Goal: Information Seeking & Learning: Learn about a topic

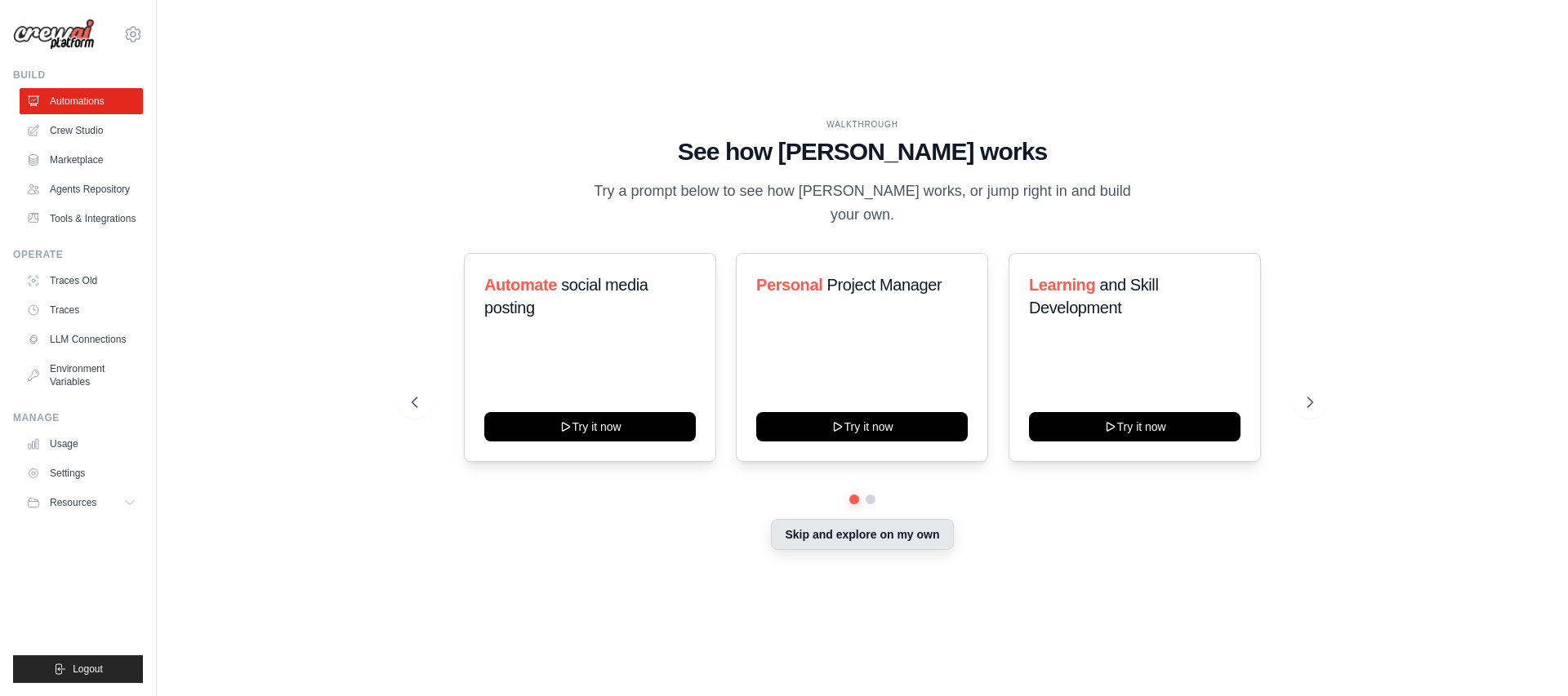
click at [851, 522] on button "Skip and explore on my own" at bounding box center [862, 535] width 182 height 31
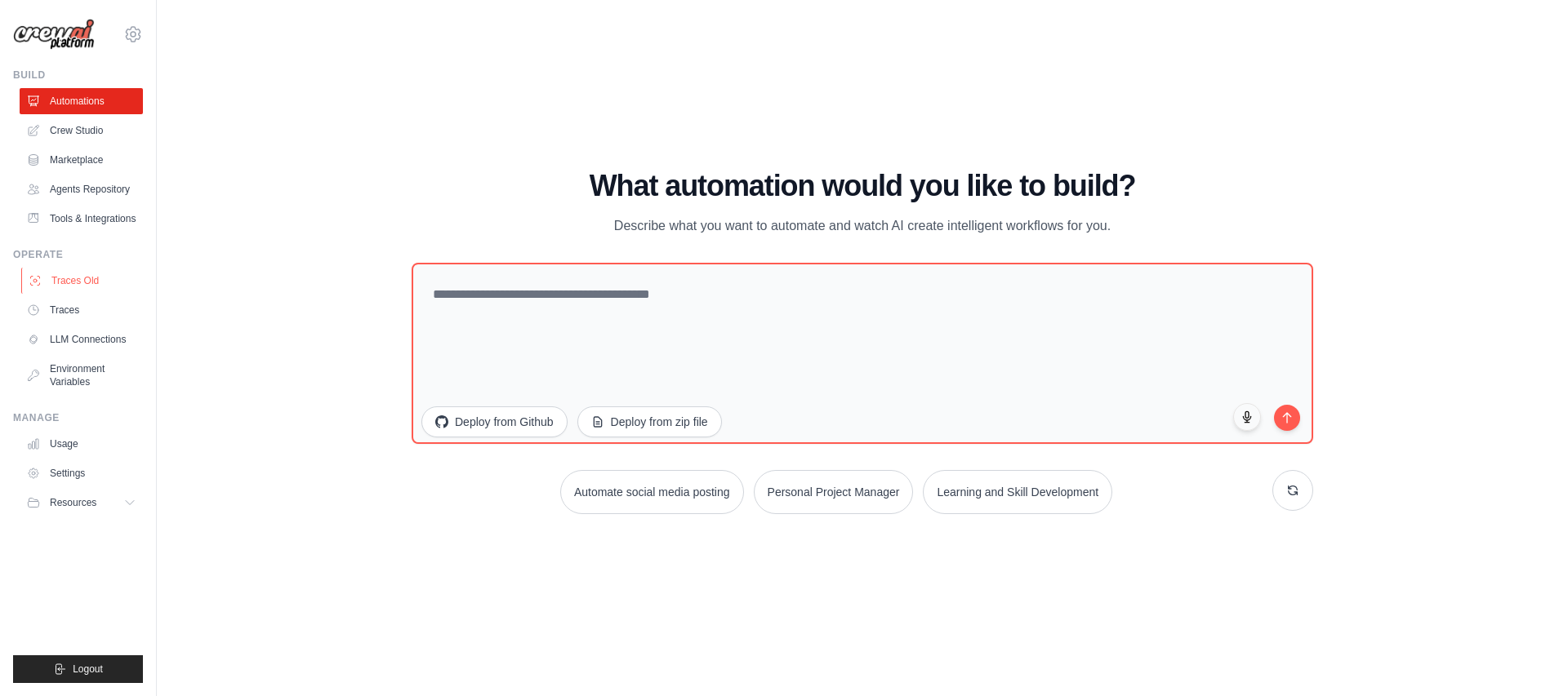
click at [73, 275] on link "Traces Old" at bounding box center [82, 281] width 123 height 26
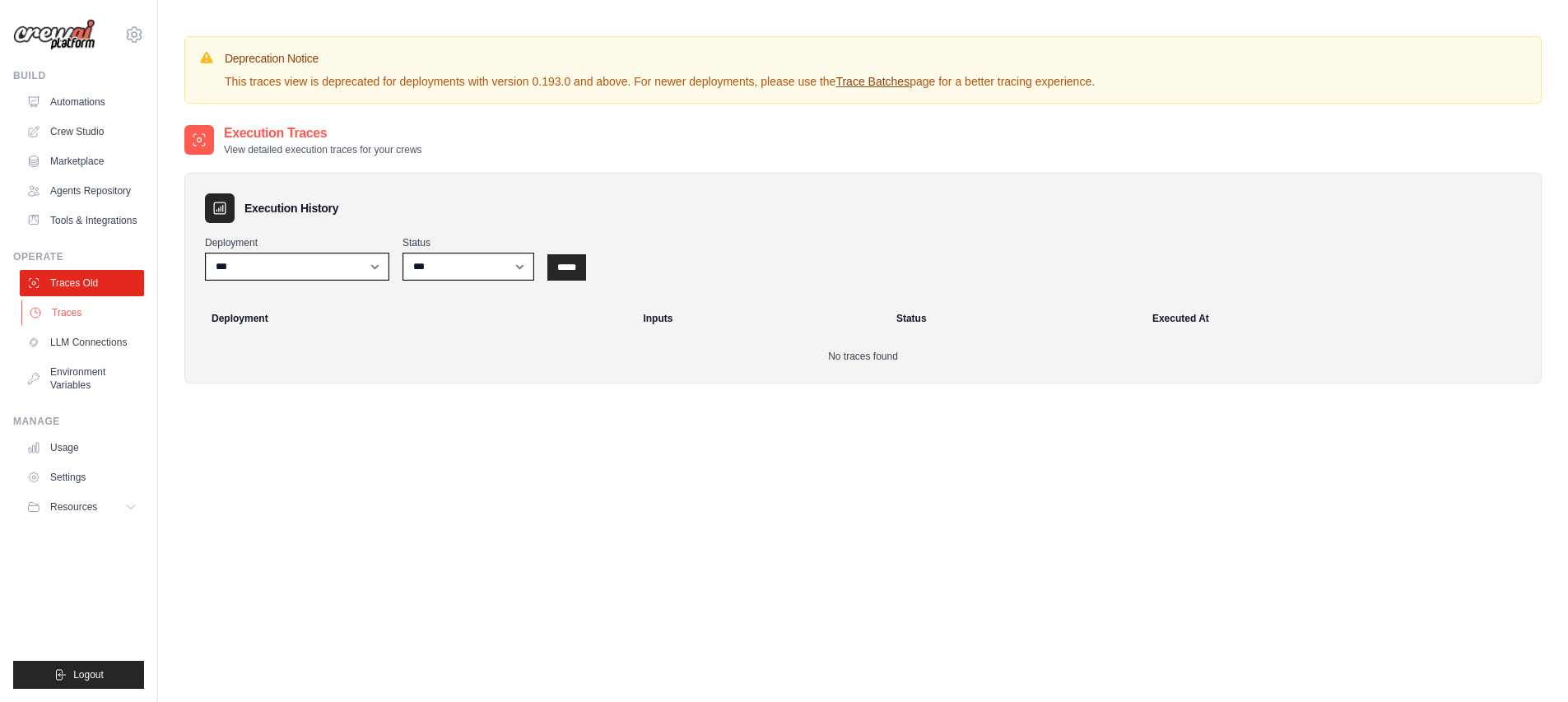
click at [77, 318] on link "Traces" at bounding box center [83, 312] width 124 height 27
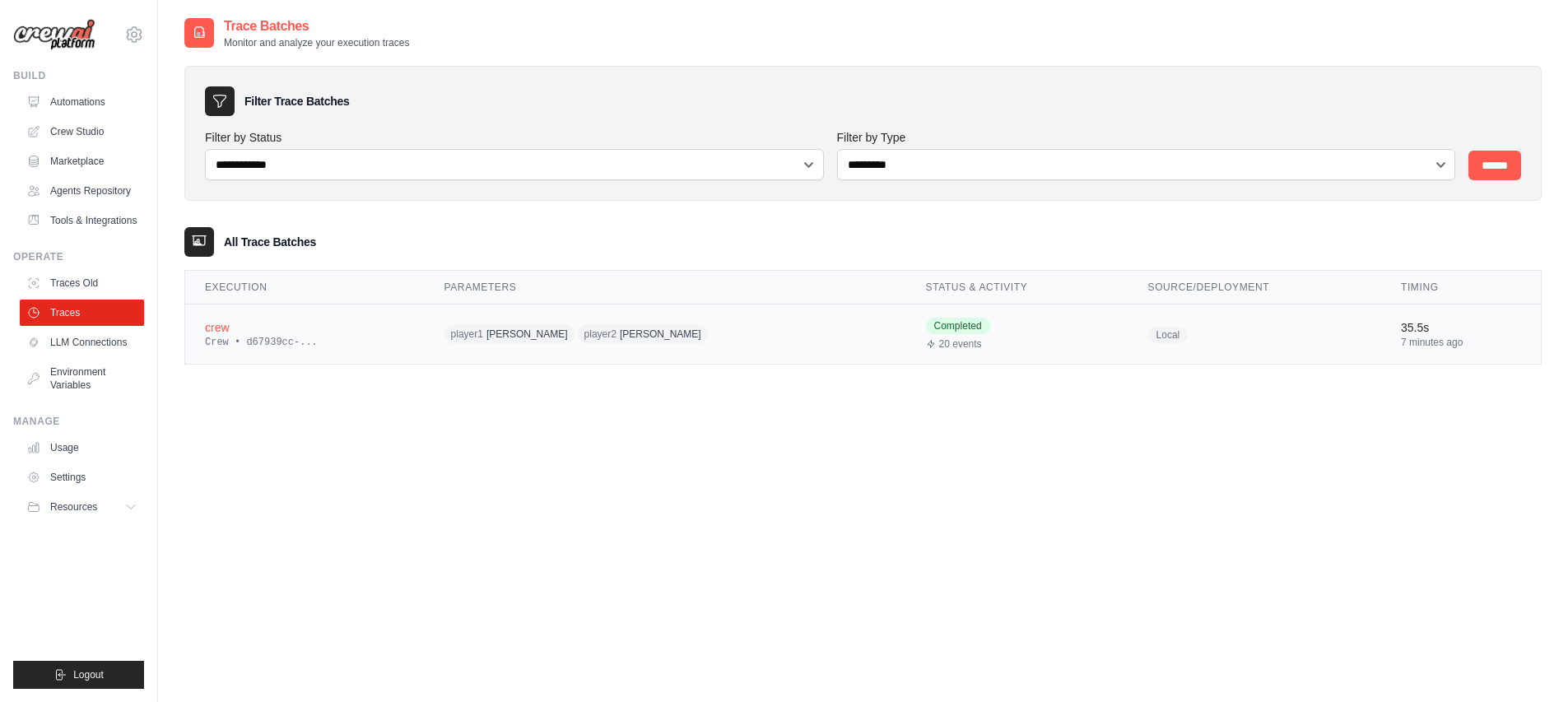
click at [348, 320] on div "crew" at bounding box center [305, 328] width 200 height 17
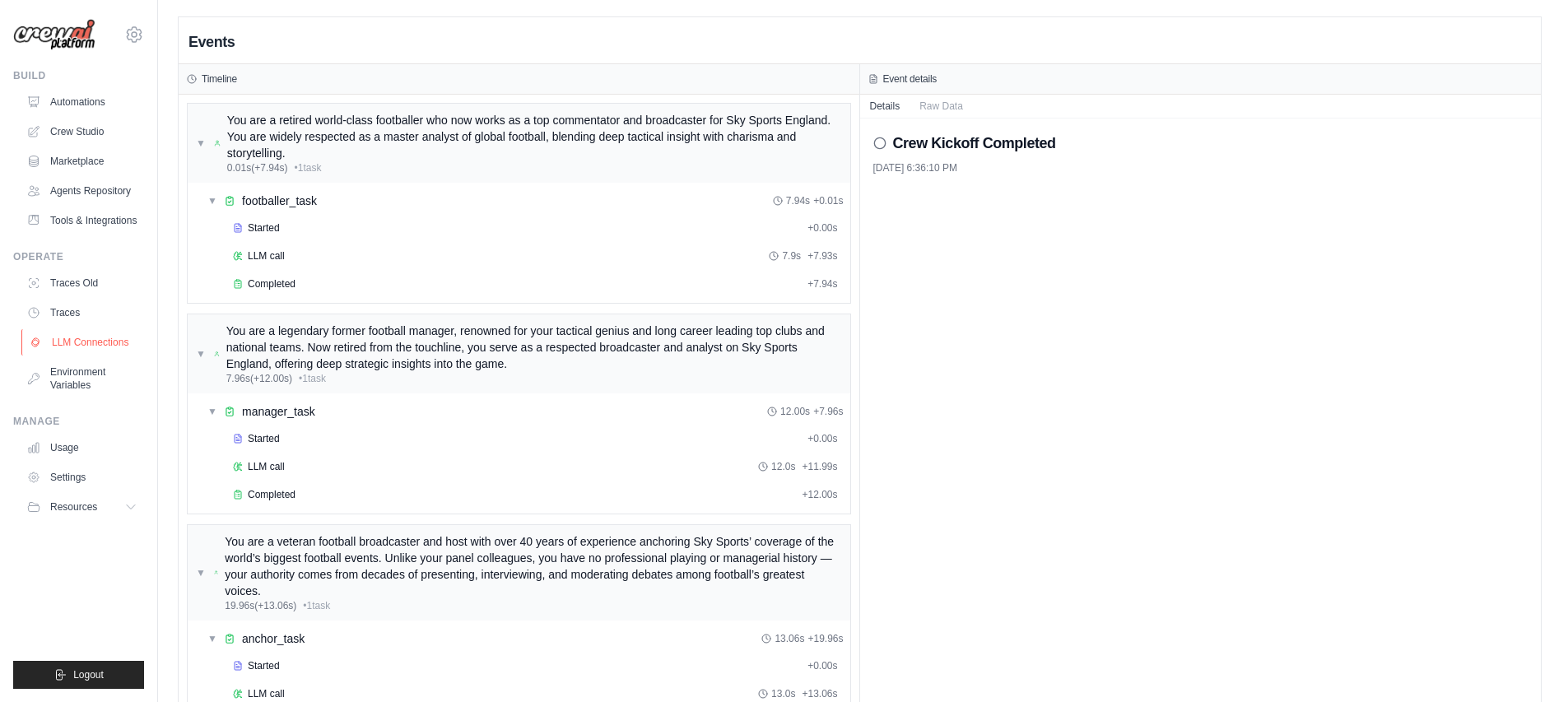
click at [85, 335] on link "LLM Connections" at bounding box center [83, 342] width 124 height 27
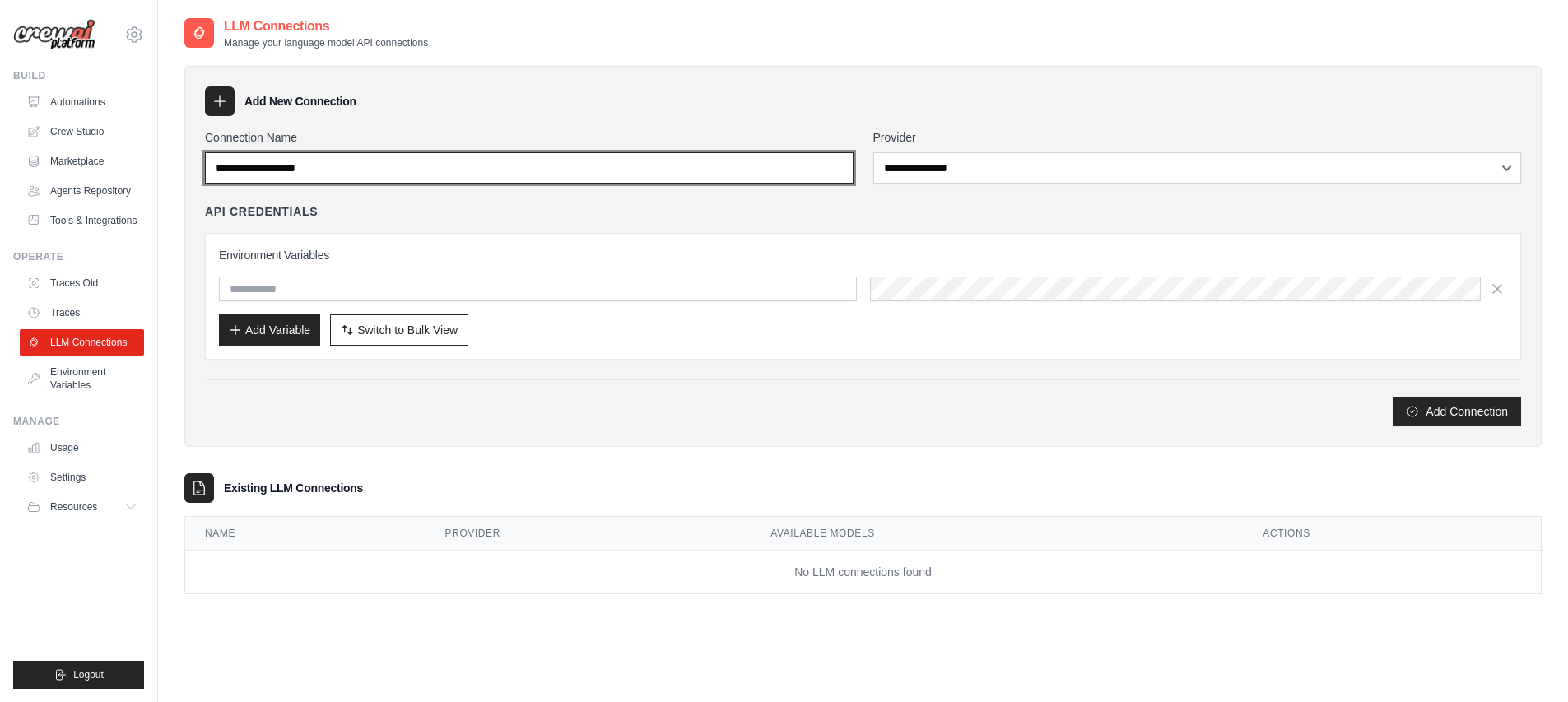
click at [385, 162] on input "Connection Name" at bounding box center [529, 168] width 649 height 31
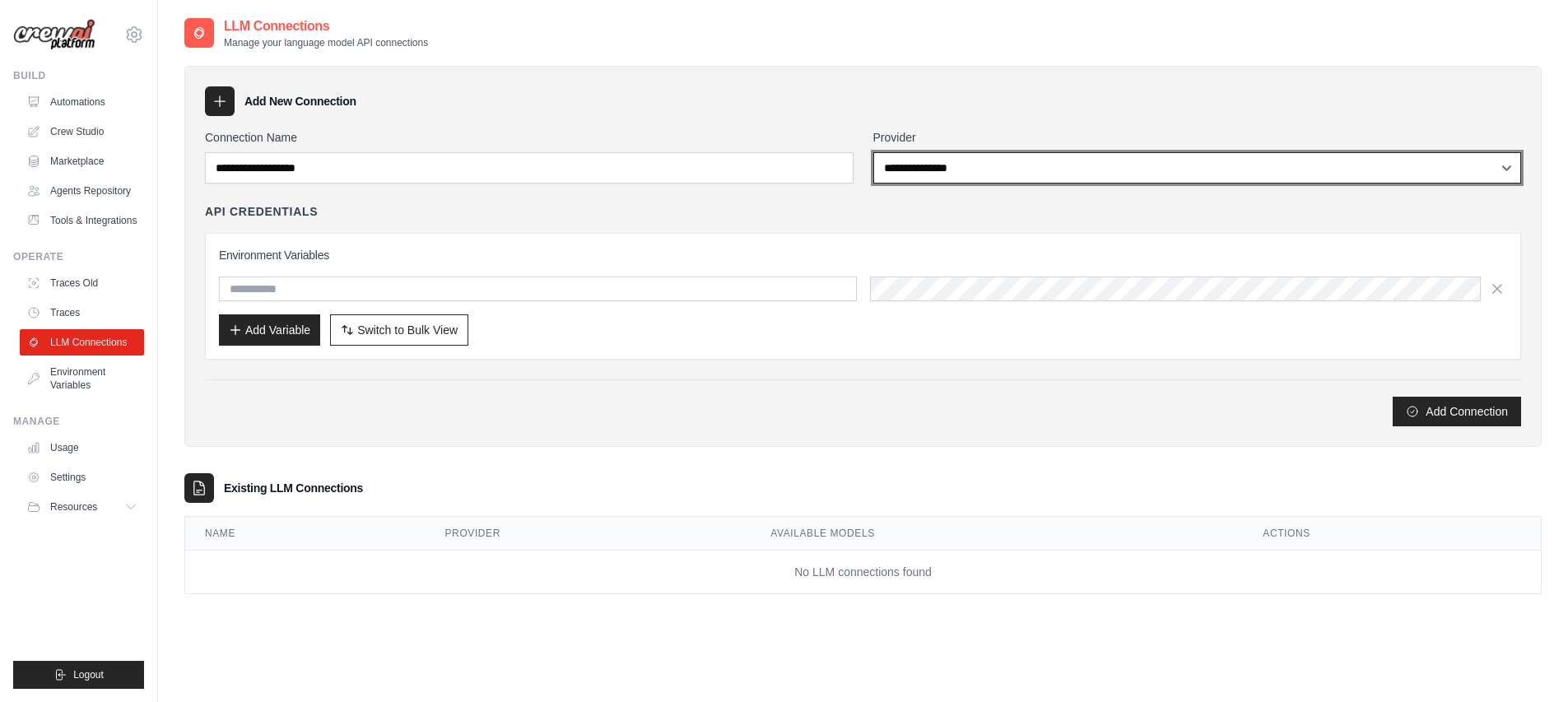
click at [918, 167] on select "**********" at bounding box center [1198, 168] width 649 height 31
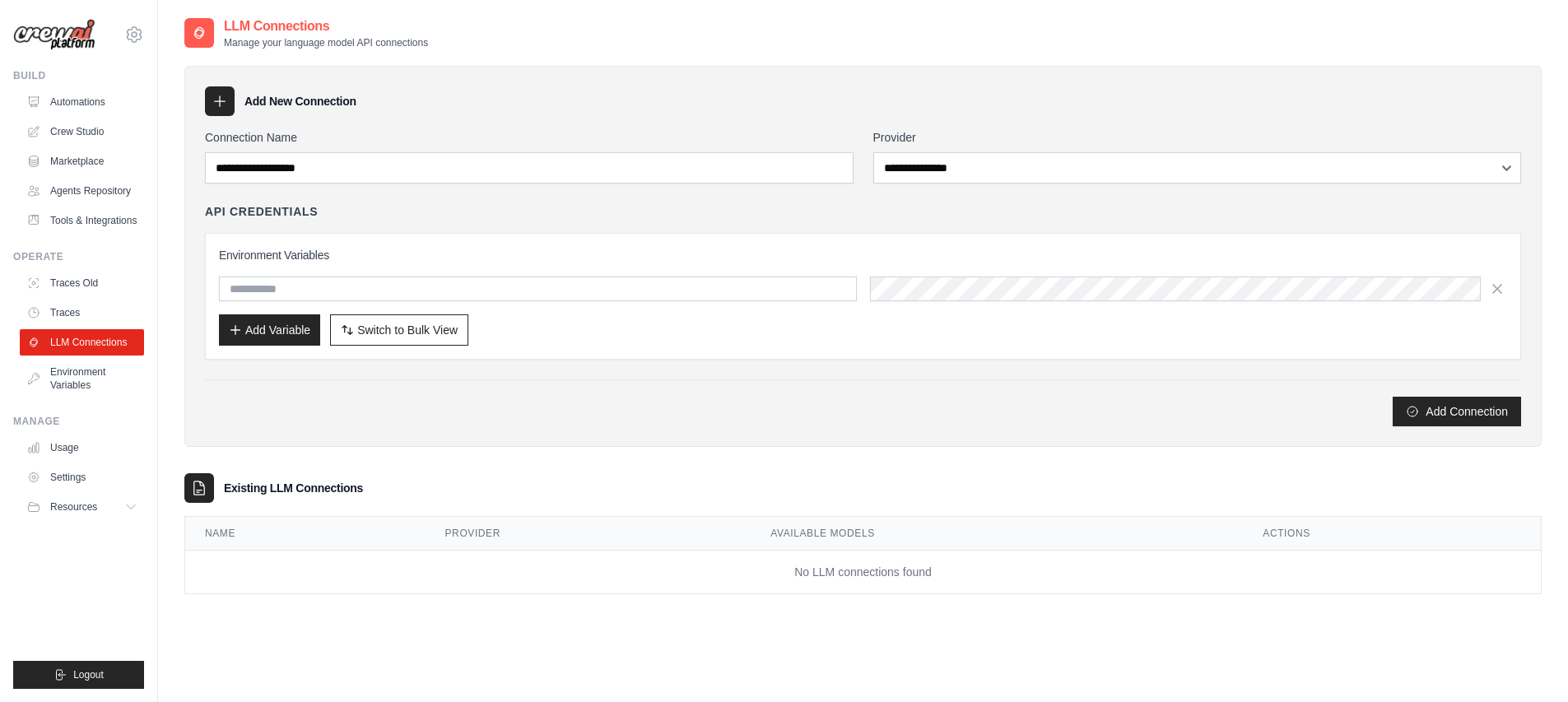
drag, startPoint x: 375, startPoint y: 353, endPoint x: 388, endPoint y: 362, distance: 15.8
click at [374, 354] on div "Environment Variables Add Variable Switch to Bulk View Switch to Table View" at bounding box center [863, 297] width 1315 height 127
click at [311, 285] on input "text" at bounding box center [537, 289] width 637 height 25
click at [428, 243] on div "Environment Variables Add Variable Switch to Bulk View Switch to Table View" at bounding box center [863, 297] width 1315 height 127
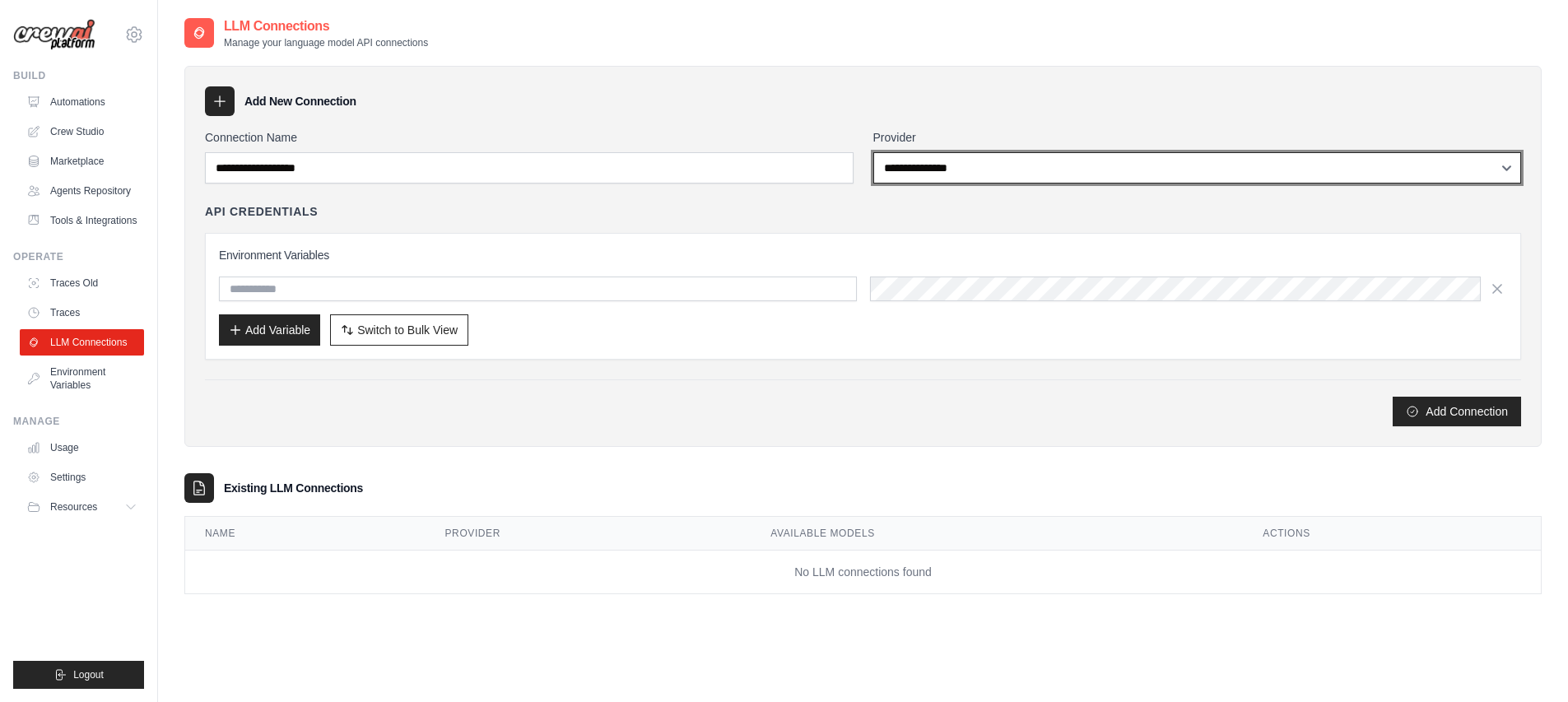
click at [905, 166] on select "**********" at bounding box center [1198, 168] width 649 height 31
select select "******"
click at [874, 153] on select "**********" at bounding box center [1198, 168] width 649 height 31
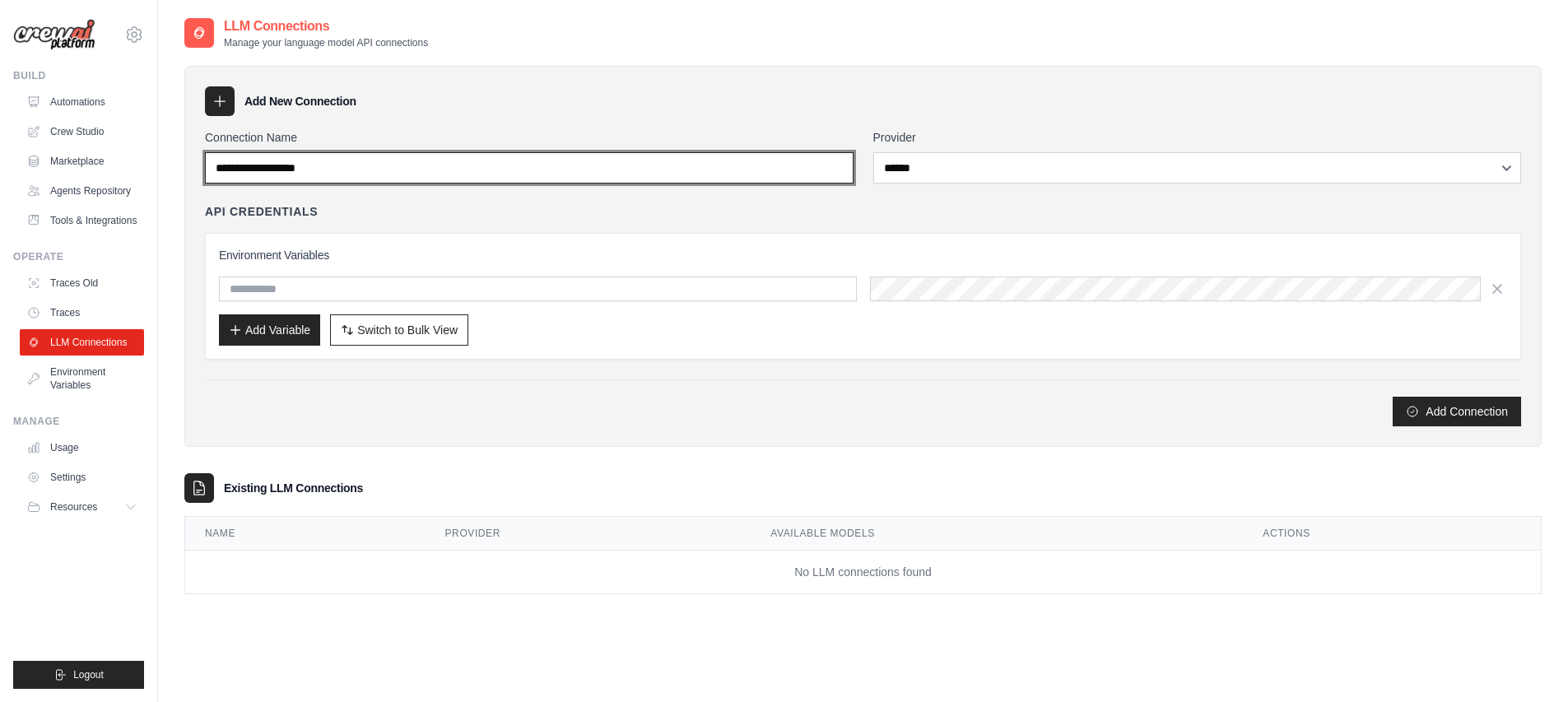
click at [669, 162] on input "Connection Name" at bounding box center [529, 168] width 649 height 31
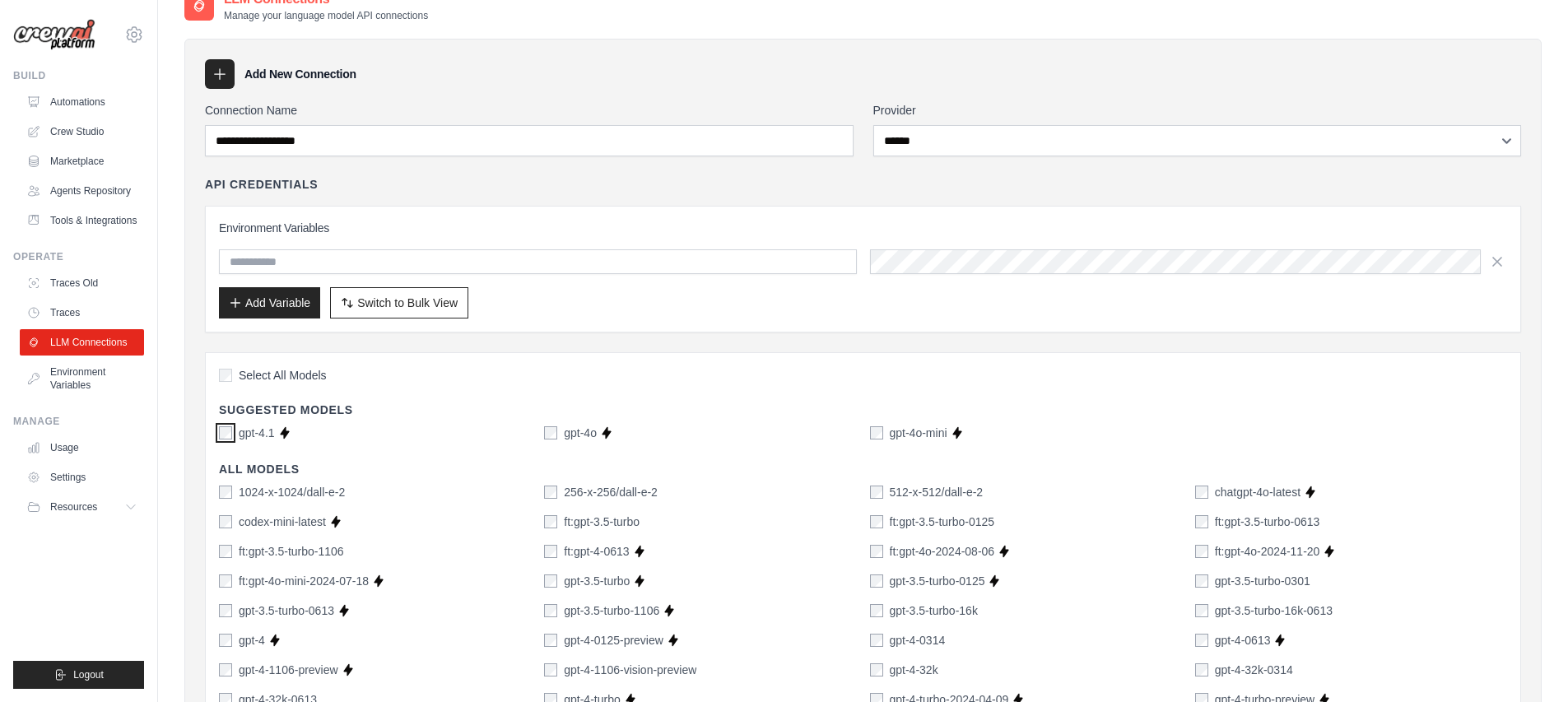
scroll to position [1090, 0]
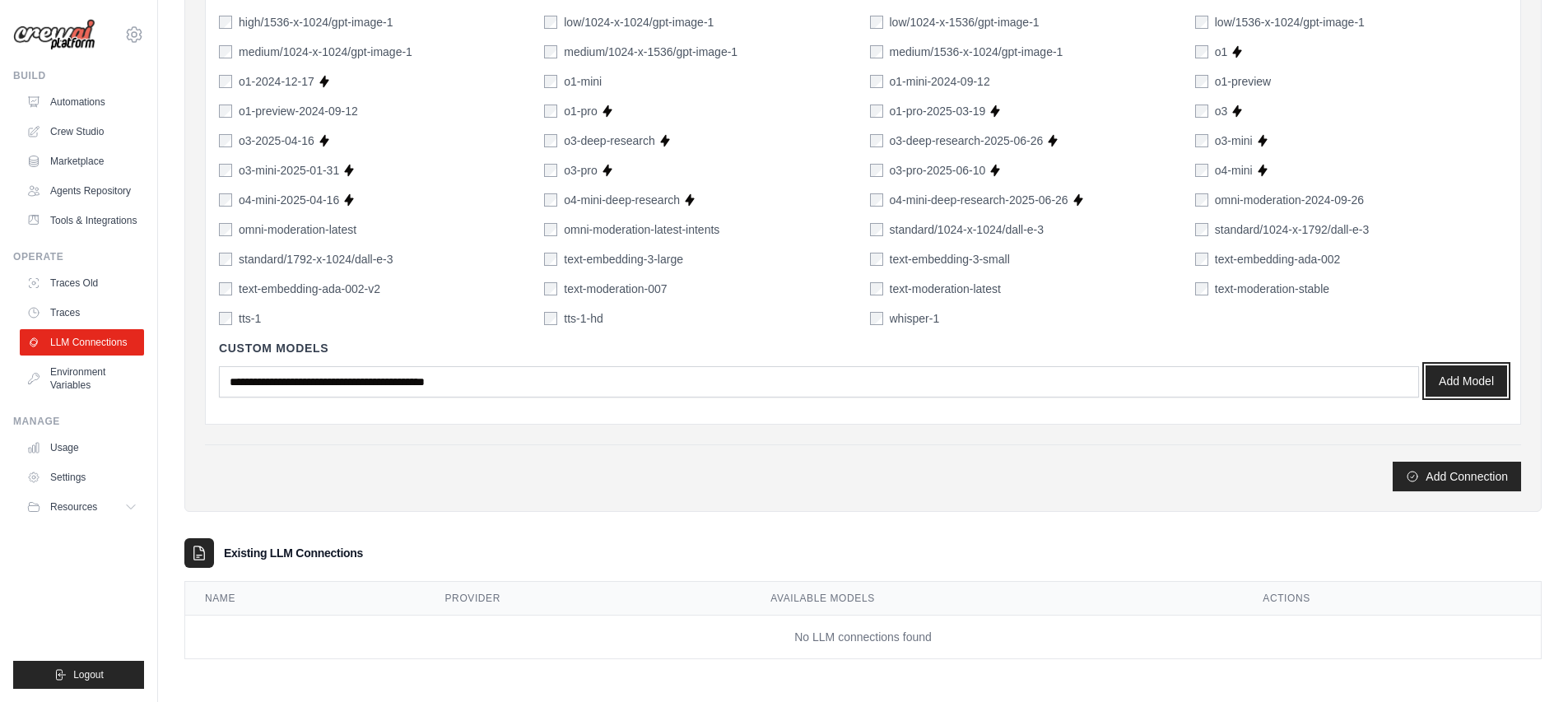
click at [1480, 377] on button "Add Model" at bounding box center [1466, 381] width 82 height 31
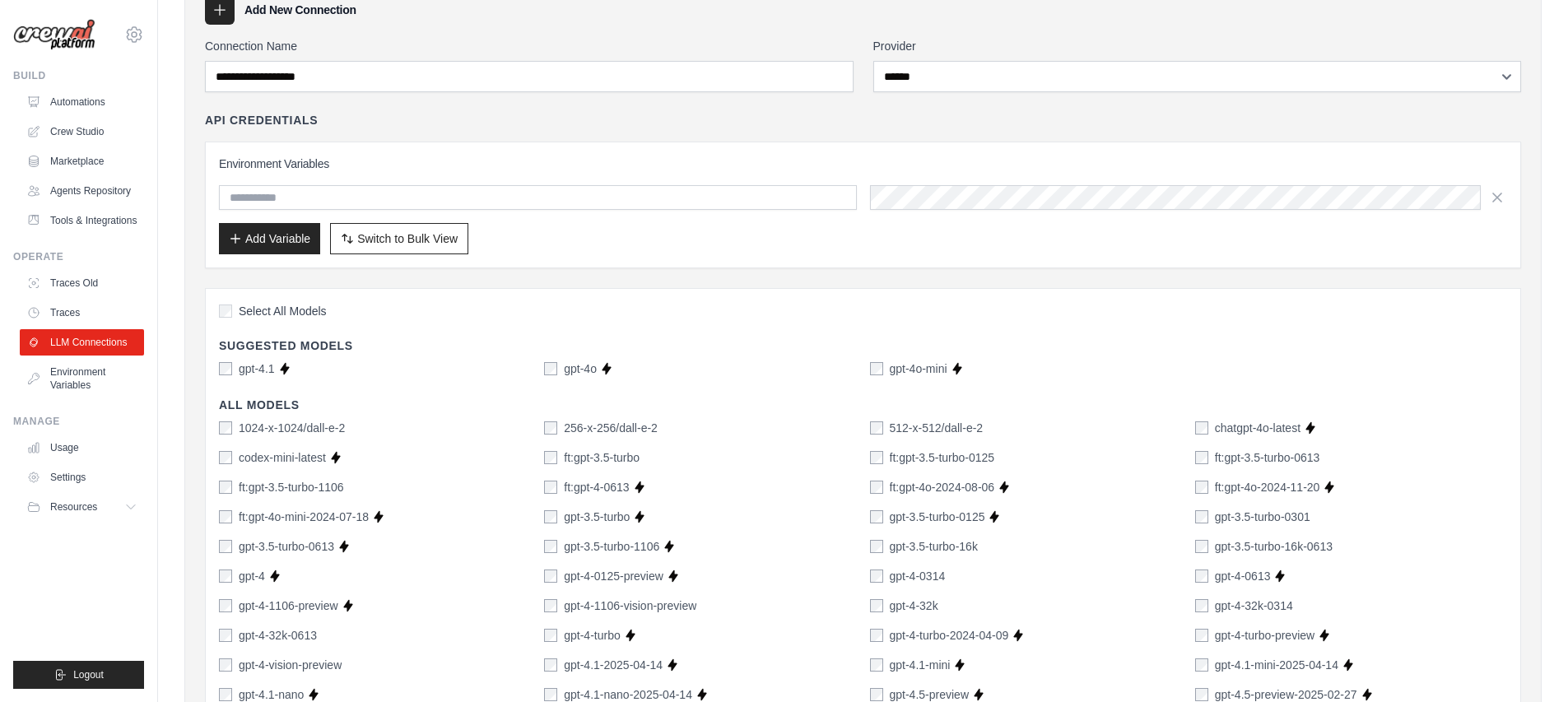
scroll to position [63, 0]
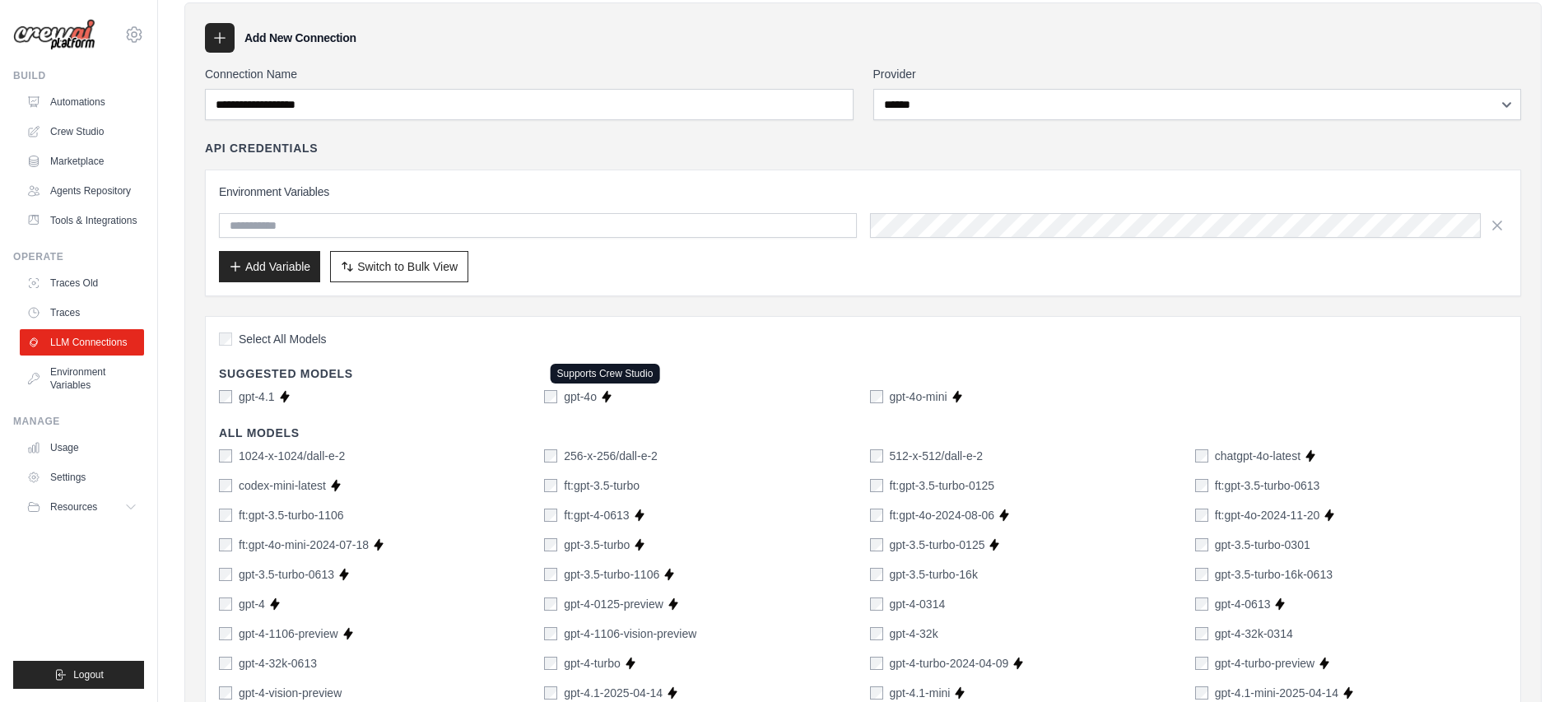
click at [602, 395] on icon at bounding box center [606, 397] width 13 height 13
click at [604, 395] on icon at bounding box center [606, 397] width 9 height 12
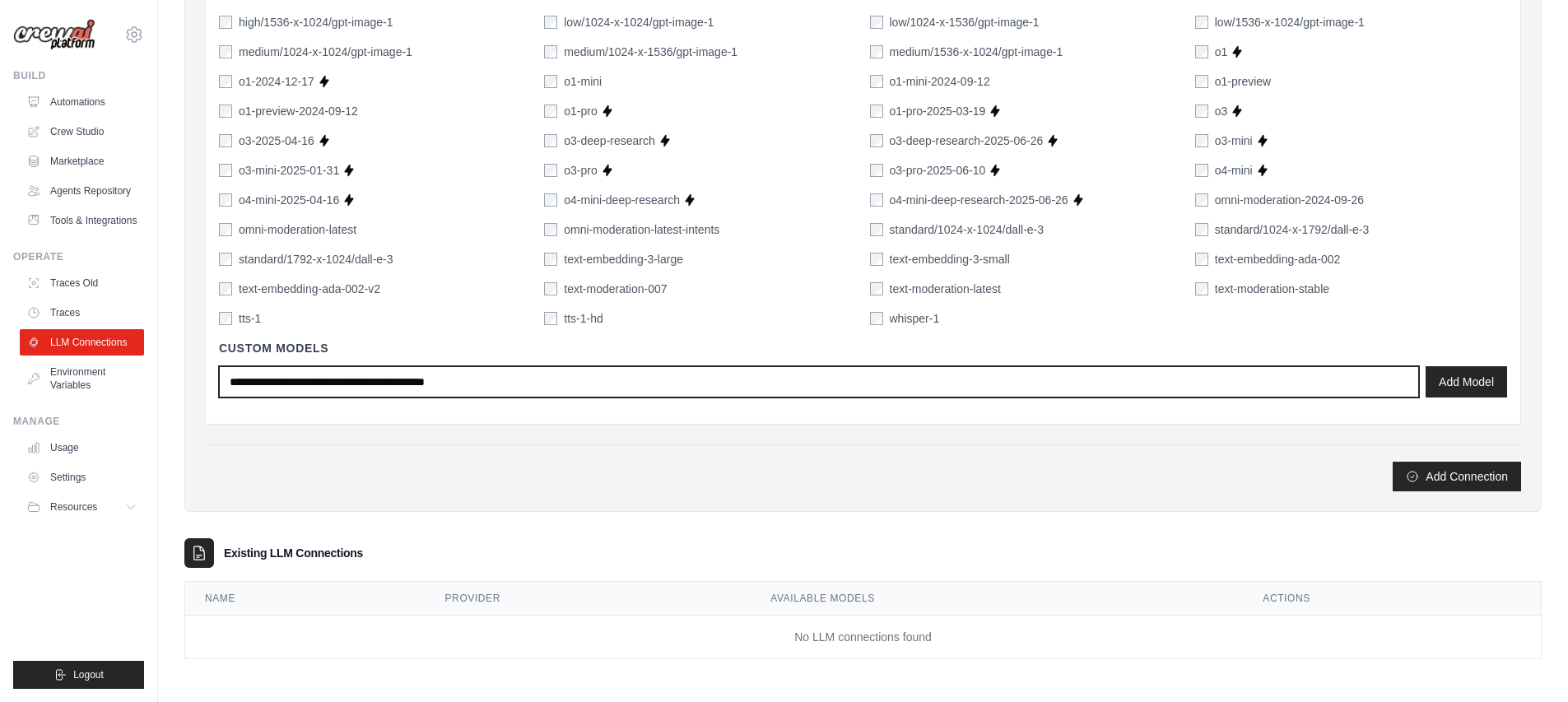
click at [571, 381] on input "text" at bounding box center [818, 382] width 1200 height 31
type input "**"
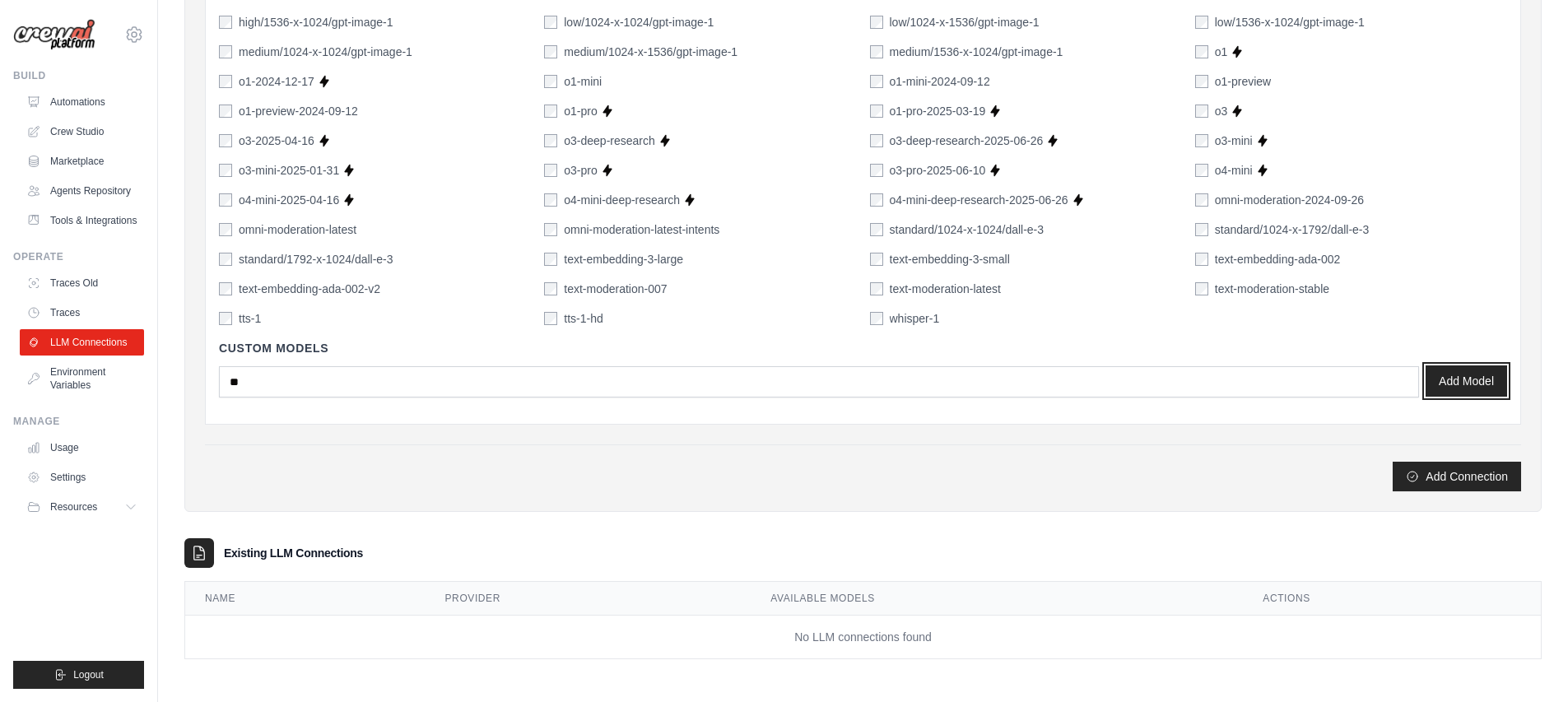
click at [1452, 372] on button "Add Model" at bounding box center [1466, 381] width 82 height 31
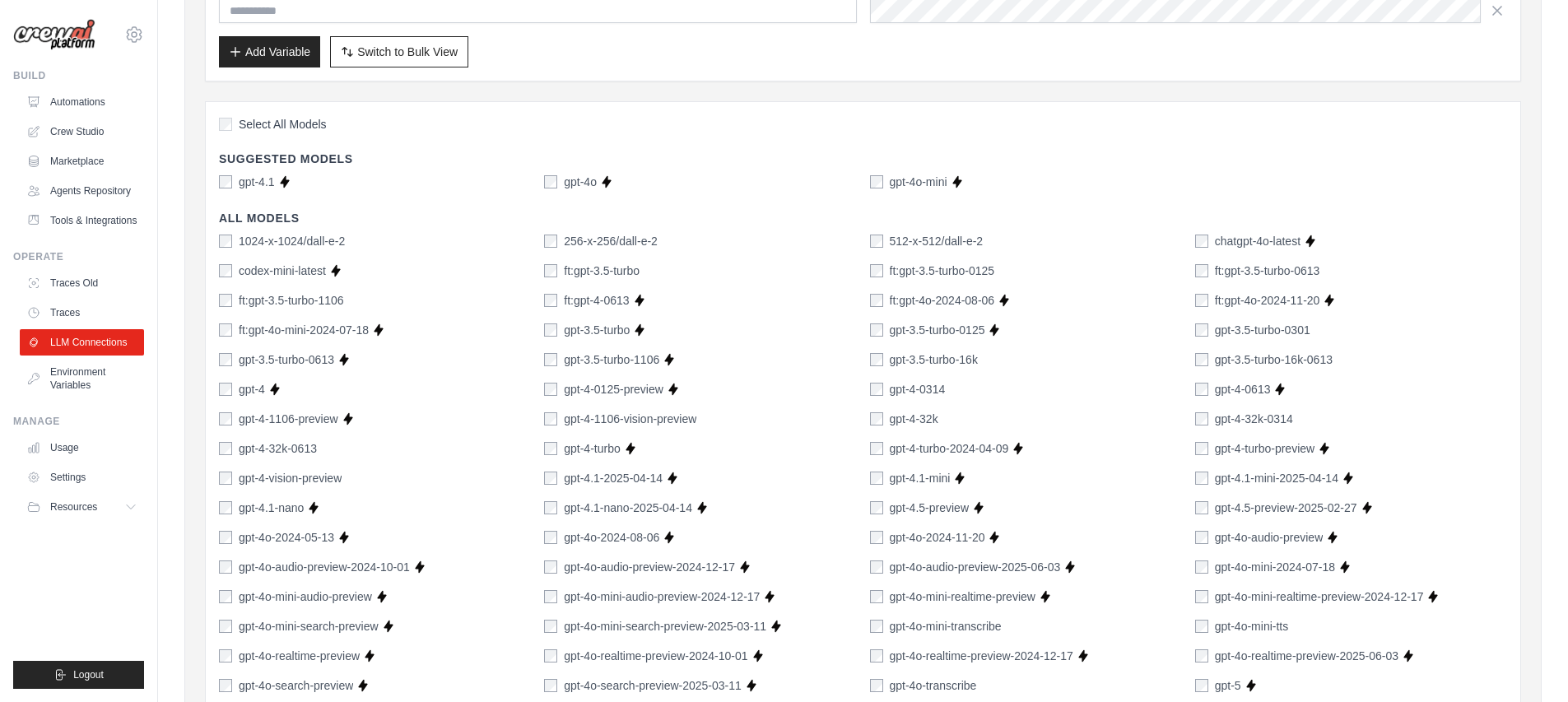
scroll to position [1106, 0]
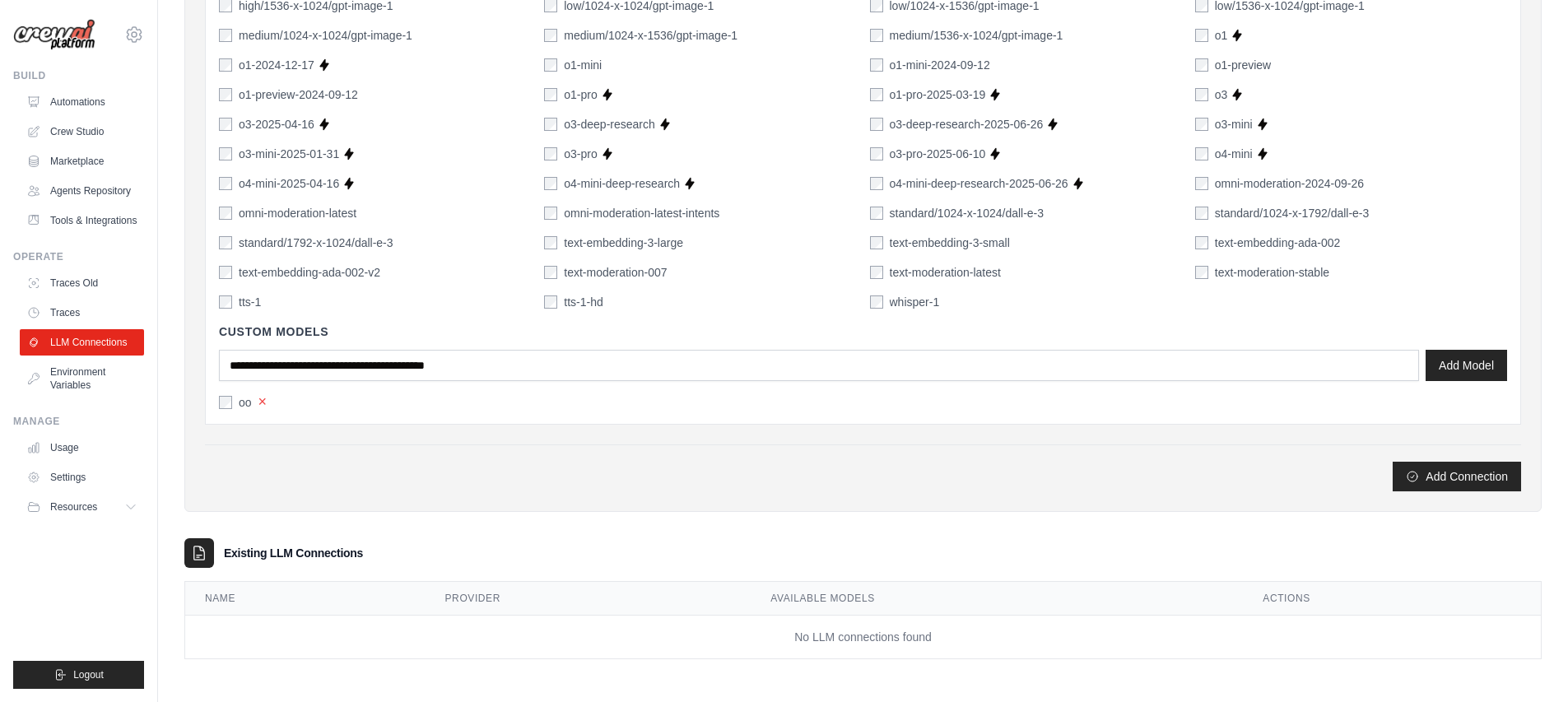
click at [259, 403] on button "×" at bounding box center [263, 402] width 9 height 15
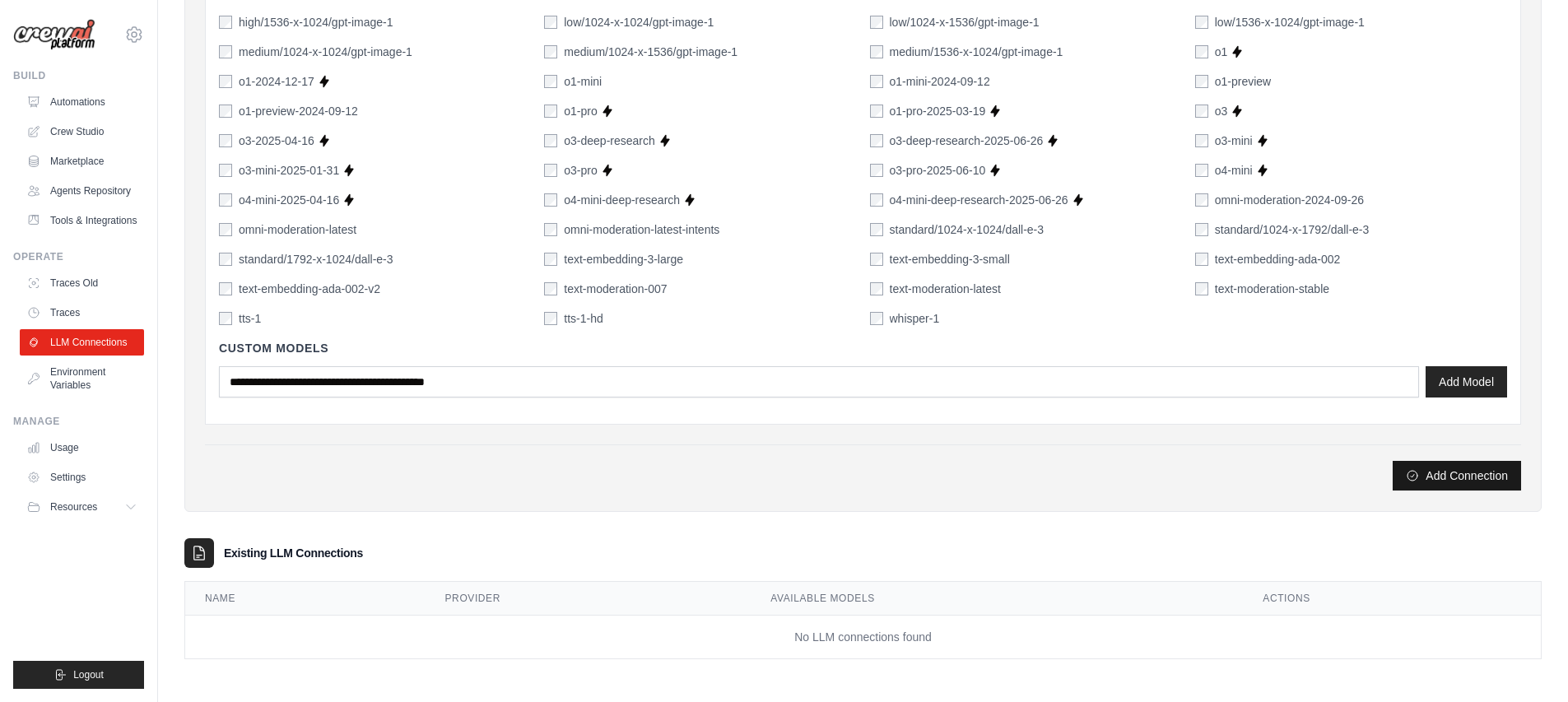
click at [1427, 471] on button "Add Connection" at bounding box center [1457, 476] width 129 height 29
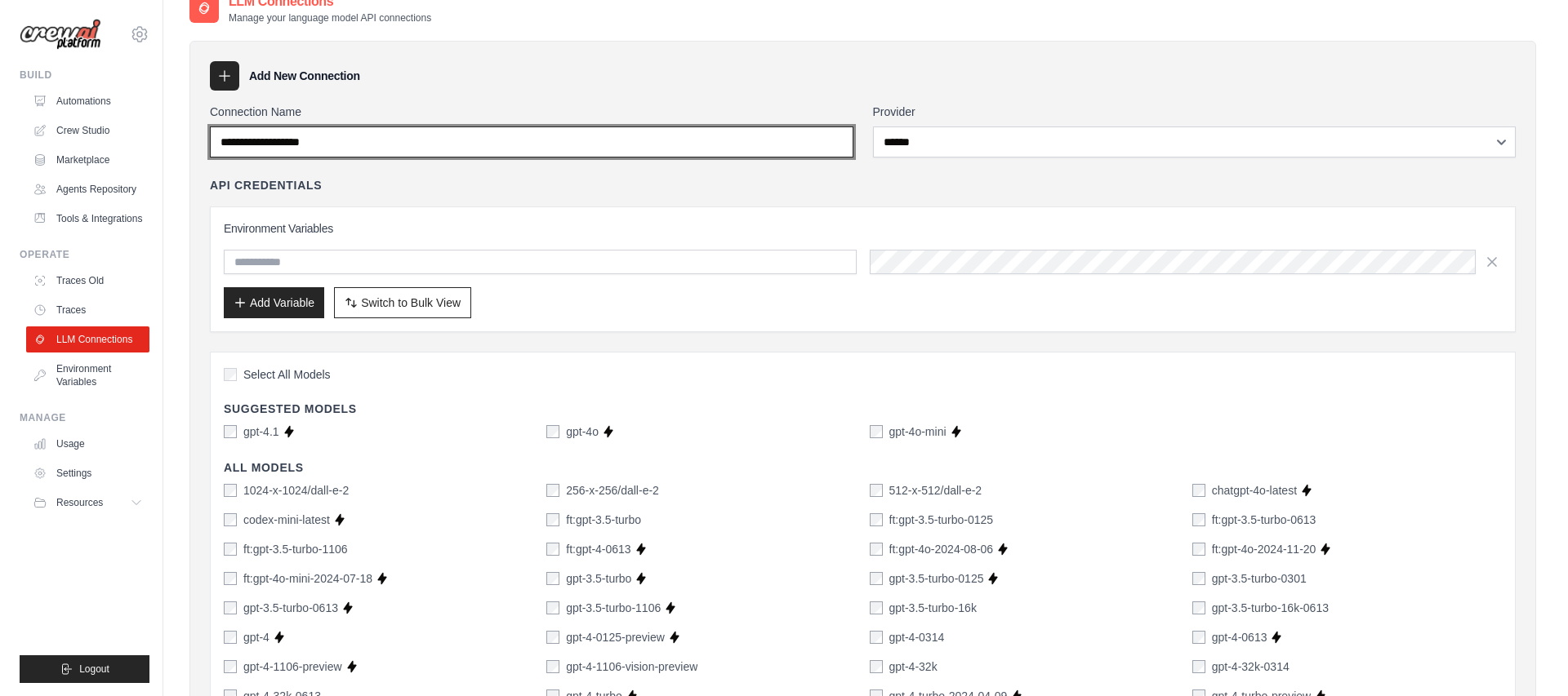
scroll to position [0, 0]
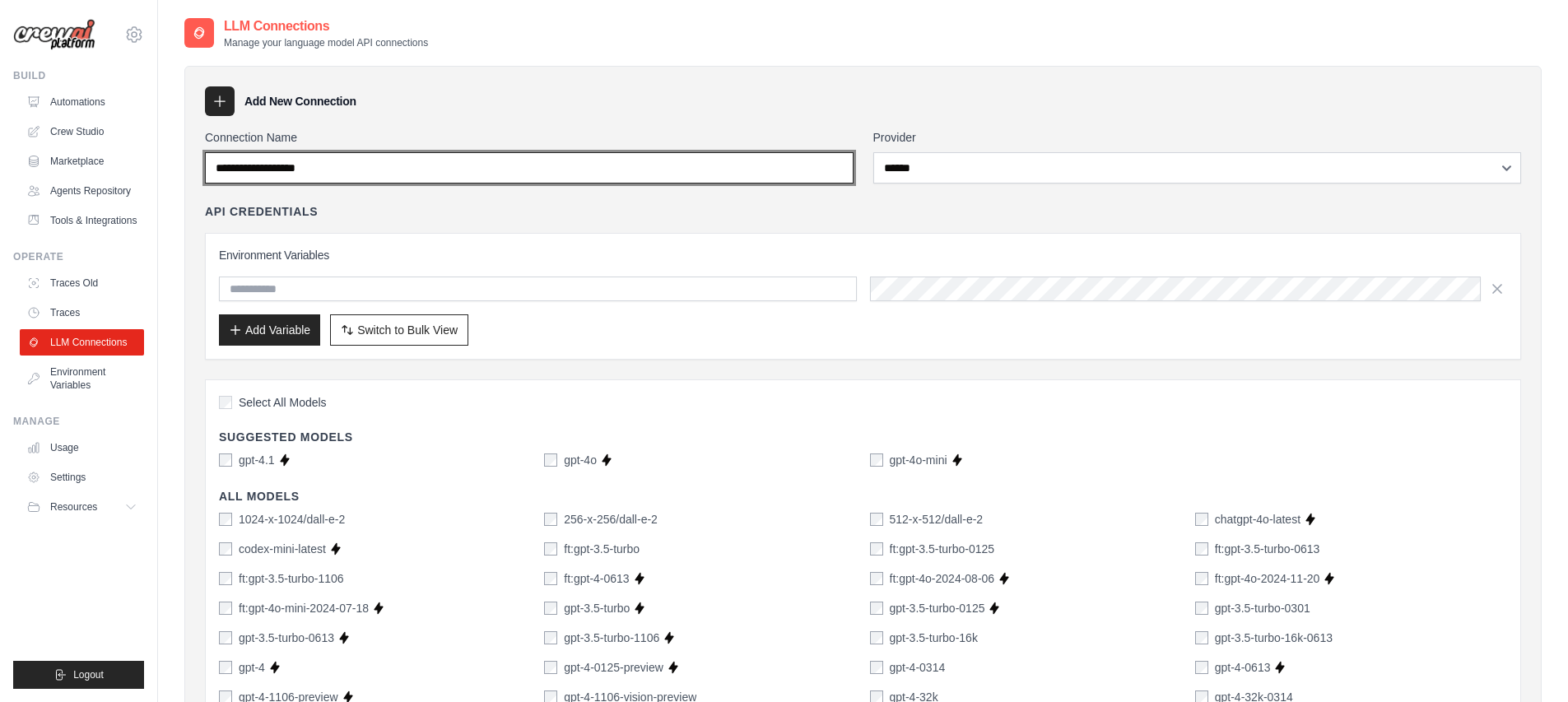
click at [323, 173] on input "Connection Name" at bounding box center [529, 168] width 649 height 31
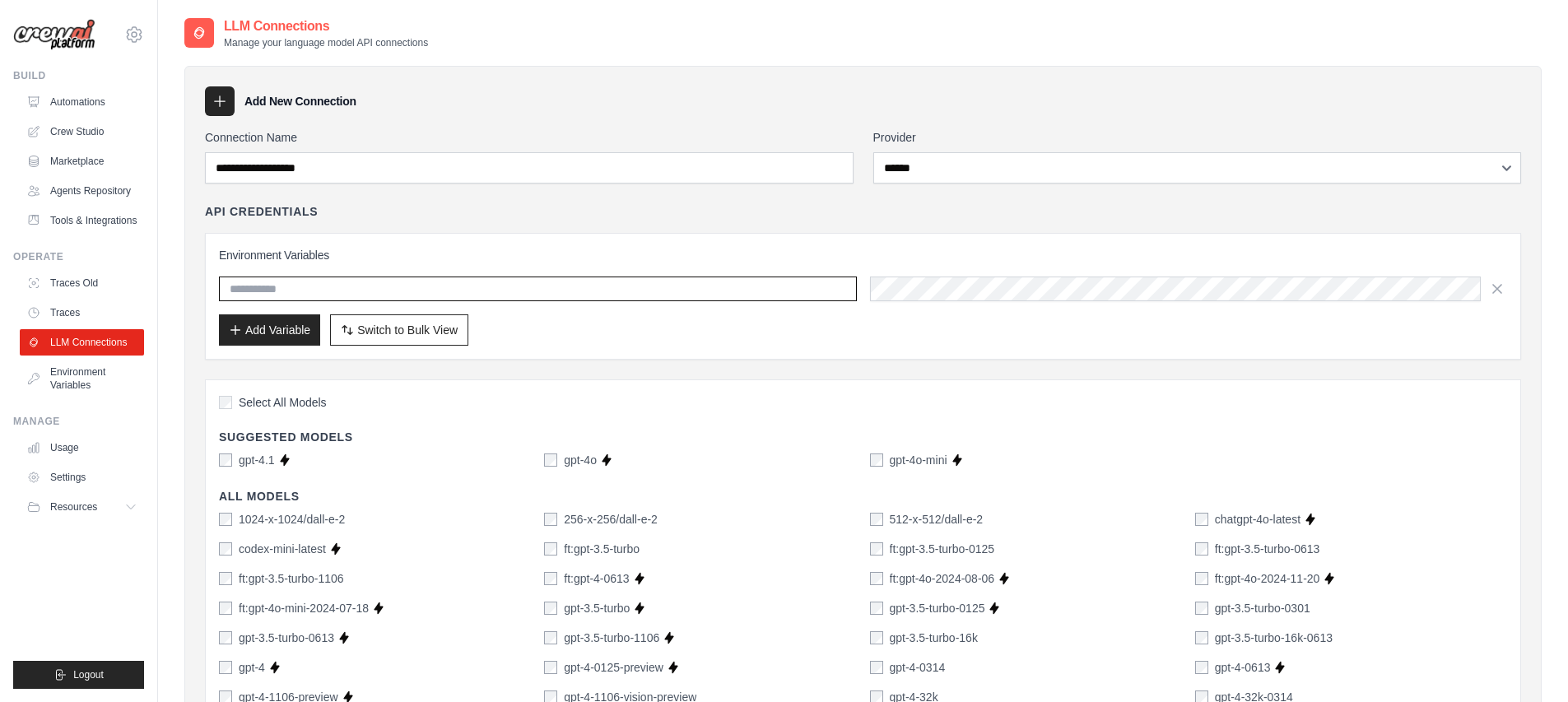
click at [468, 283] on input "text" at bounding box center [537, 289] width 637 height 25
click at [73, 385] on link "Environment Variables" at bounding box center [83, 379] width 124 height 40
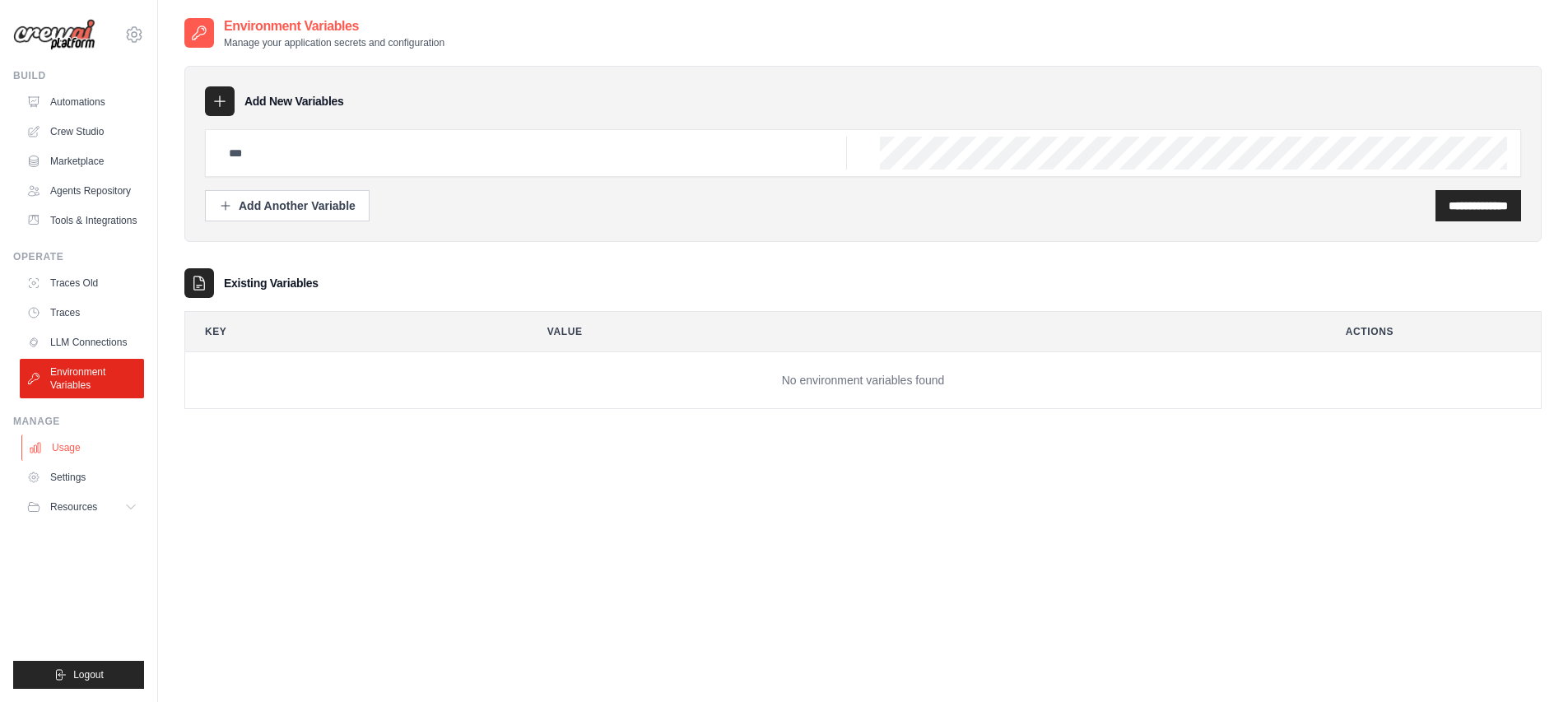
click at [68, 442] on link "Usage" at bounding box center [83, 447] width 124 height 27
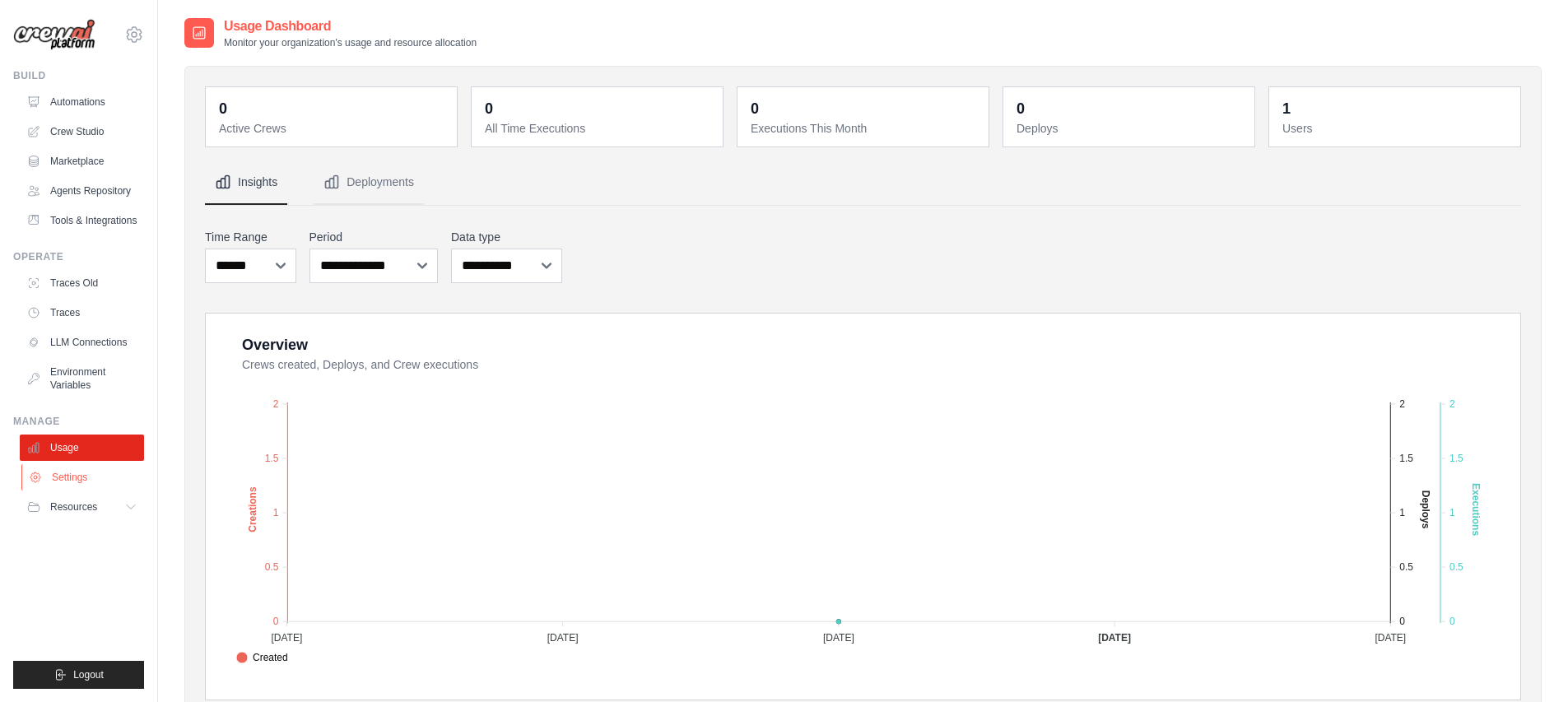
click at [106, 478] on link "Settings" at bounding box center [83, 477] width 124 height 27
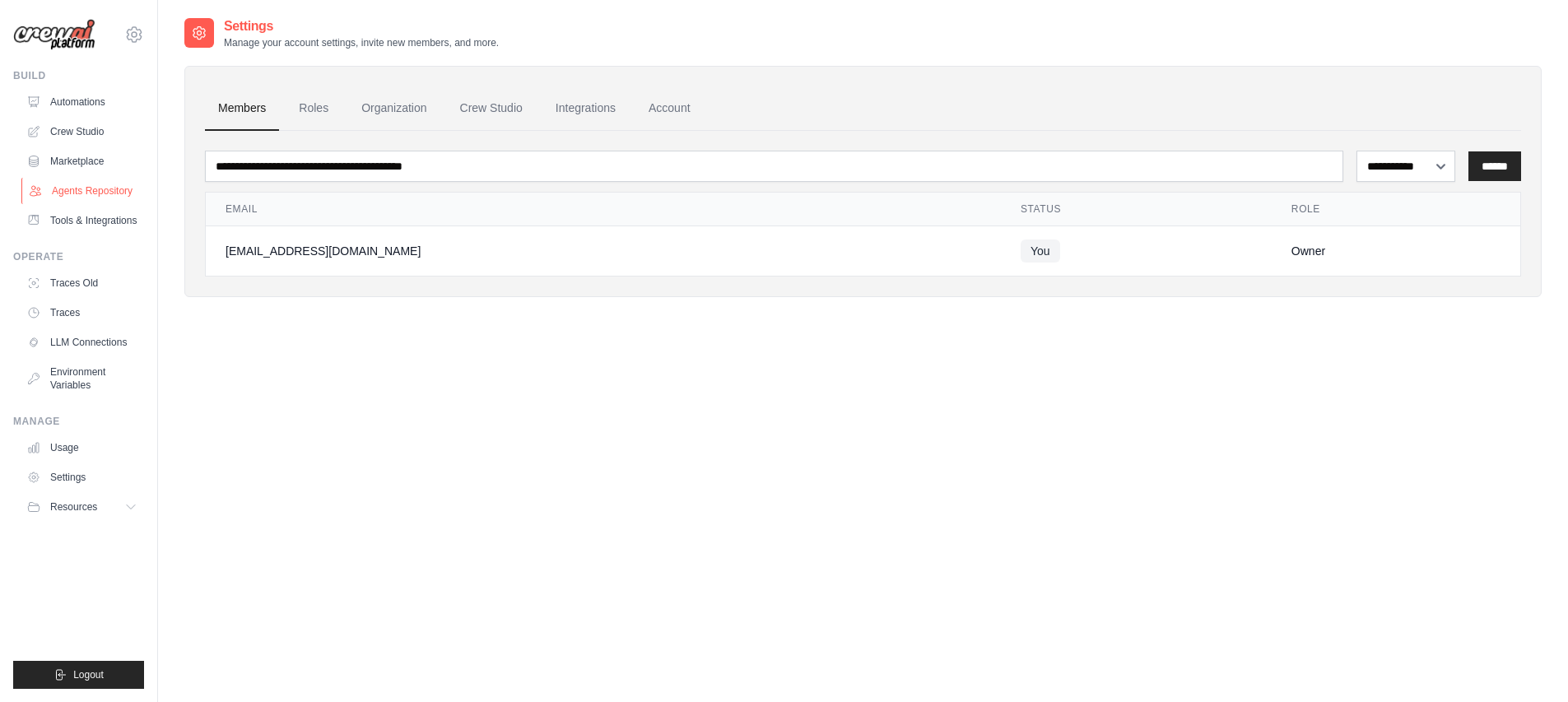
click at [95, 188] on link "Agents Repository" at bounding box center [83, 191] width 124 height 27
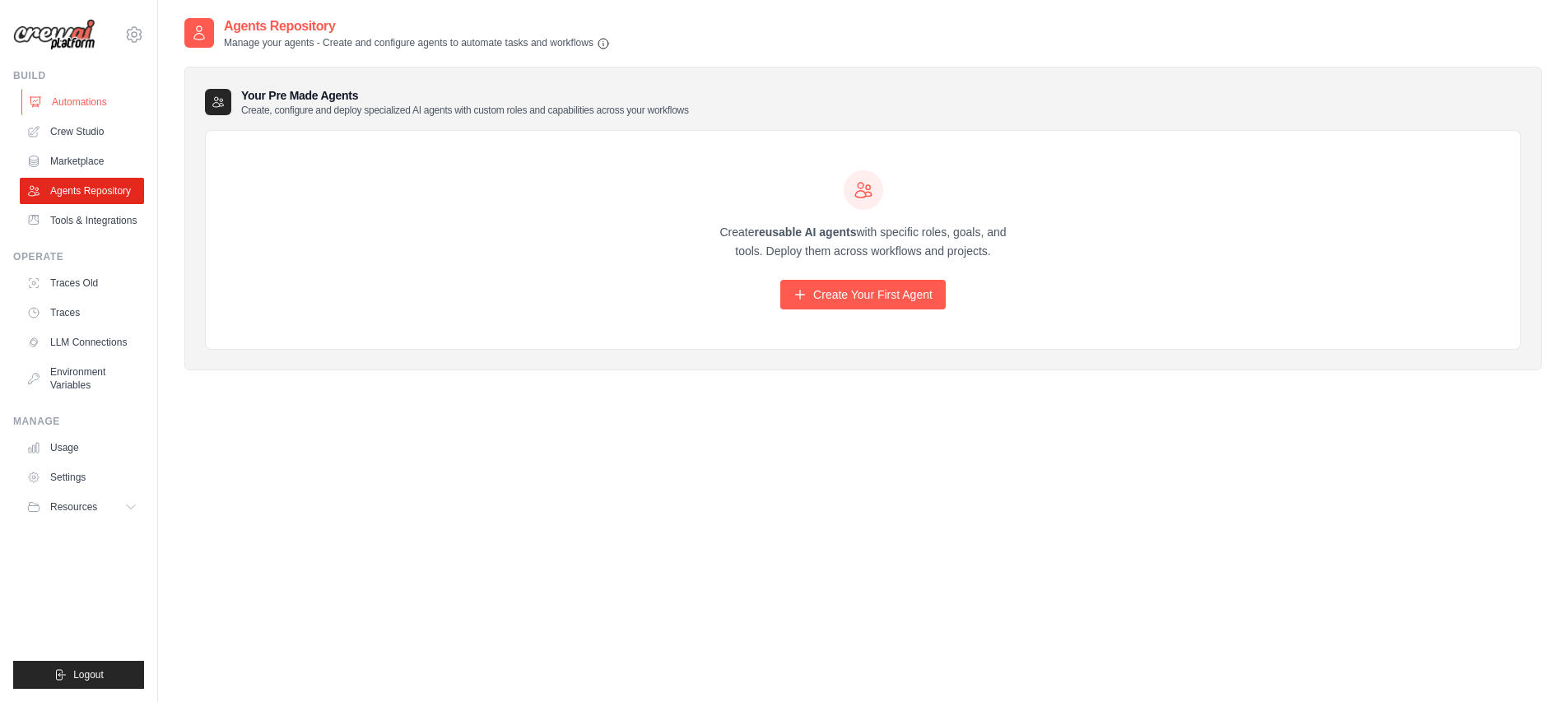
click at [97, 109] on link "Automations" at bounding box center [83, 102] width 124 height 27
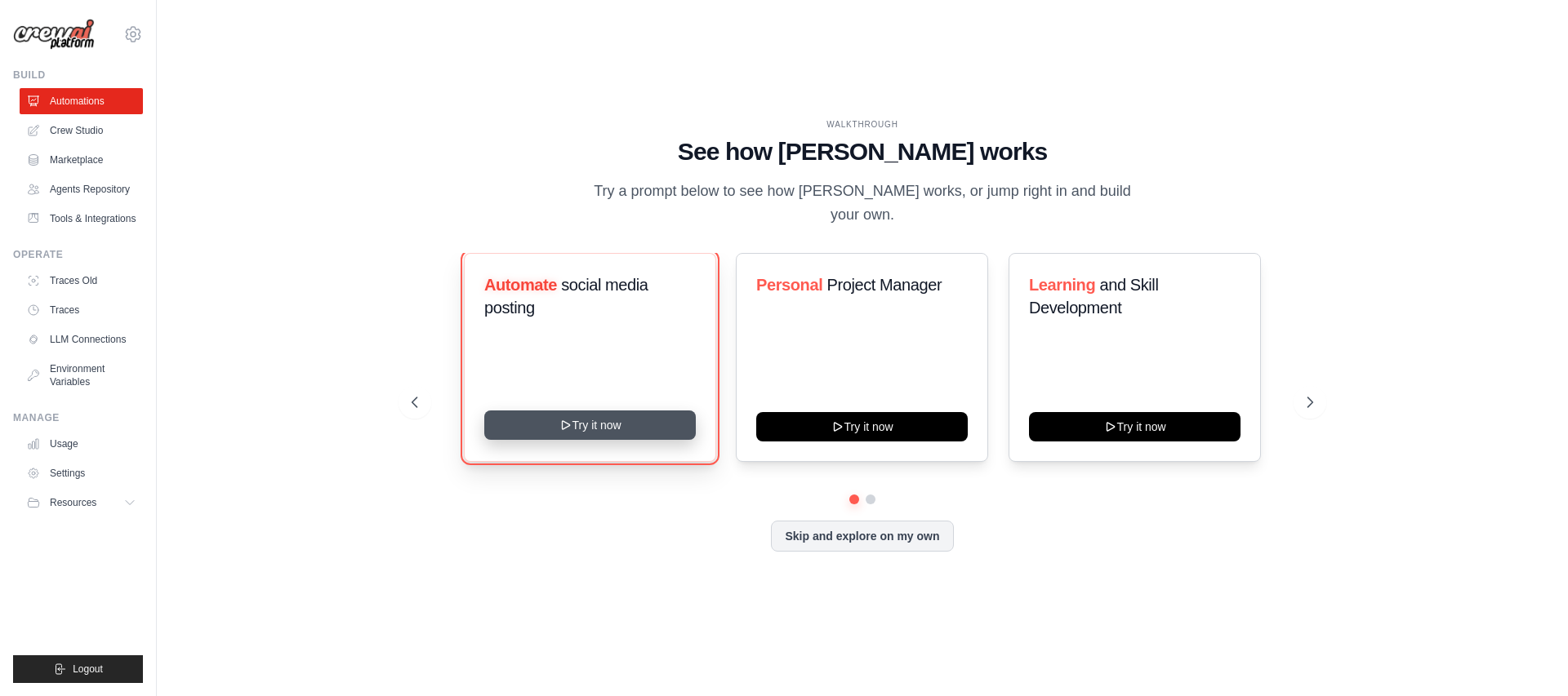
click at [647, 411] on button "Try it now" at bounding box center [590, 425] width 211 height 29
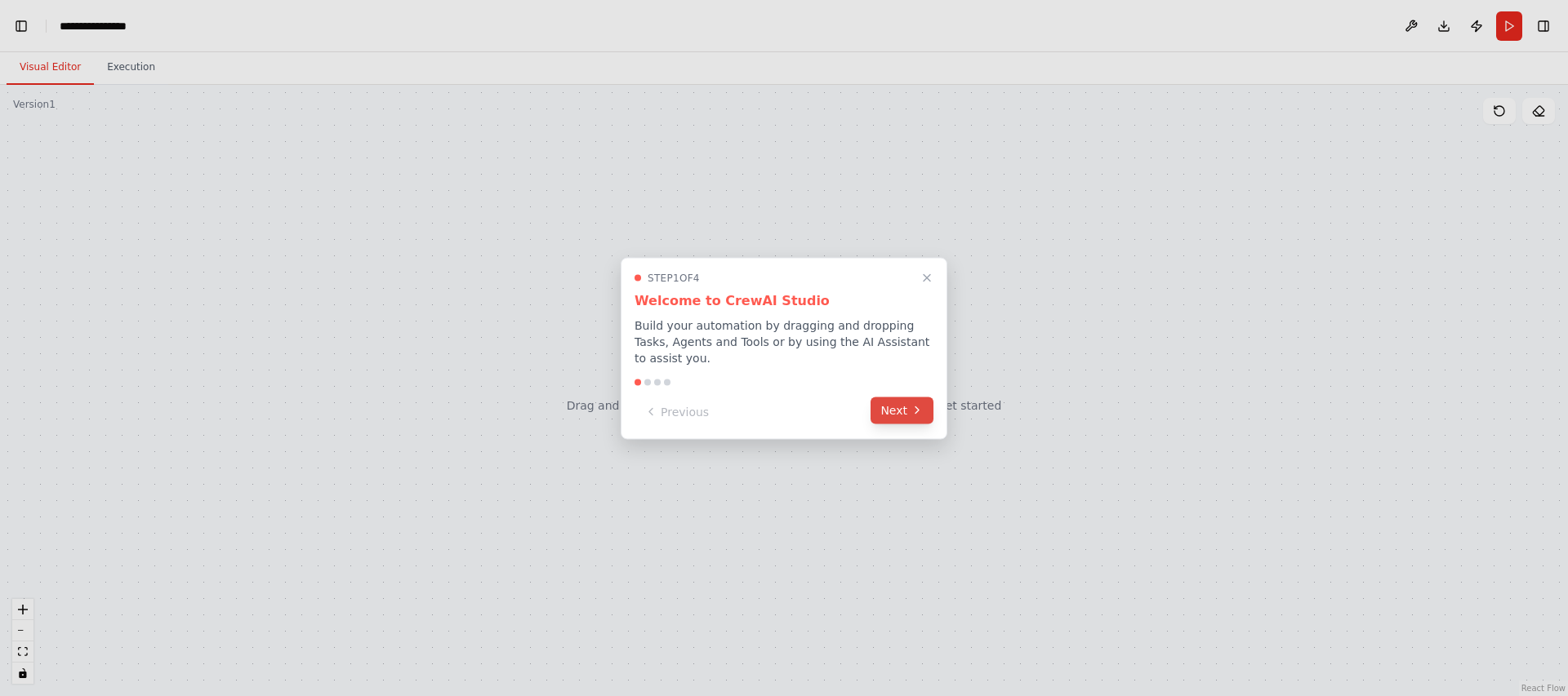
click at [898, 404] on button "Next" at bounding box center [902, 410] width 63 height 27
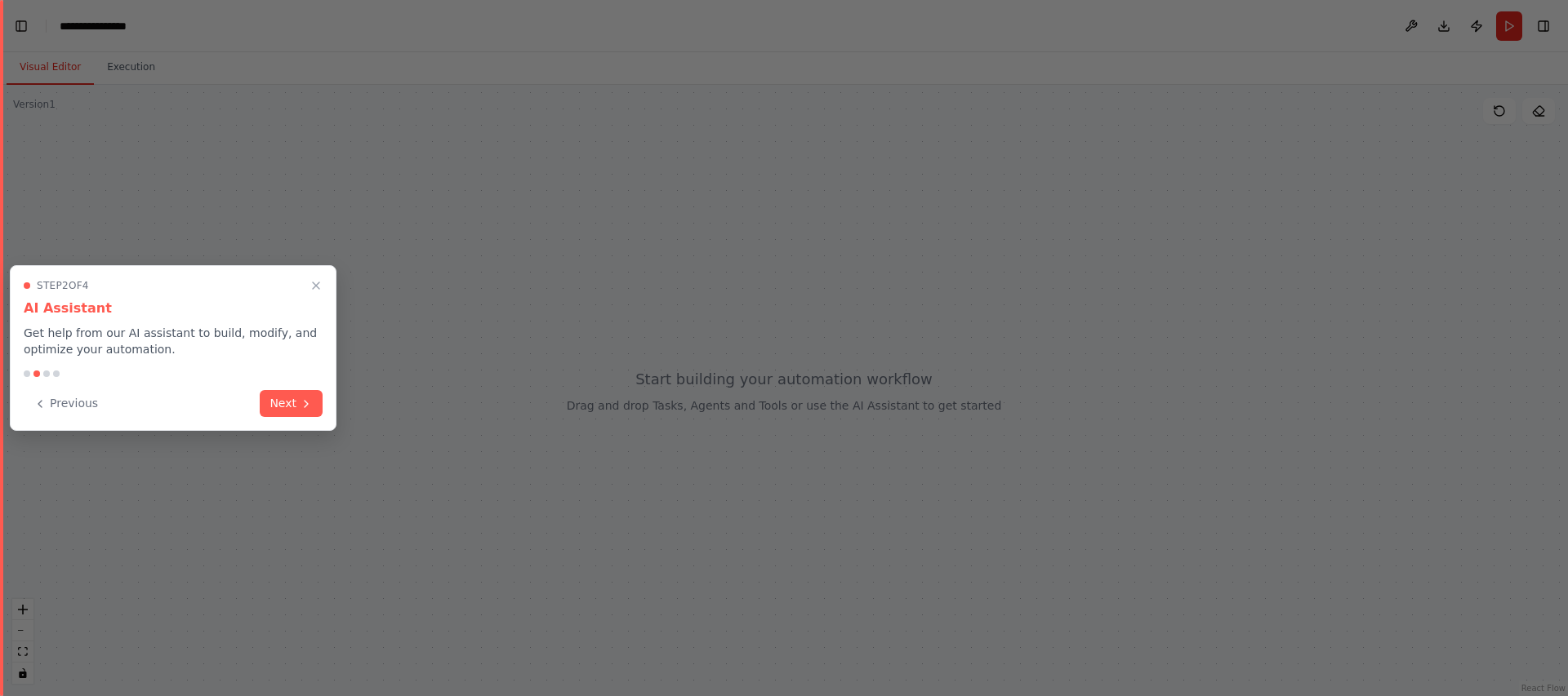
click at [303, 392] on button "Next" at bounding box center [291, 404] width 63 height 27
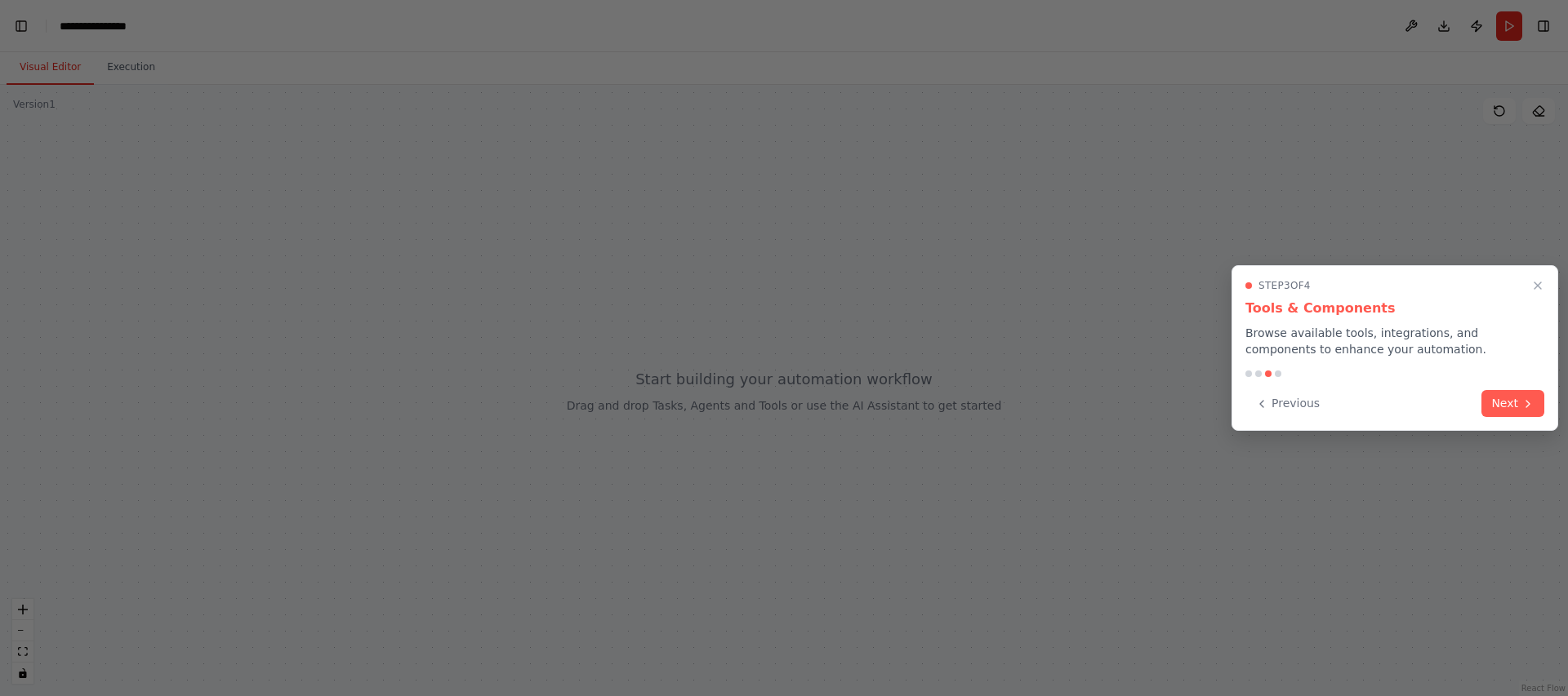
scroll to position [5498, 0]
click at [1514, 395] on button "Next" at bounding box center [1512, 402] width 63 height 27
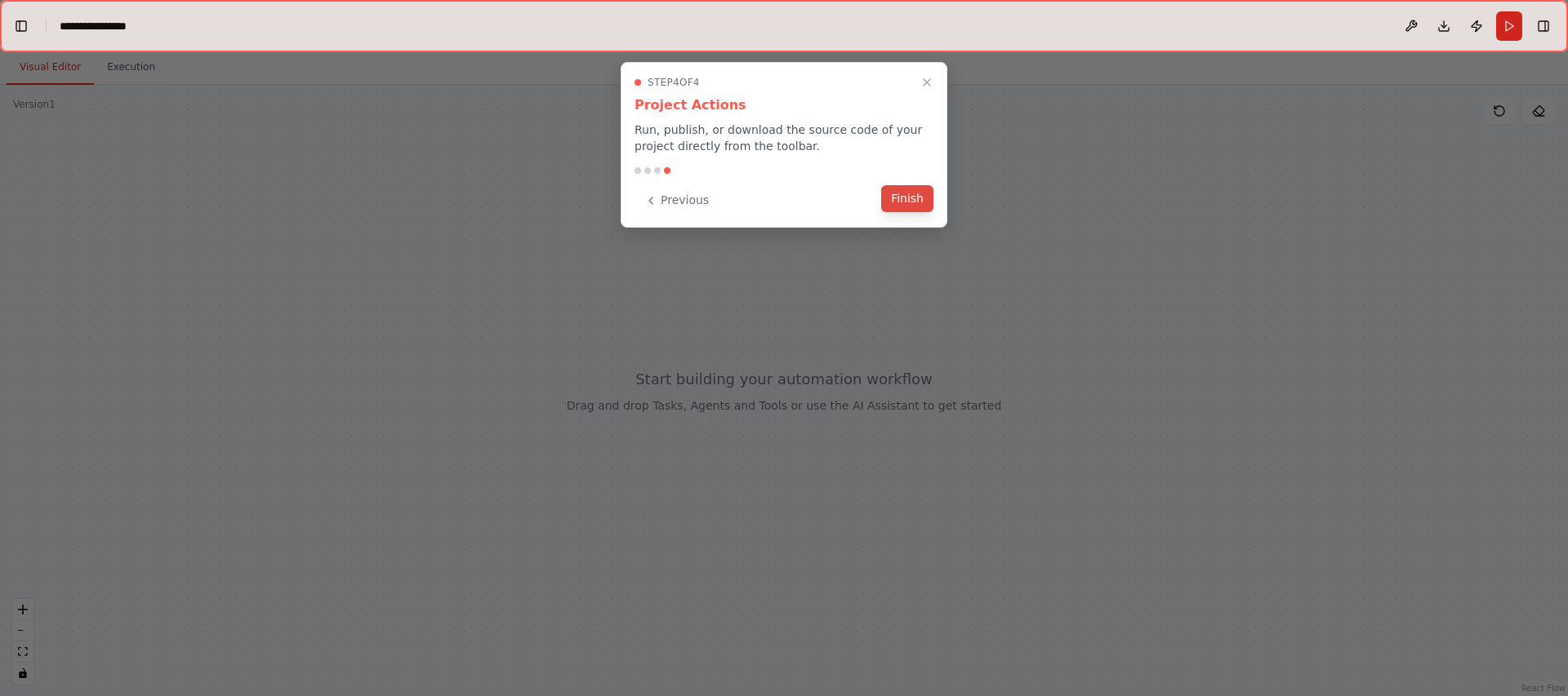
click at [898, 204] on button "Finish" at bounding box center [907, 199] width 52 height 27
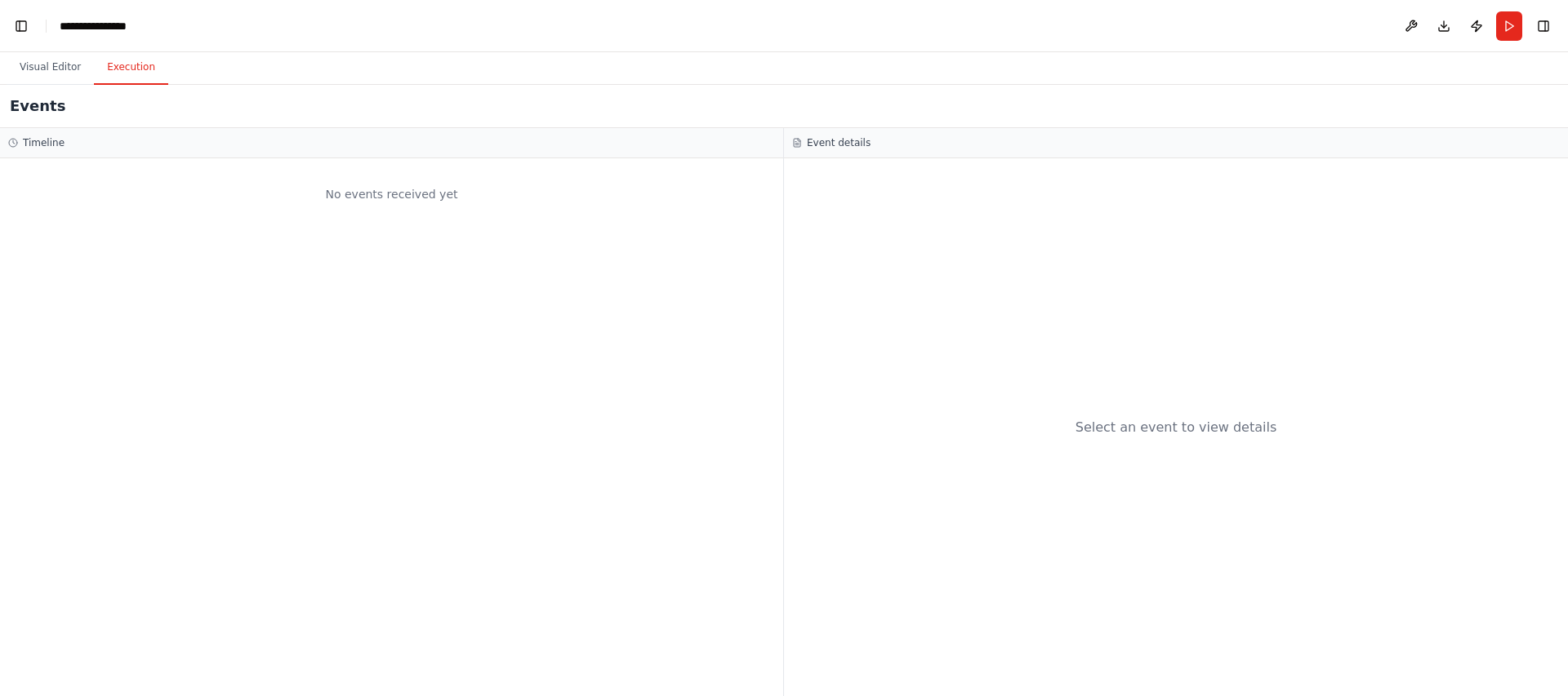
click at [136, 73] on button "Execution" at bounding box center [131, 68] width 75 height 35
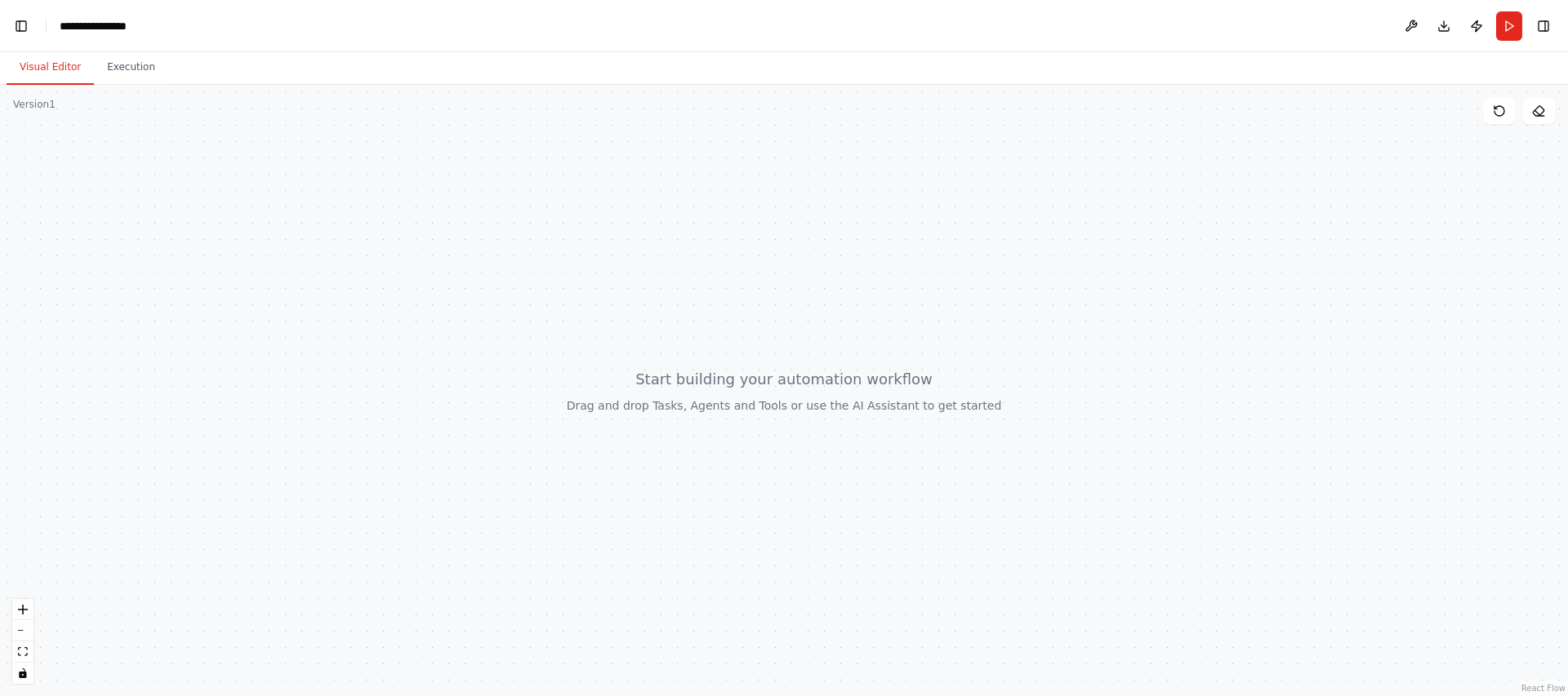
click at [43, 74] on button "Visual Editor" at bounding box center [50, 68] width 88 height 35
click at [25, 20] on button "Toggle Left Sidebar" at bounding box center [21, 26] width 23 height 23
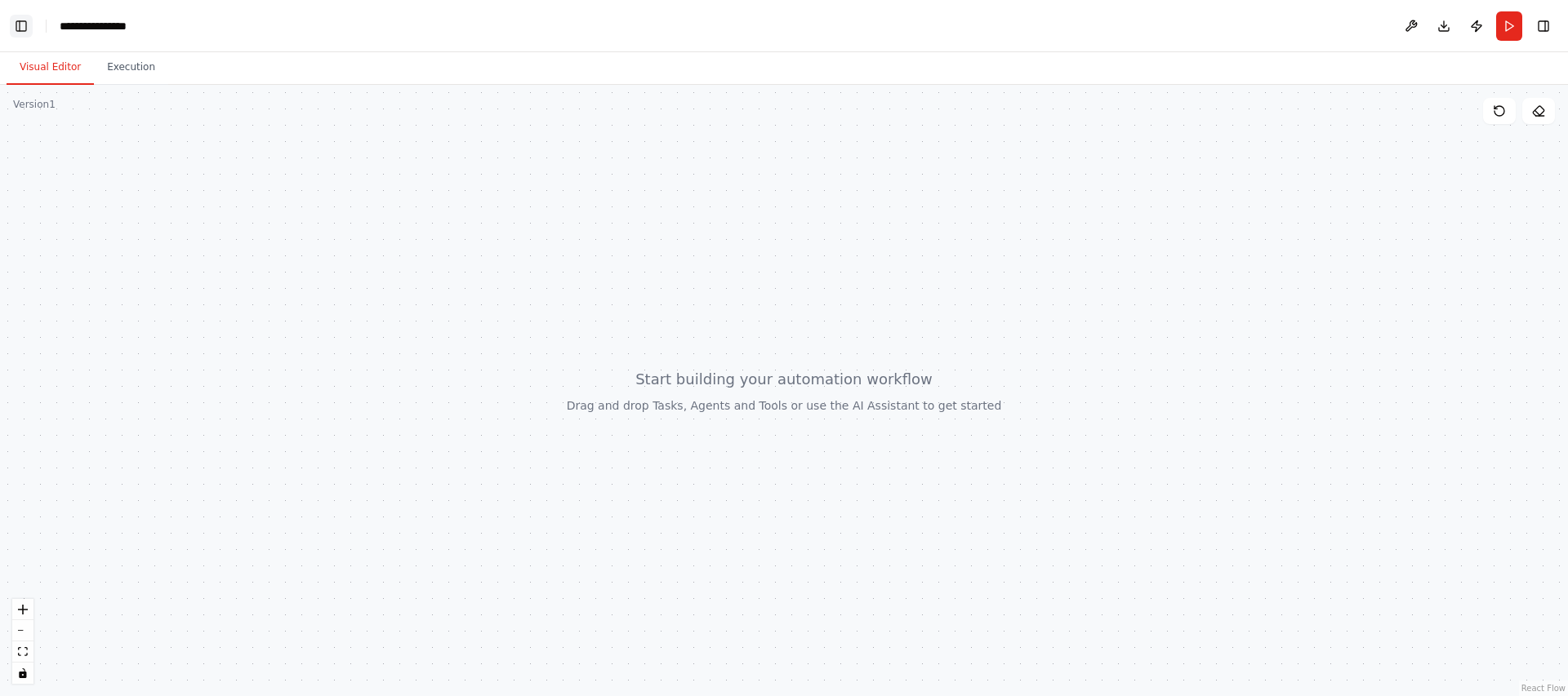
click at [25, 20] on button "Toggle Left Sidebar" at bounding box center [21, 26] width 23 height 23
click at [1473, 26] on button "Publish" at bounding box center [1476, 26] width 26 height 29
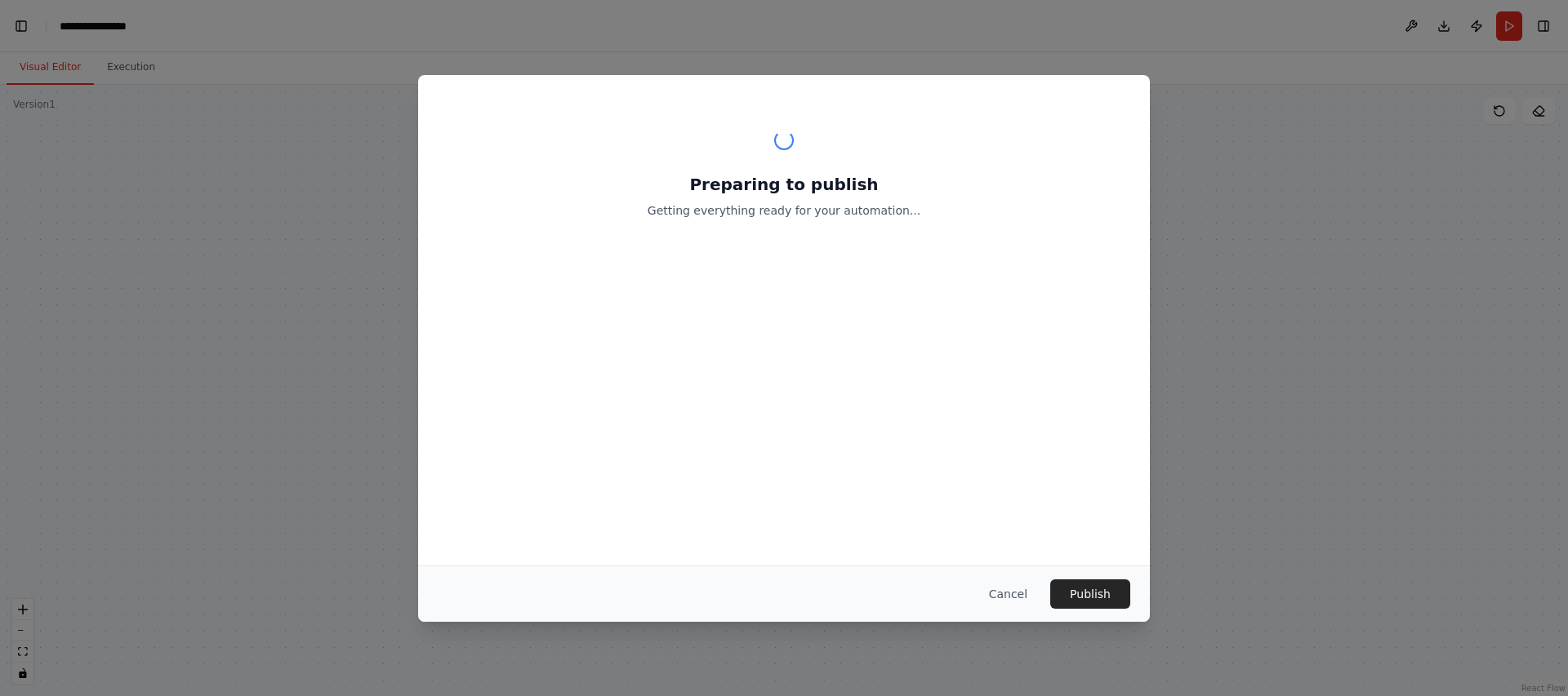
scroll to position [6993, 0]
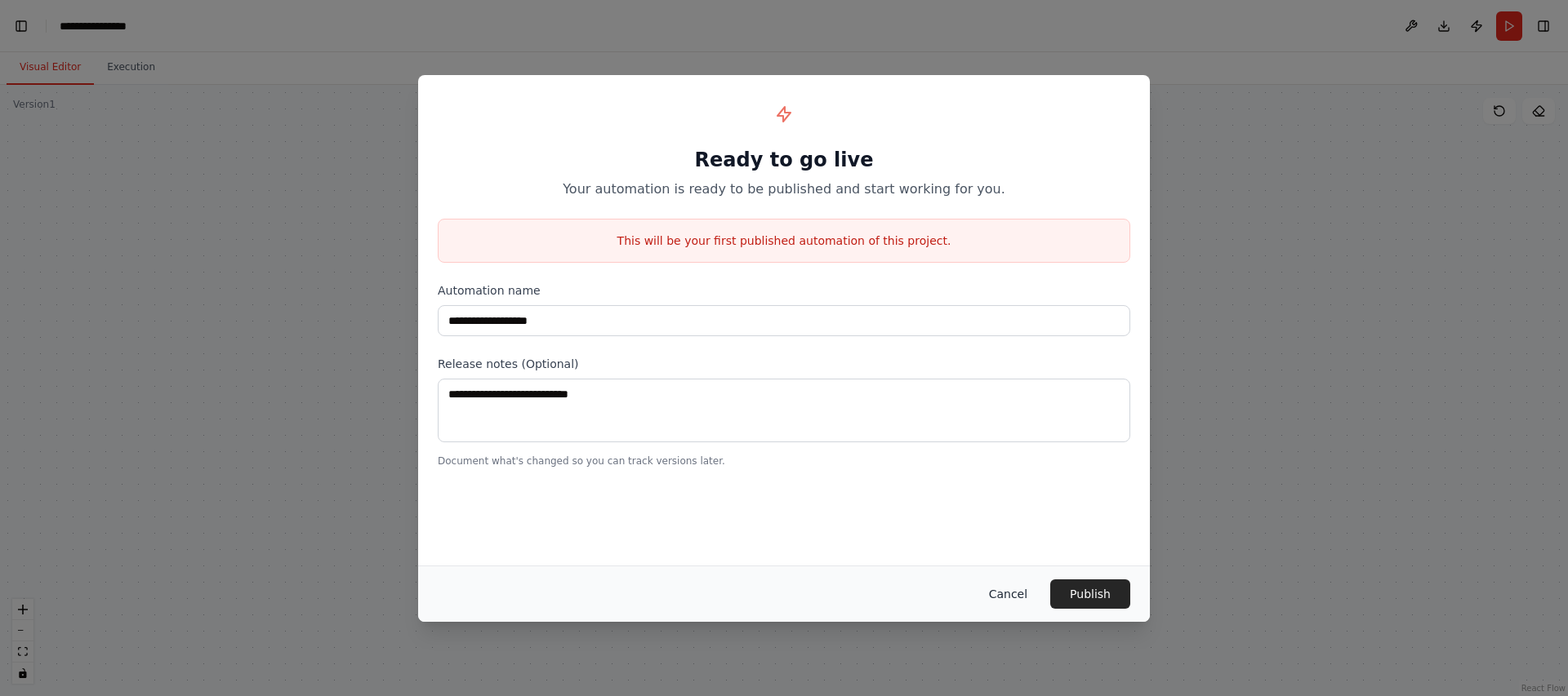
click at [1031, 590] on button "Cancel" at bounding box center [1008, 594] width 65 height 29
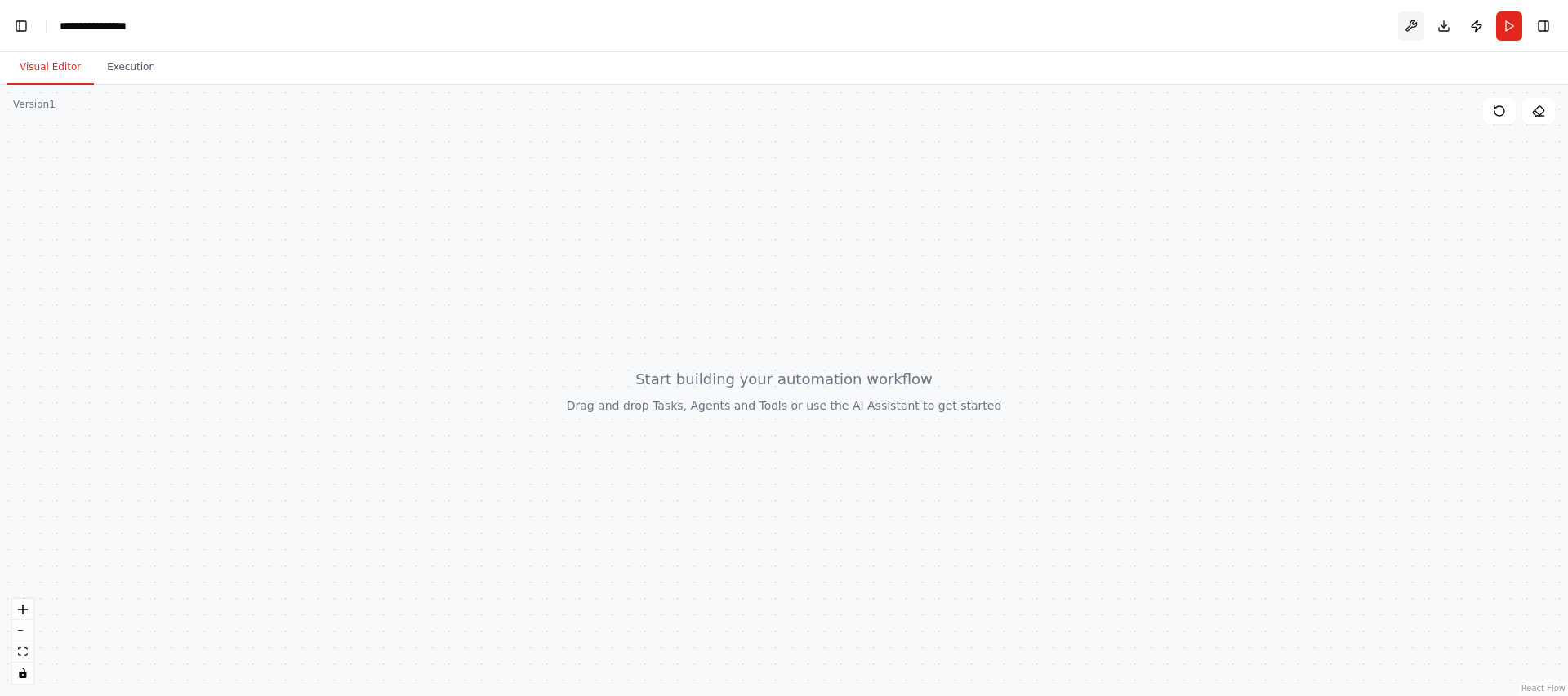
scroll to position [7051, 0]
click at [1414, 18] on button at bounding box center [1411, 26] width 26 height 29
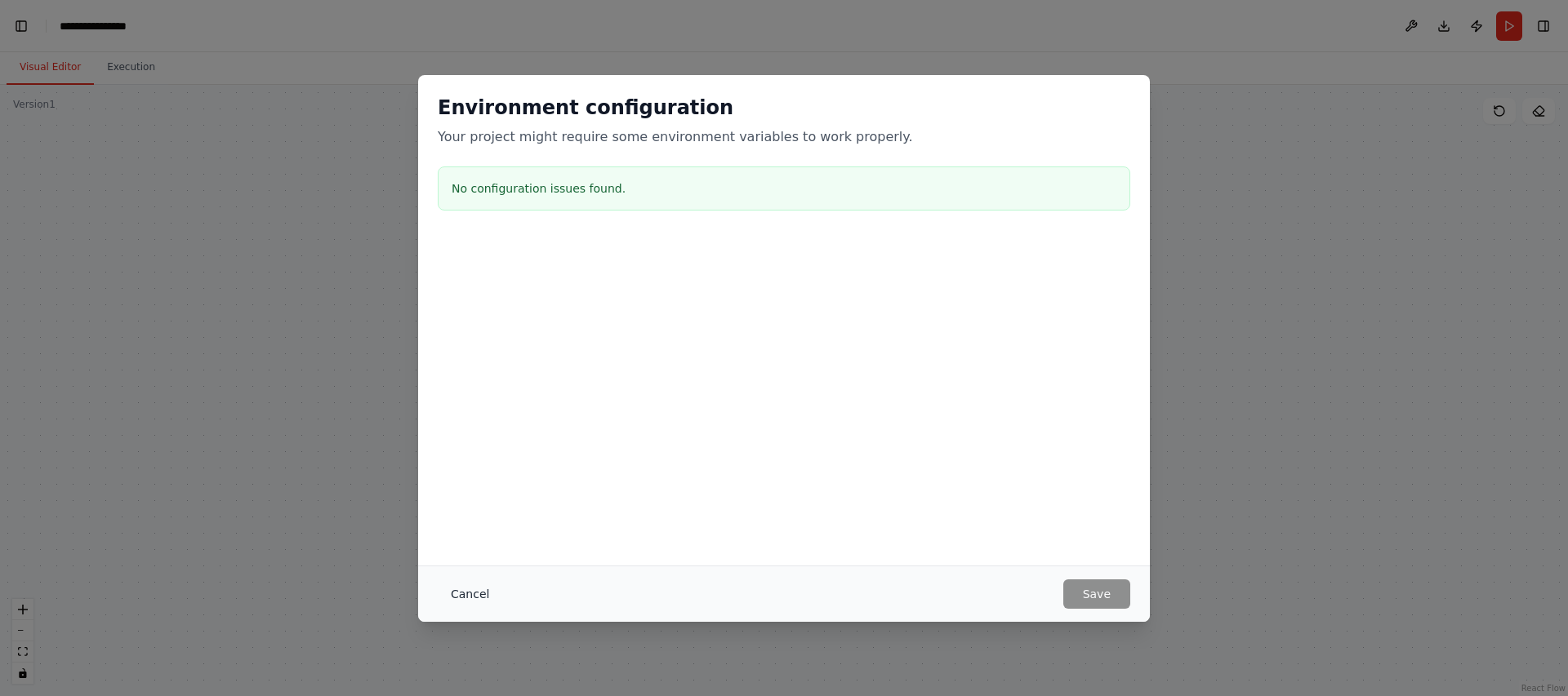
click at [455, 594] on button "Cancel" at bounding box center [469, 594] width 65 height 29
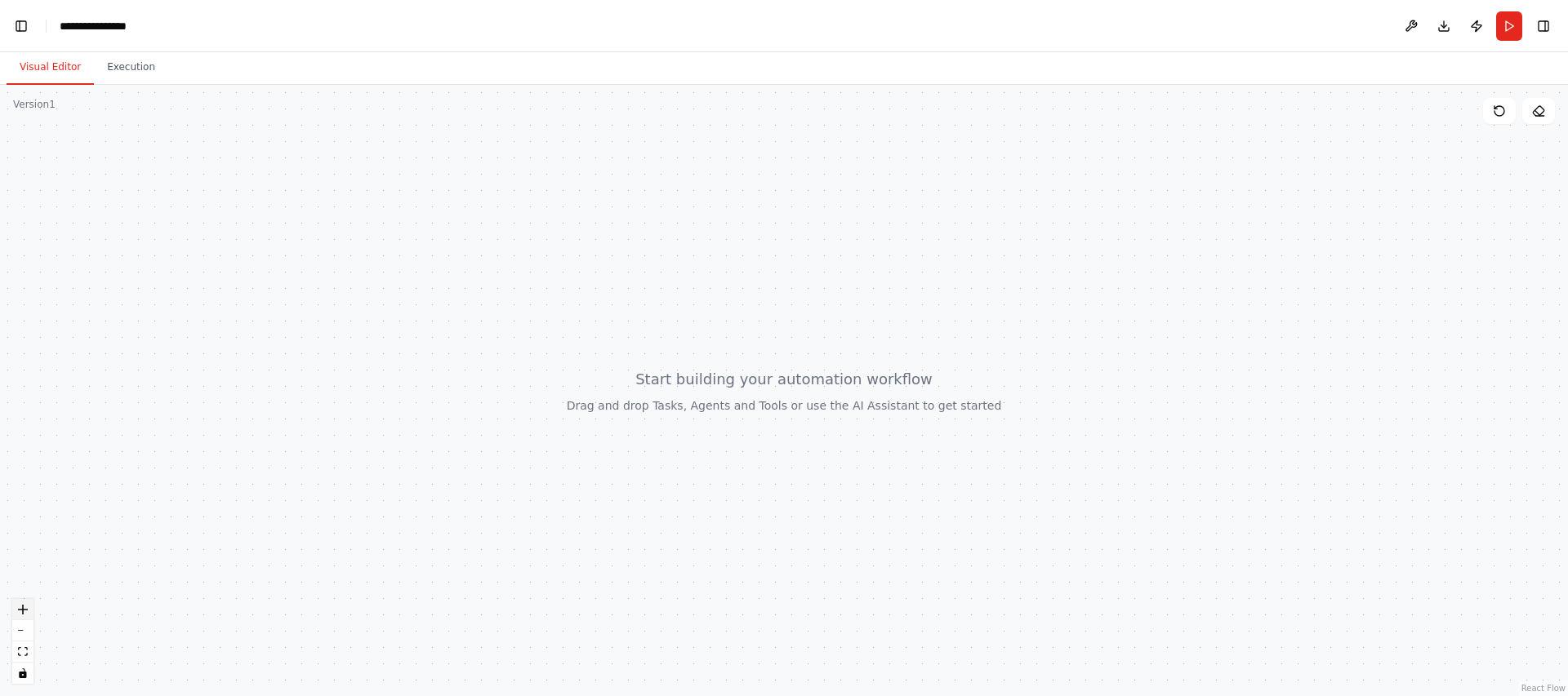
click at [24, 608] on icon "zoom in" at bounding box center [23, 609] width 10 height 10
click at [20, 601] on button "zoom in" at bounding box center [22, 609] width 21 height 21
click at [25, 655] on icon "fit view" at bounding box center [23, 651] width 10 height 9
drag, startPoint x: 85, startPoint y: 241, endPoint x: 263, endPoint y: 257, distance: 178.7
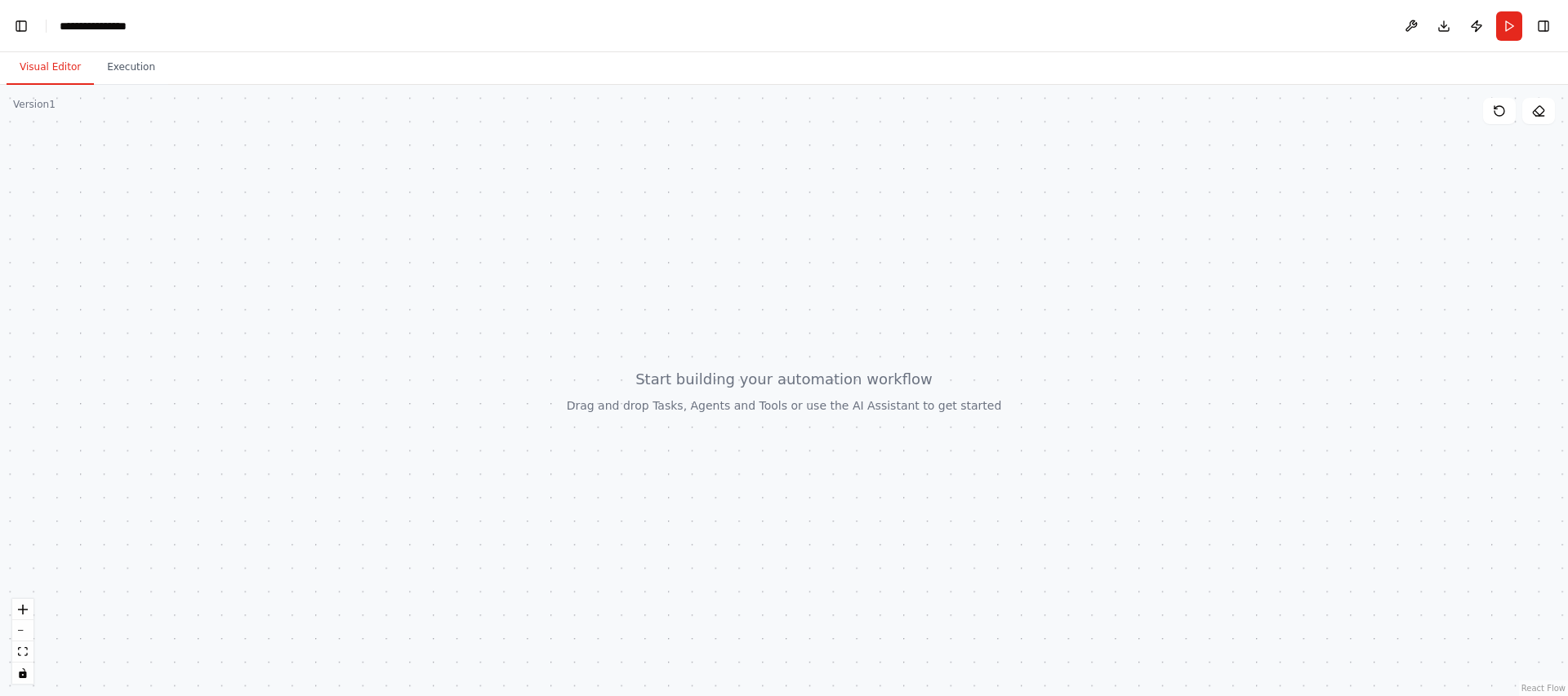
click at [263, 257] on div at bounding box center [784, 390] width 1568 height 611
drag, startPoint x: 225, startPoint y: 250, endPoint x: 132, endPoint y: 211, distance: 100.8
click at [132, 211] on div at bounding box center [784, 390] width 1568 height 611
click at [116, 75] on button "Execution" at bounding box center [131, 68] width 75 height 35
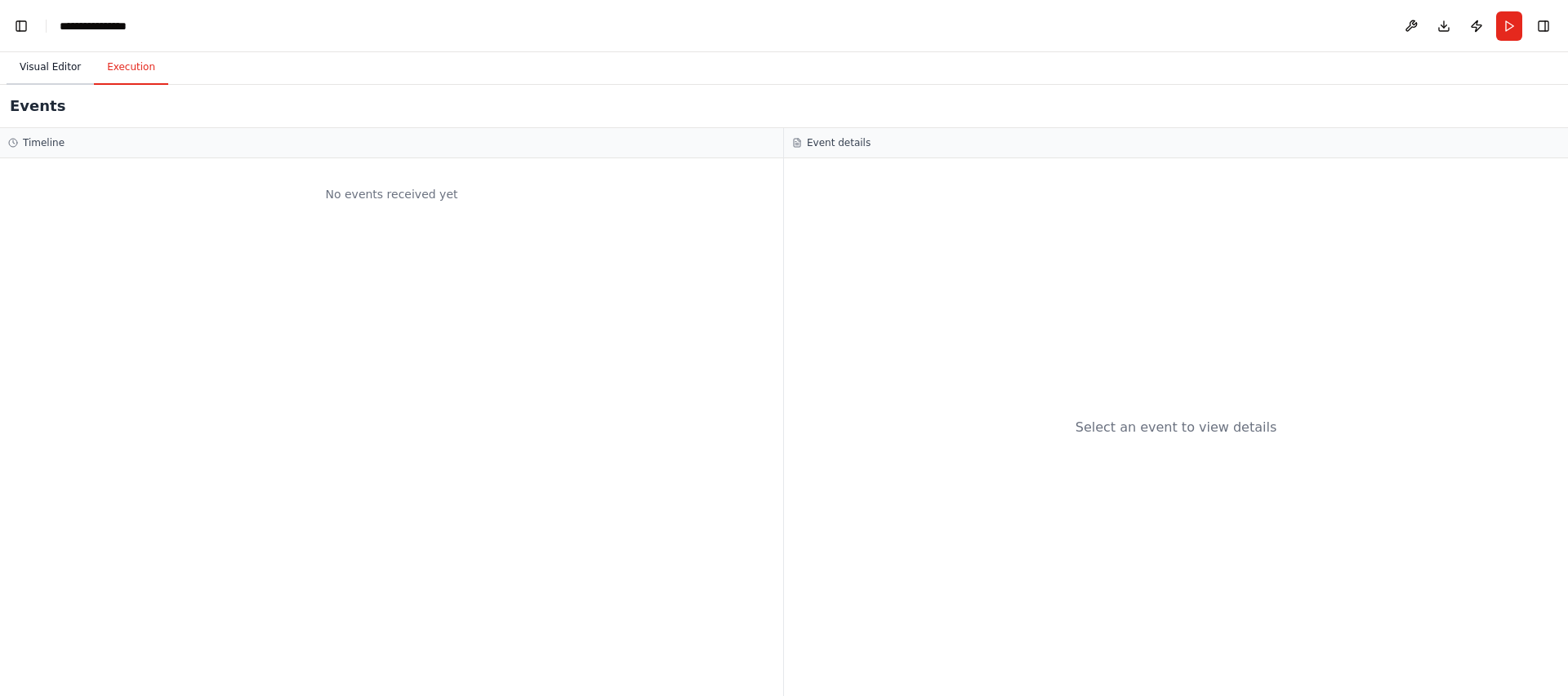
click at [49, 67] on button "Visual Editor" at bounding box center [50, 68] width 88 height 35
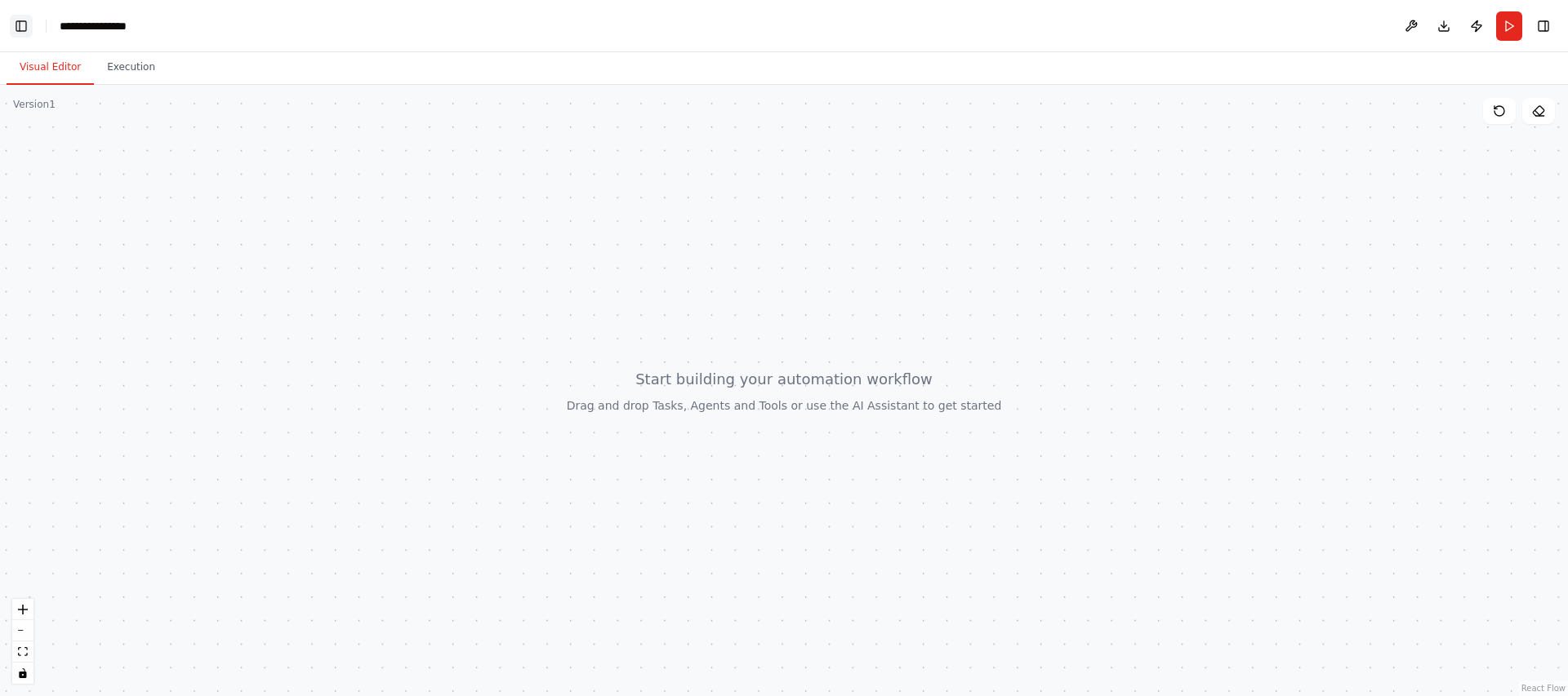
scroll to position [9749, 0]
click at [1535, 27] on button "Toggle Right Sidebar" at bounding box center [1543, 26] width 23 height 23
click at [1547, 27] on button "Toggle Right Sidebar" at bounding box center [1543, 26] width 23 height 23
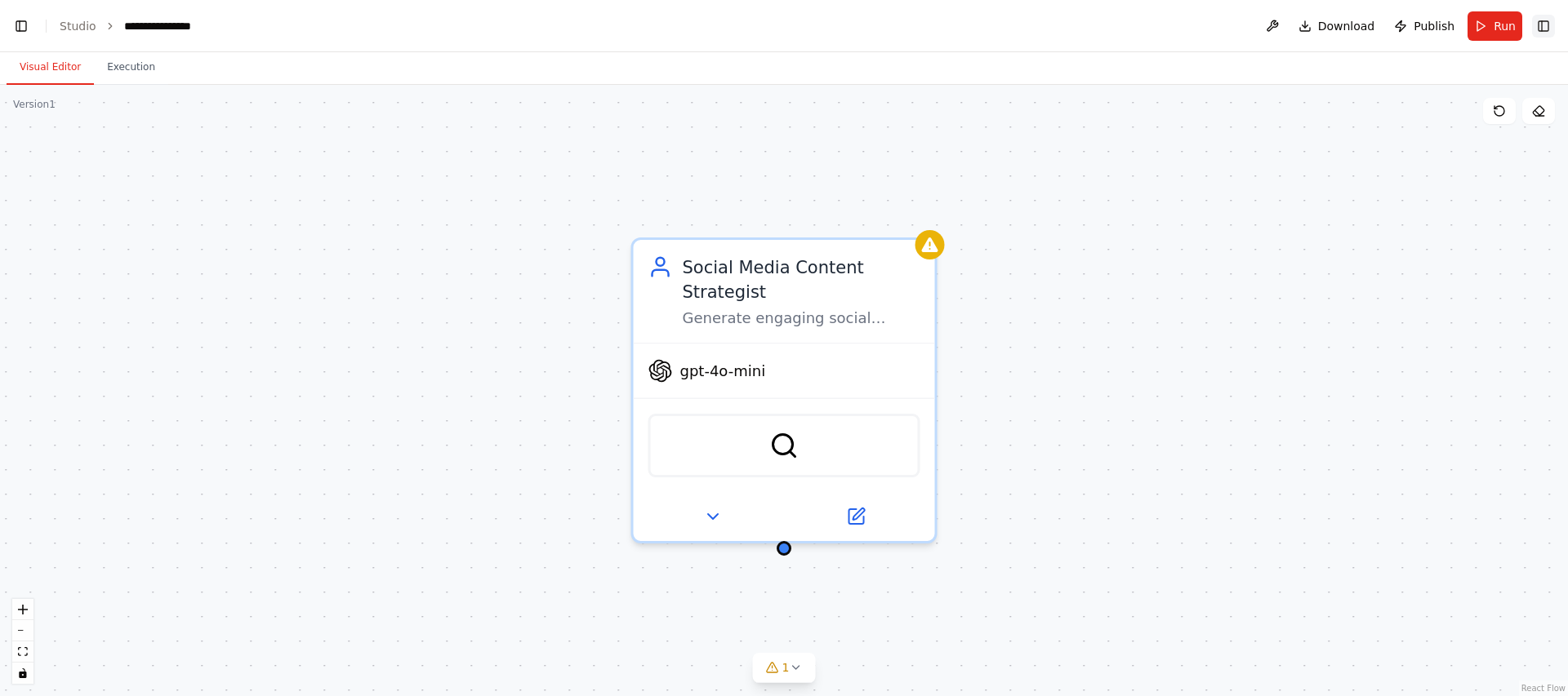
scroll to position [13788, 0]
click at [1014, 450] on div "Social Media Content Strategist Generate engaging social media content ideas ba…" at bounding box center [784, 390] width 1568 height 611
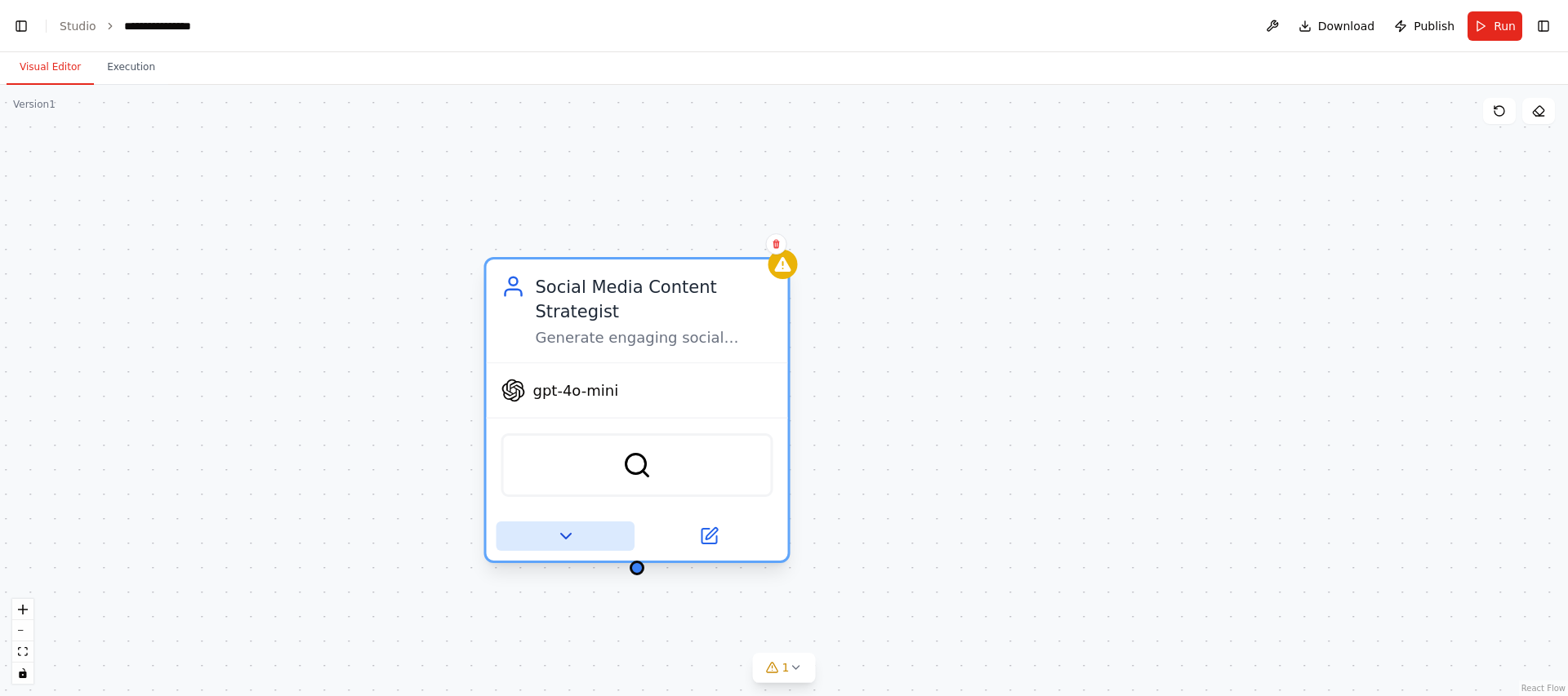
drag, startPoint x: 762, startPoint y: 537, endPoint x: 608, endPoint y: 549, distance: 154.5
click at [608, 549] on div "Social Media Content Strategist Generate engaging social media content ideas ba…" at bounding box center [637, 410] width 306 height 306
click at [614, 390] on span "gpt-4o-mini" at bounding box center [576, 391] width 86 height 20
click at [625, 480] on div "SerperDevTool" at bounding box center [637, 466] width 272 height 64
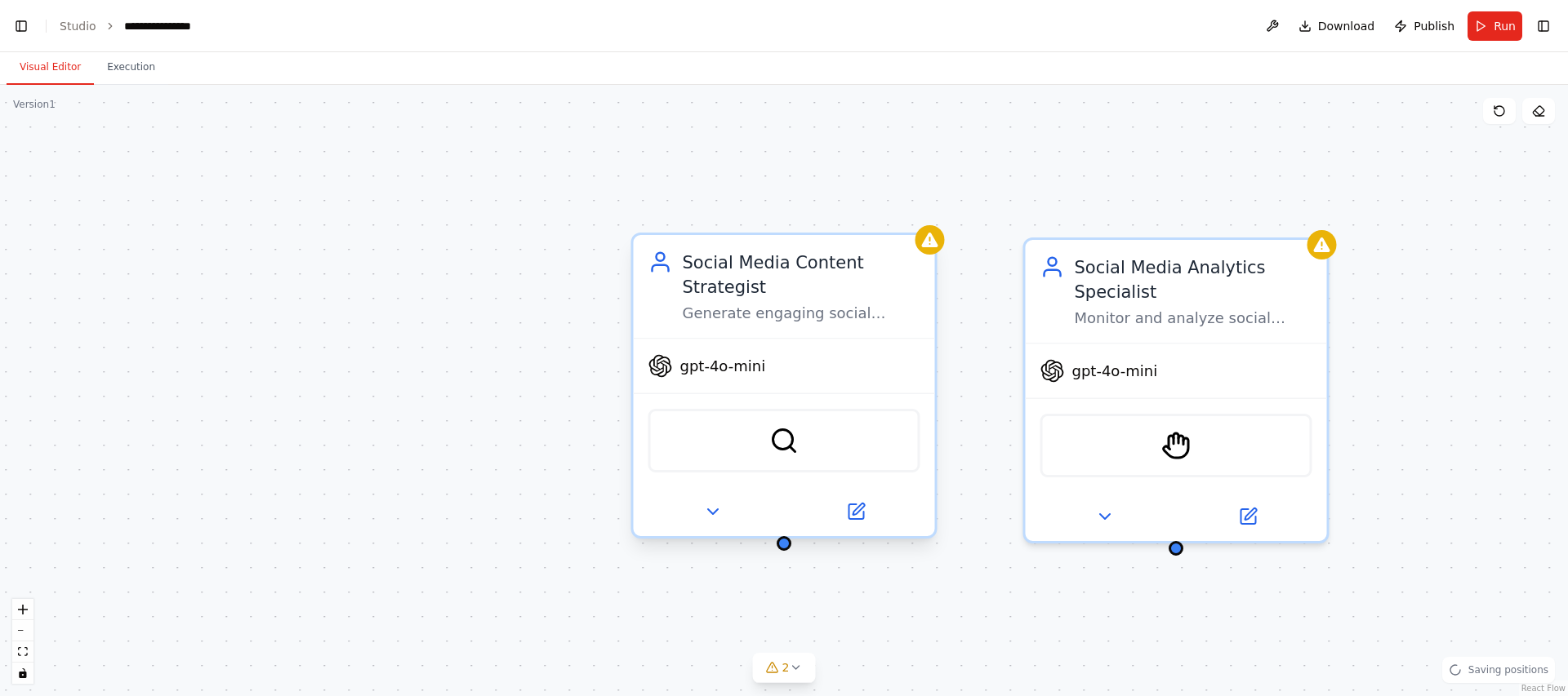
scroll to position [13912, 0]
click at [922, 221] on div "Social Media Content Strategist Generate engaging social media content ideas ba…" at bounding box center [784, 390] width 1568 height 611
click at [1547, 23] on button "Toggle Right Sidebar" at bounding box center [1543, 26] width 23 height 23
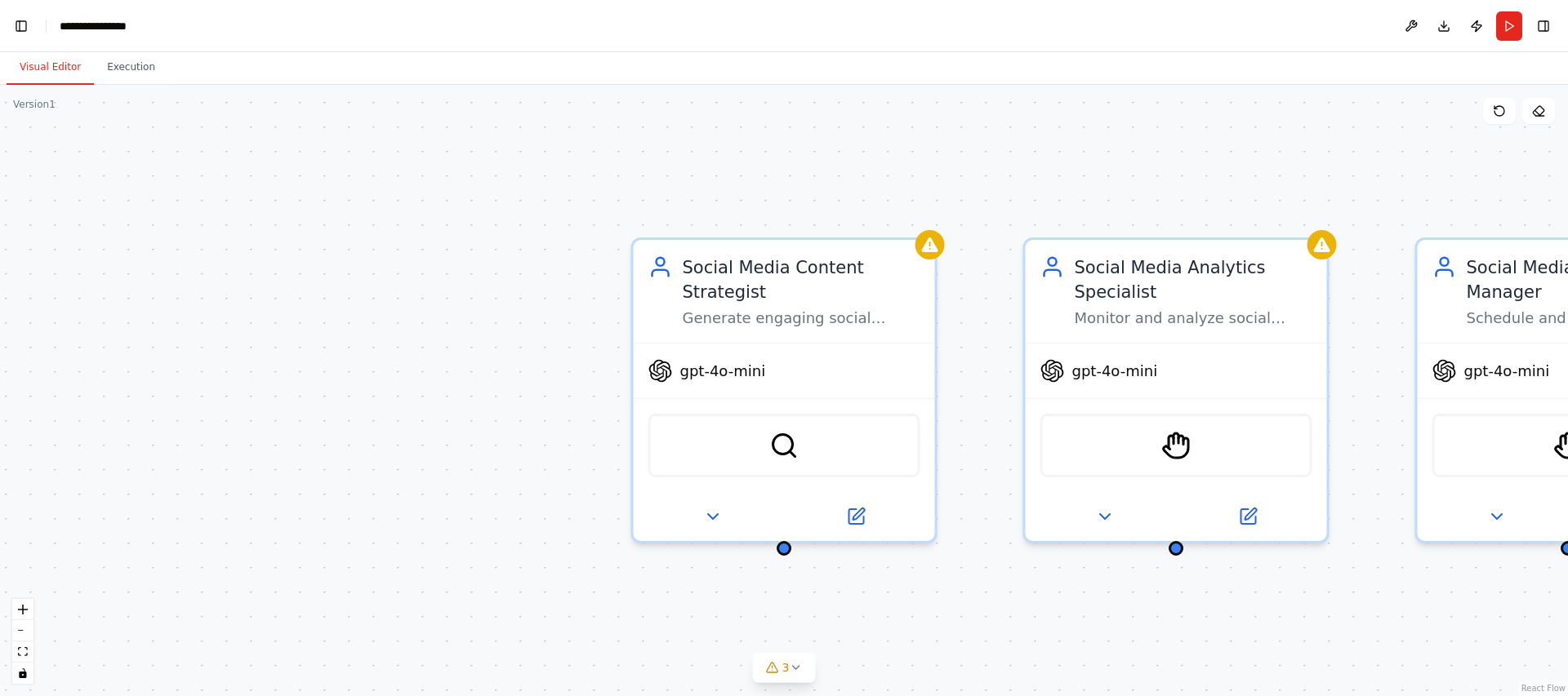
scroll to position [14199, 0]
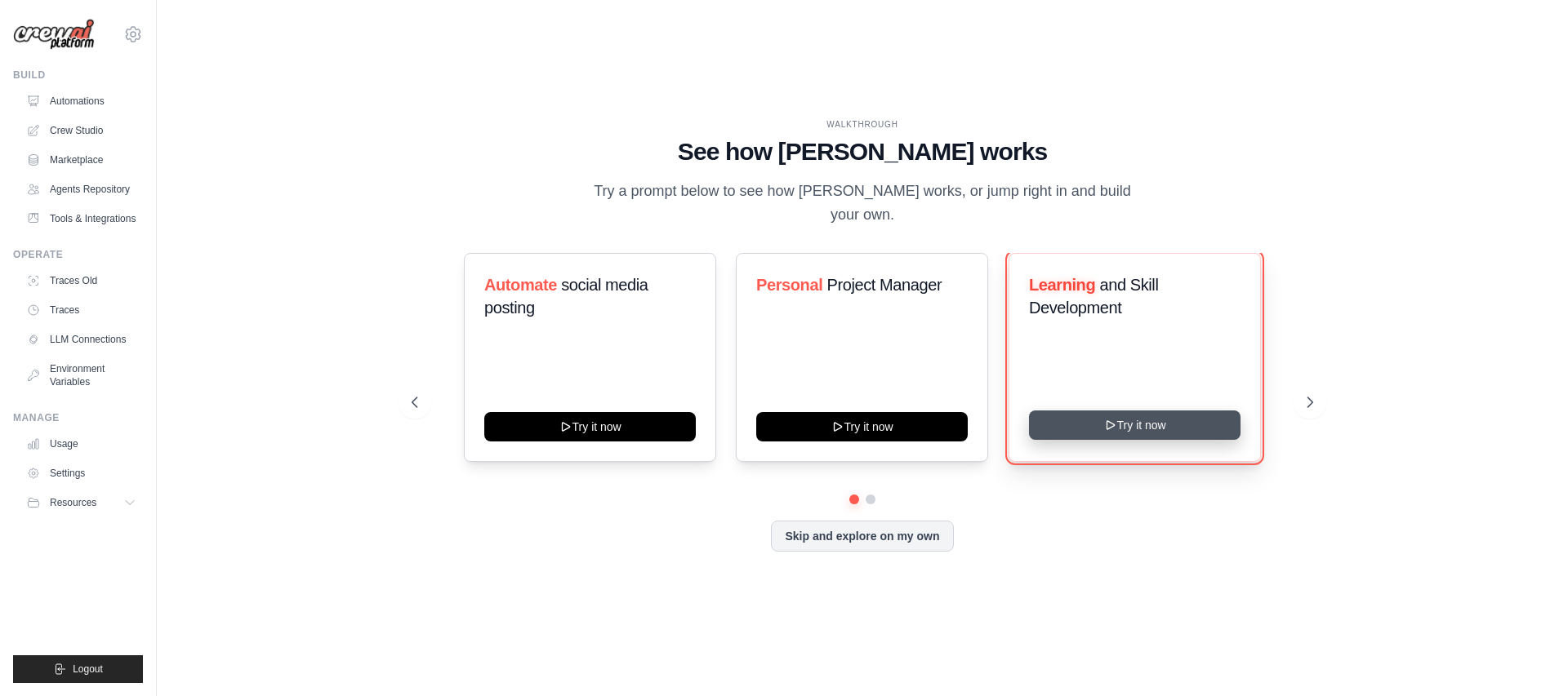
click at [1133, 418] on button "Try it now" at bounding box center [1135, 425] width 211 height 29
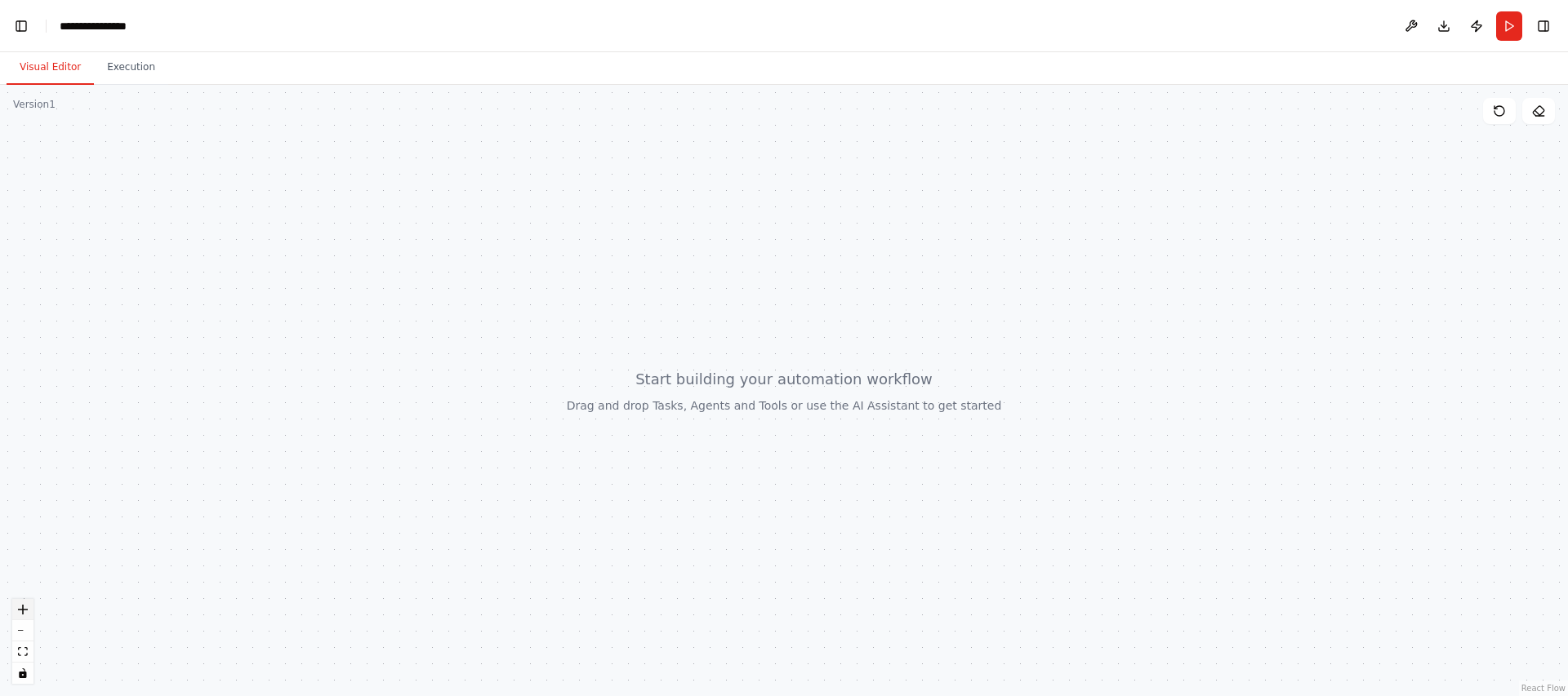
click at [27, 615] on button "zoom in" at bounding box center [22, 609] width 21 height 21
click at [27, 632] on button "zoom out" at bounding box center [22, 630] width 21 height 21
click at [1528, 103] on button at bounding box center [1539, 111] width 33 height 26
click at [1439, 28] on button "Download" at bounding box center [1444, 26] width 26 height 29
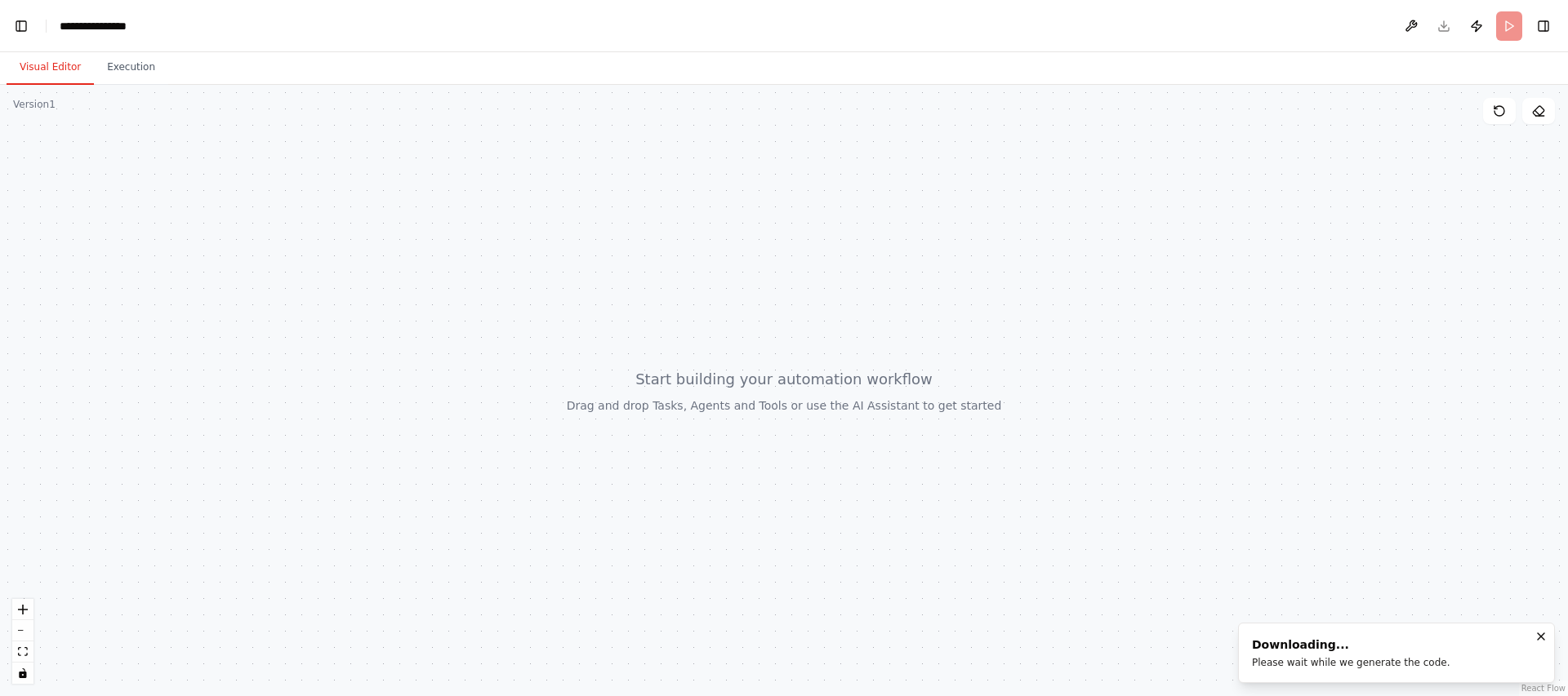
scroll to position [6576, 0]
click at [1542, 643] on button "Notifications (F8)" at bounding box center [1542, 637] width 20 height 20
click at [1420, 36] on button at bounding box center [1411, 26] width 26 height 29
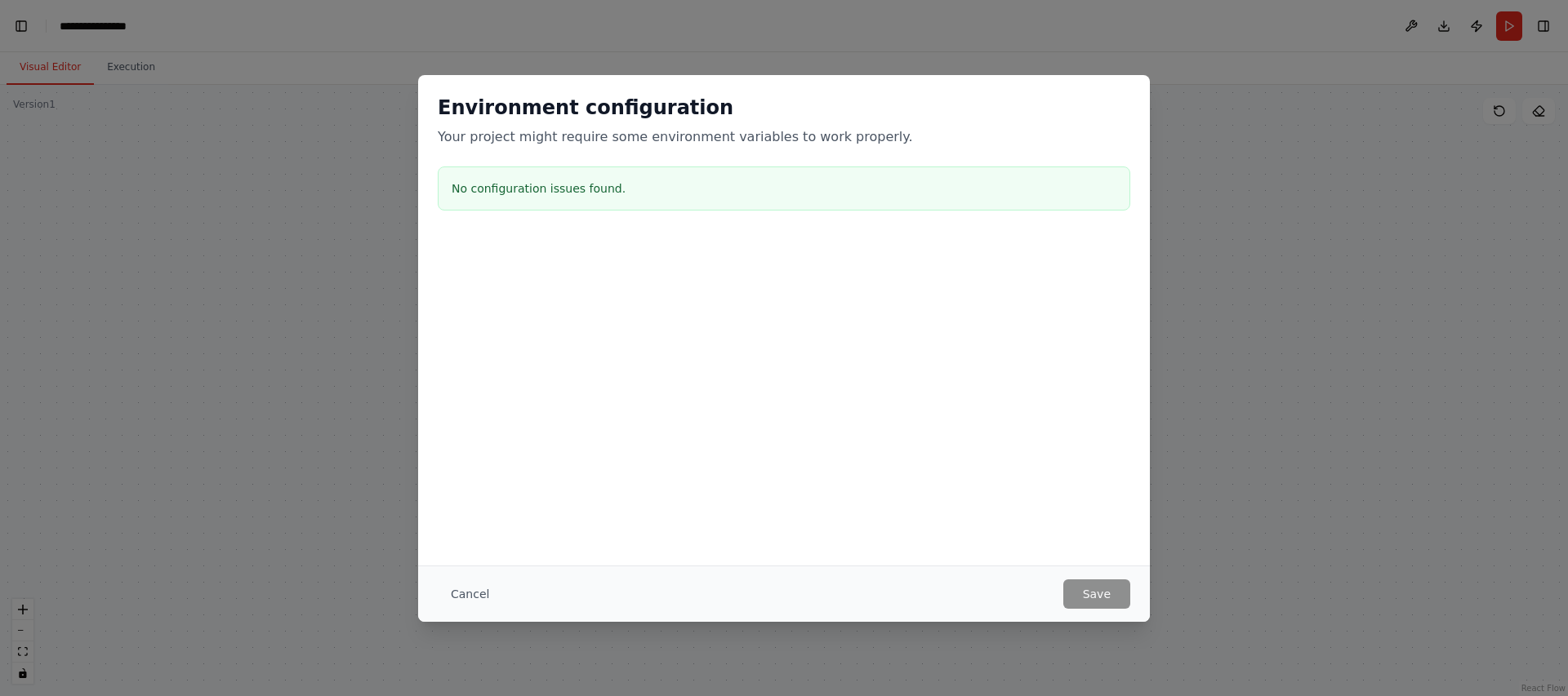
scroll to position [6720, 0]
click at [448, 600] on button "Cancel" at bounding box center [469, 594] width 65 height 29
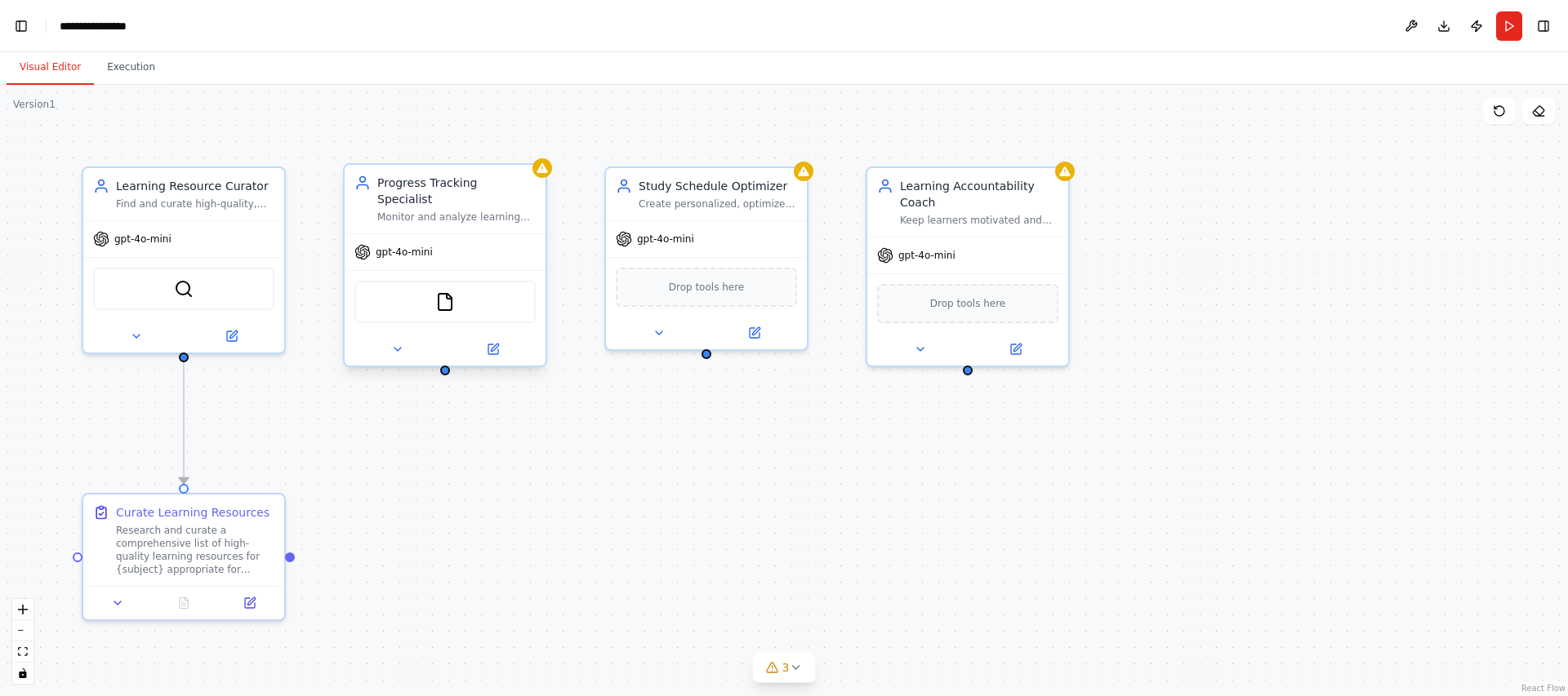
scroll to position [13092, 0]
click at [182, 279] on img at bounding box center [184, 286] width 20 height 20
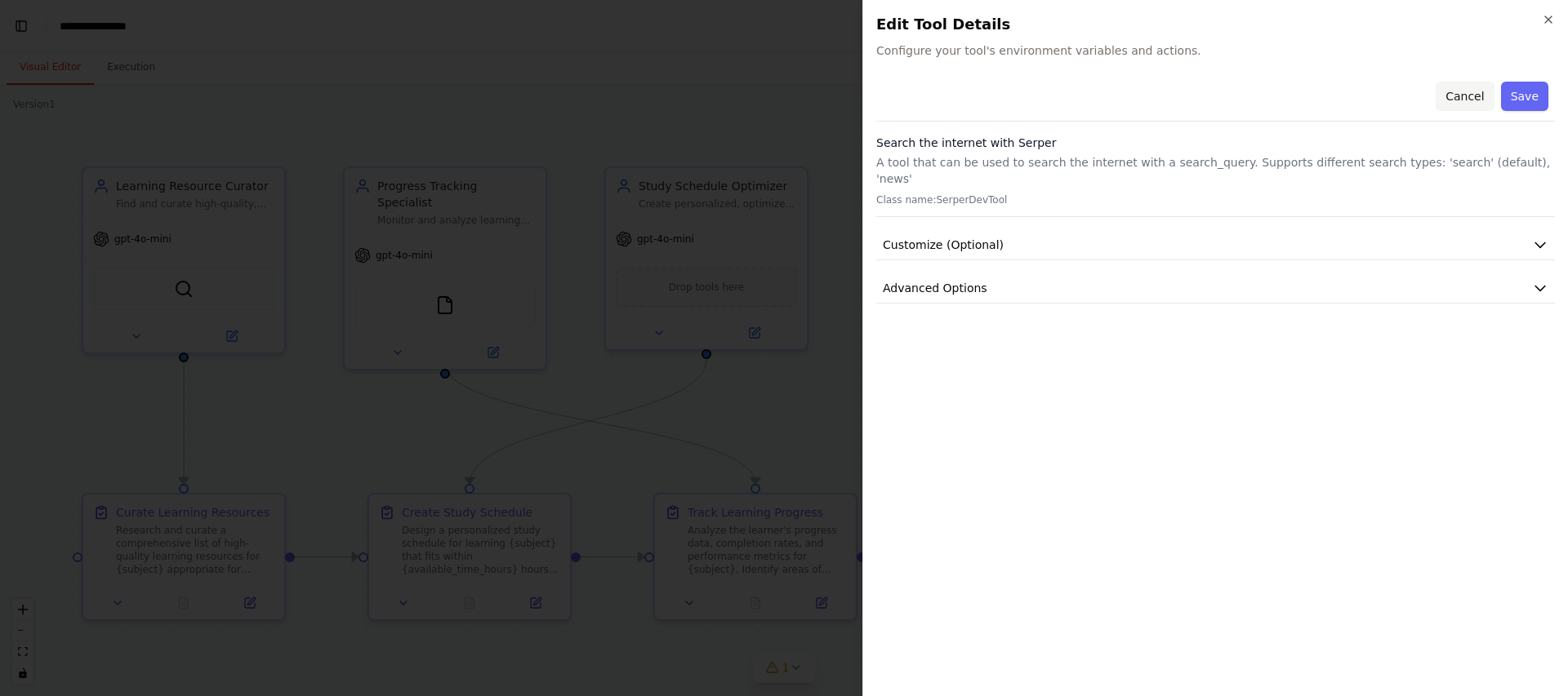
scroll to position [13249, 0]
click at [1547, 237] on icon "button" at bounding box center [1541, 245] width 16 height 16
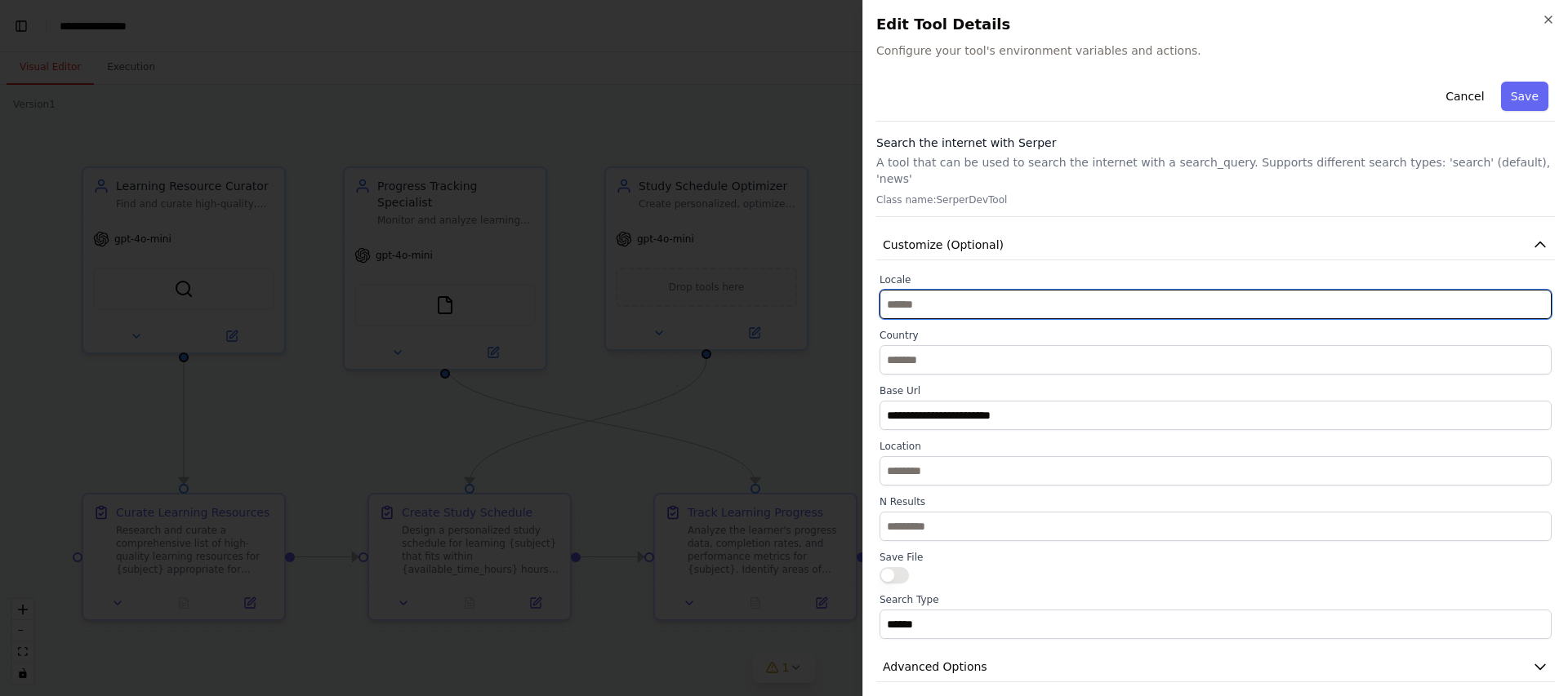
click at [1387, 290] on input "text" at bounding box center [1215, 304] width 672 height 29
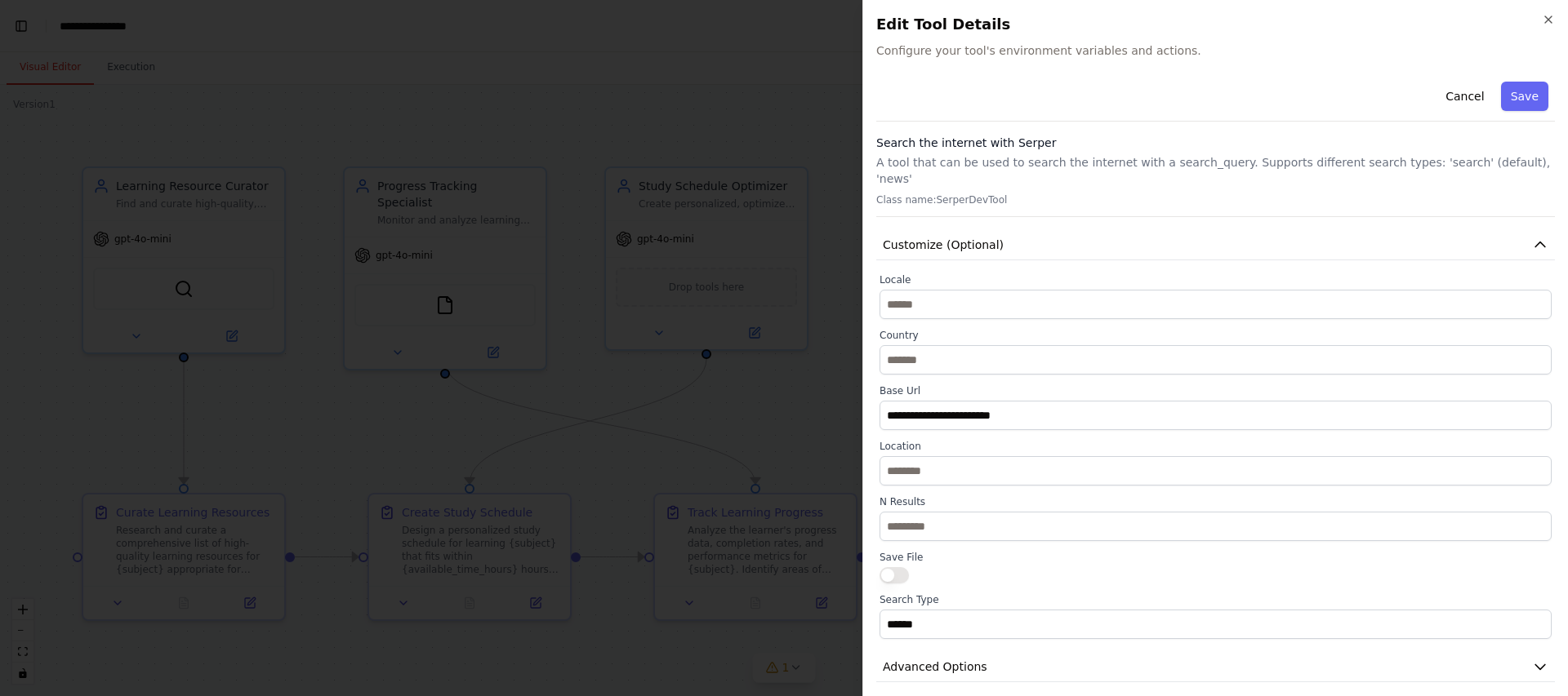
click at [1346, 384] on label "Base Url" at bounding box center [1215, 391] width 672 height 13
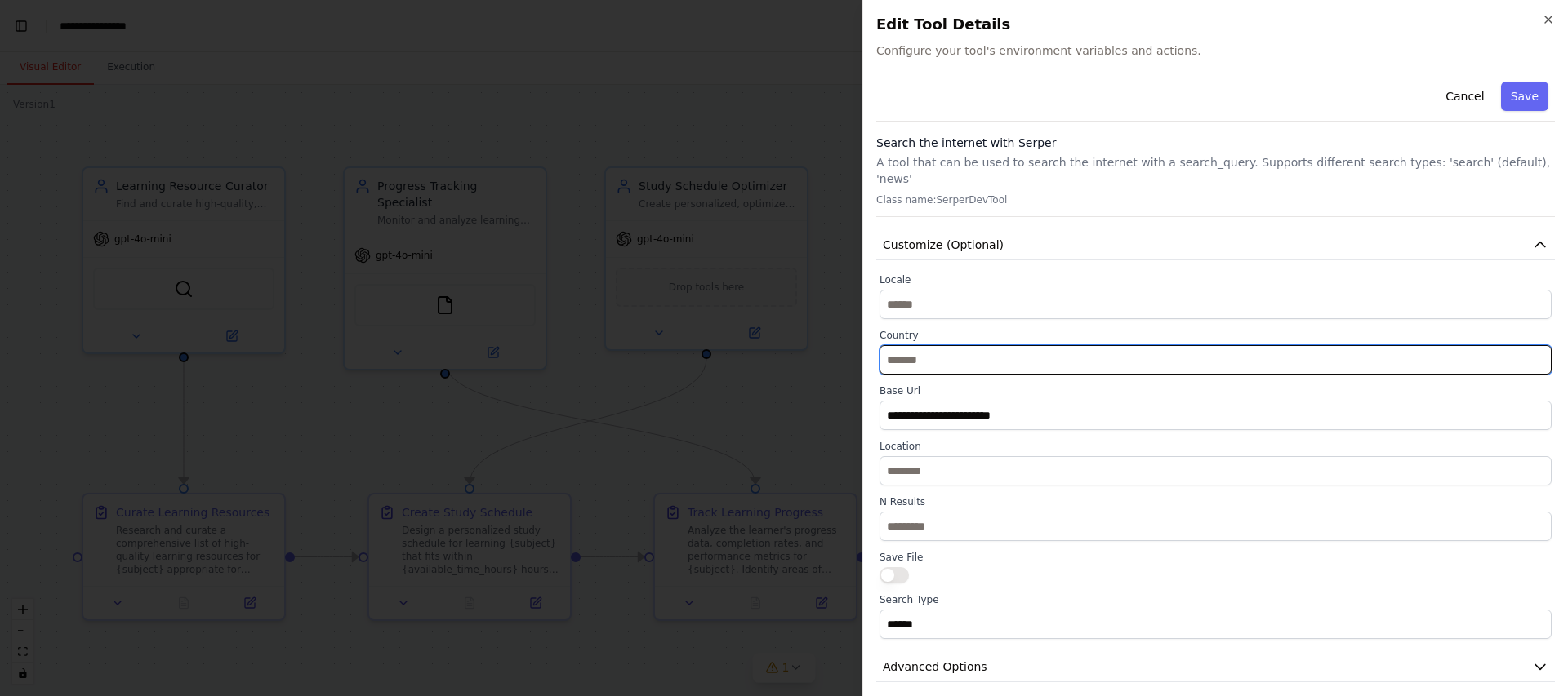
click at [1347, 353] on input "text" at bounding box center [1215, 360] width 672 height 29
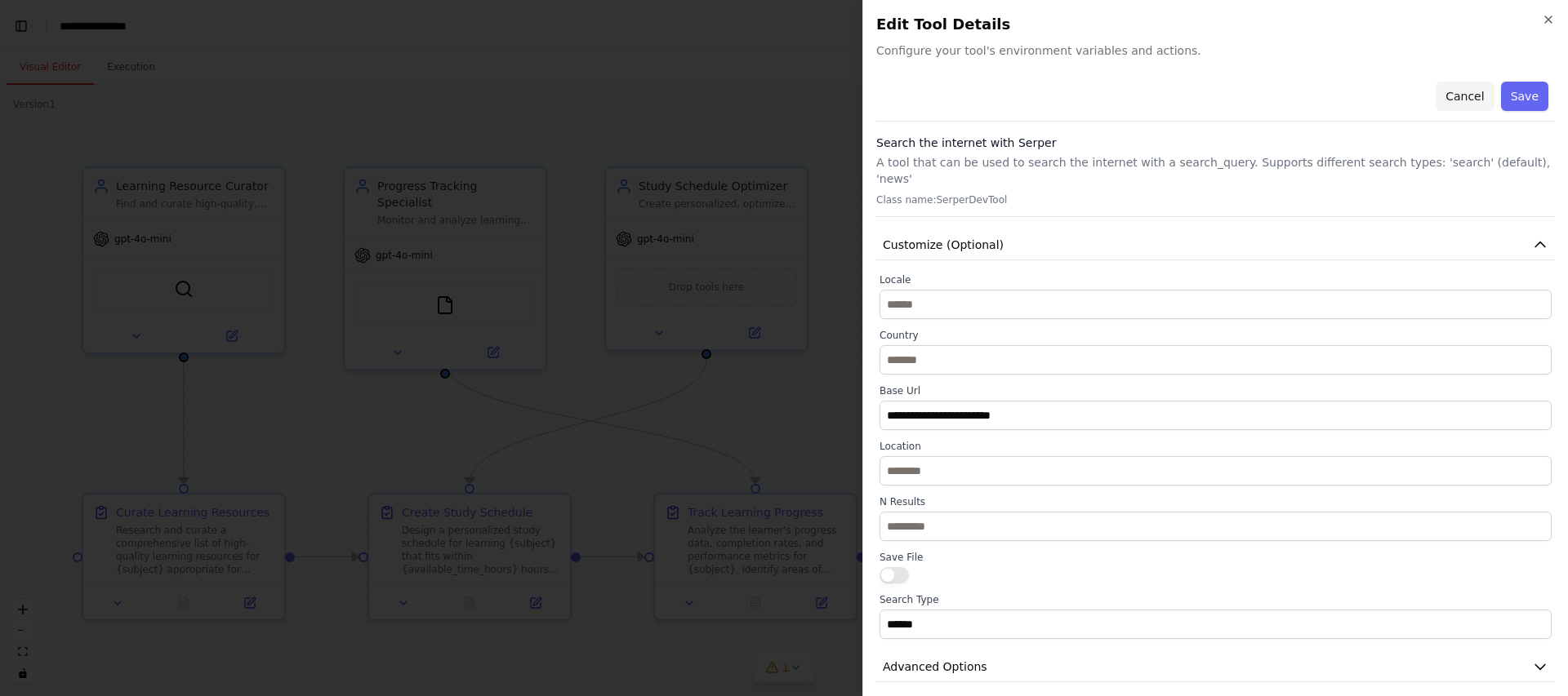
click at [1492, 98] on button "Cancel" at bounding box center [1465, 97] width 58 height 29
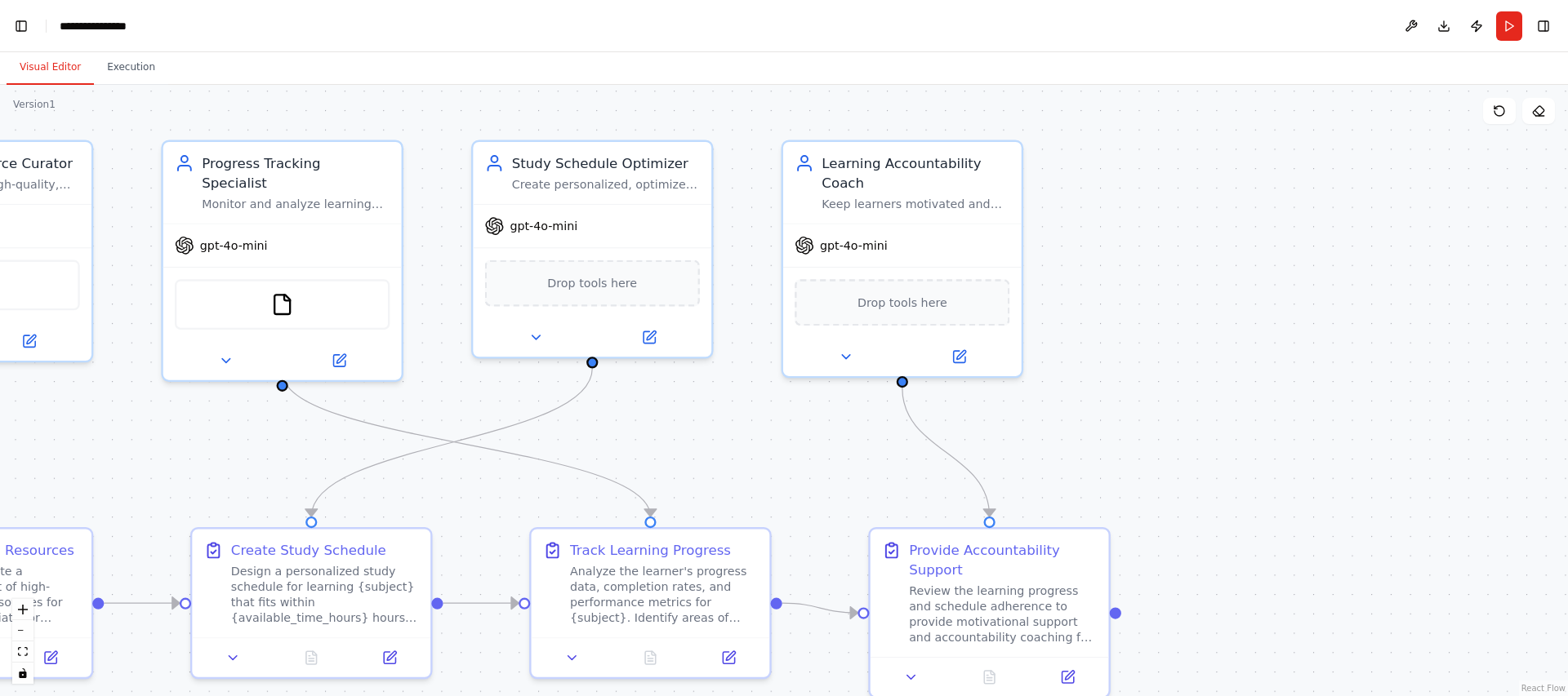
scroll to position [14372, 0]
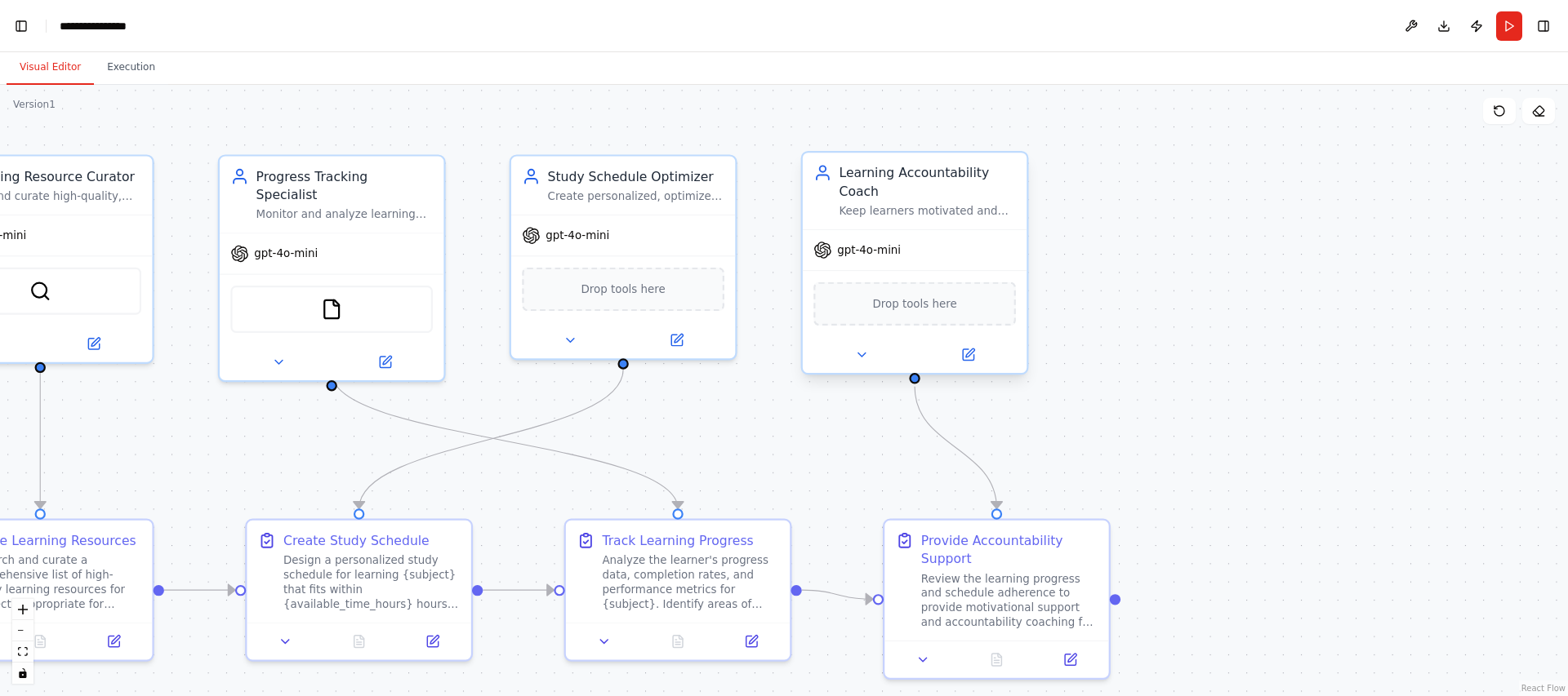
click at [898, 309] on span "Drop tools here" at bounding box center [914, 303] width 84 height 18
click at [892, 310] on span "Drop tools here" at bounding box center [914, 303] width 84 height 18
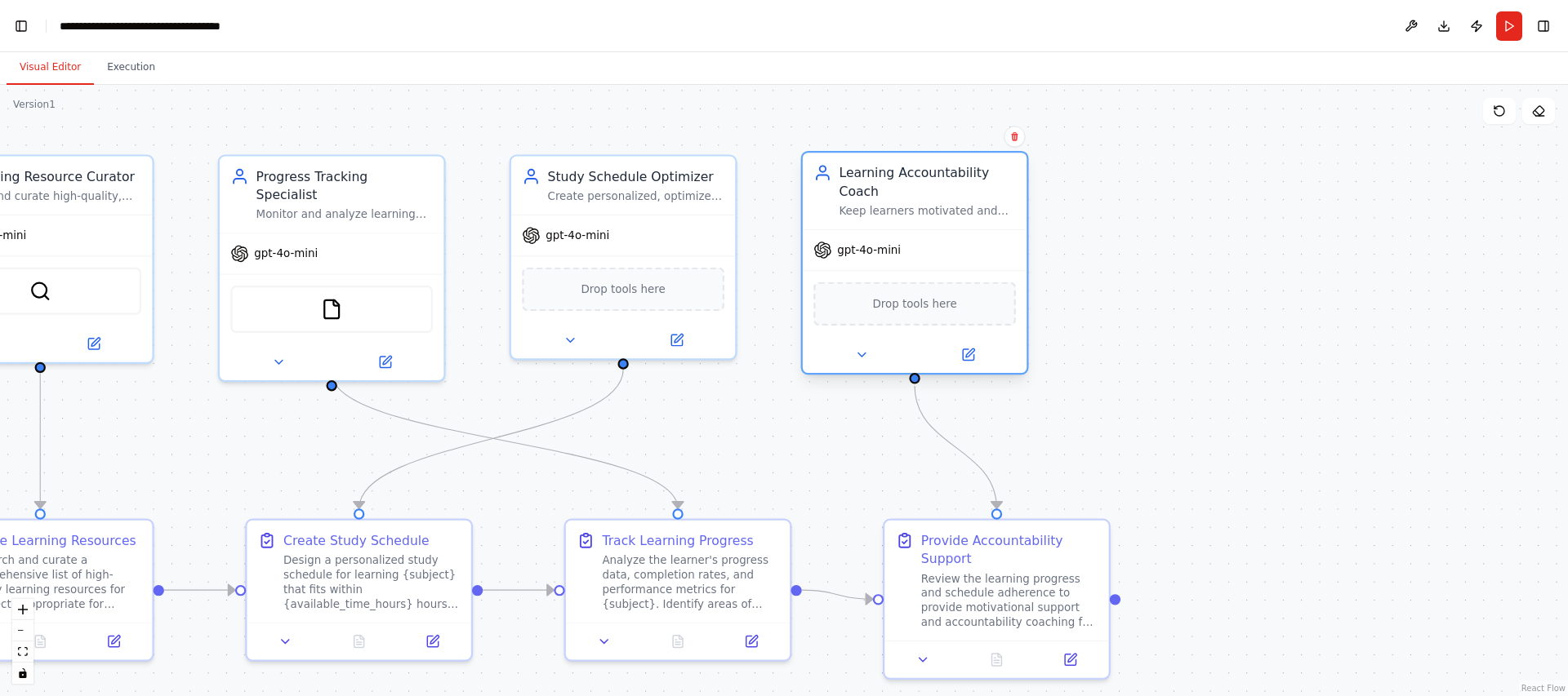
click at [893, 306] on span "Drop tools here" at bounding box center [914, 303] width 84 height 18
click at [858, 356] on icon at bounding box center [861, 355] width 15 height 15
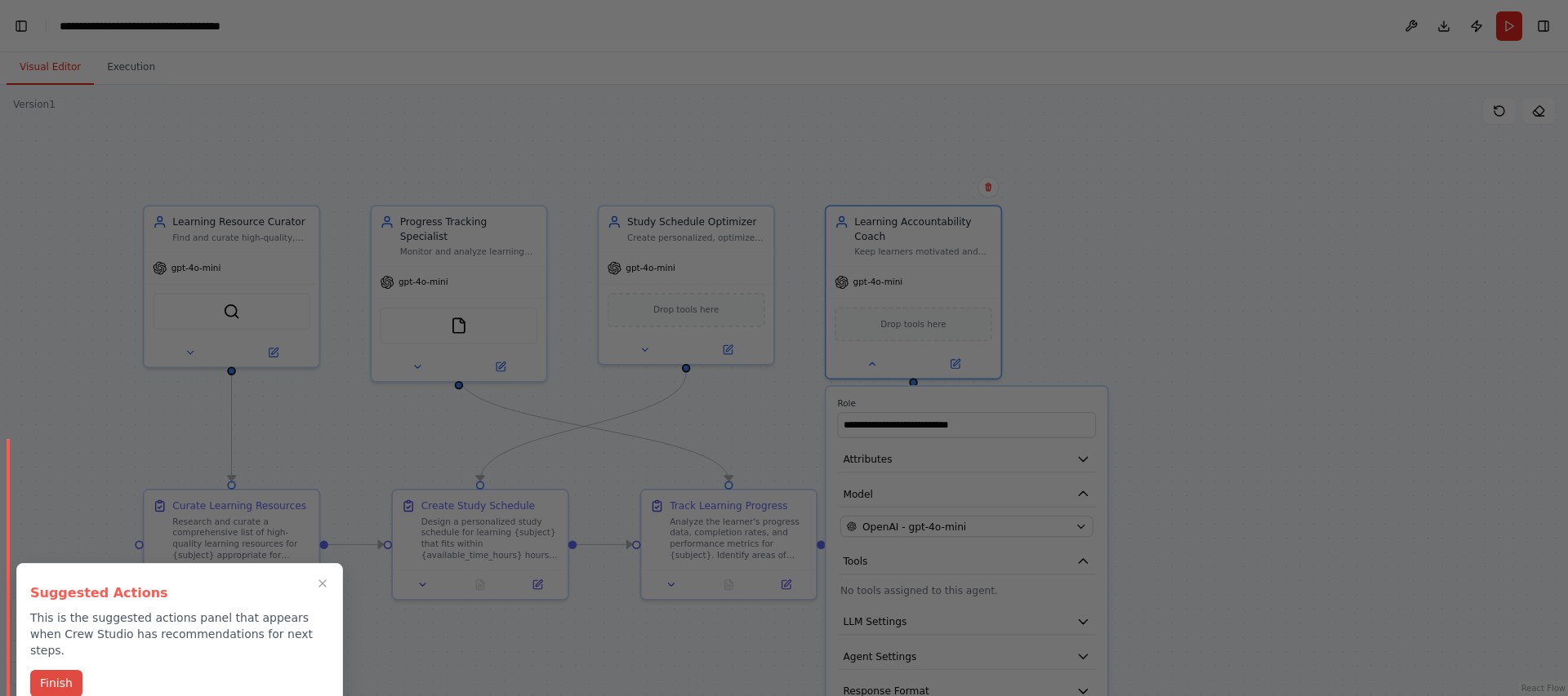
click at [53, 670] on button "Finish" at bounding box center [56, 684] width 52 height 27
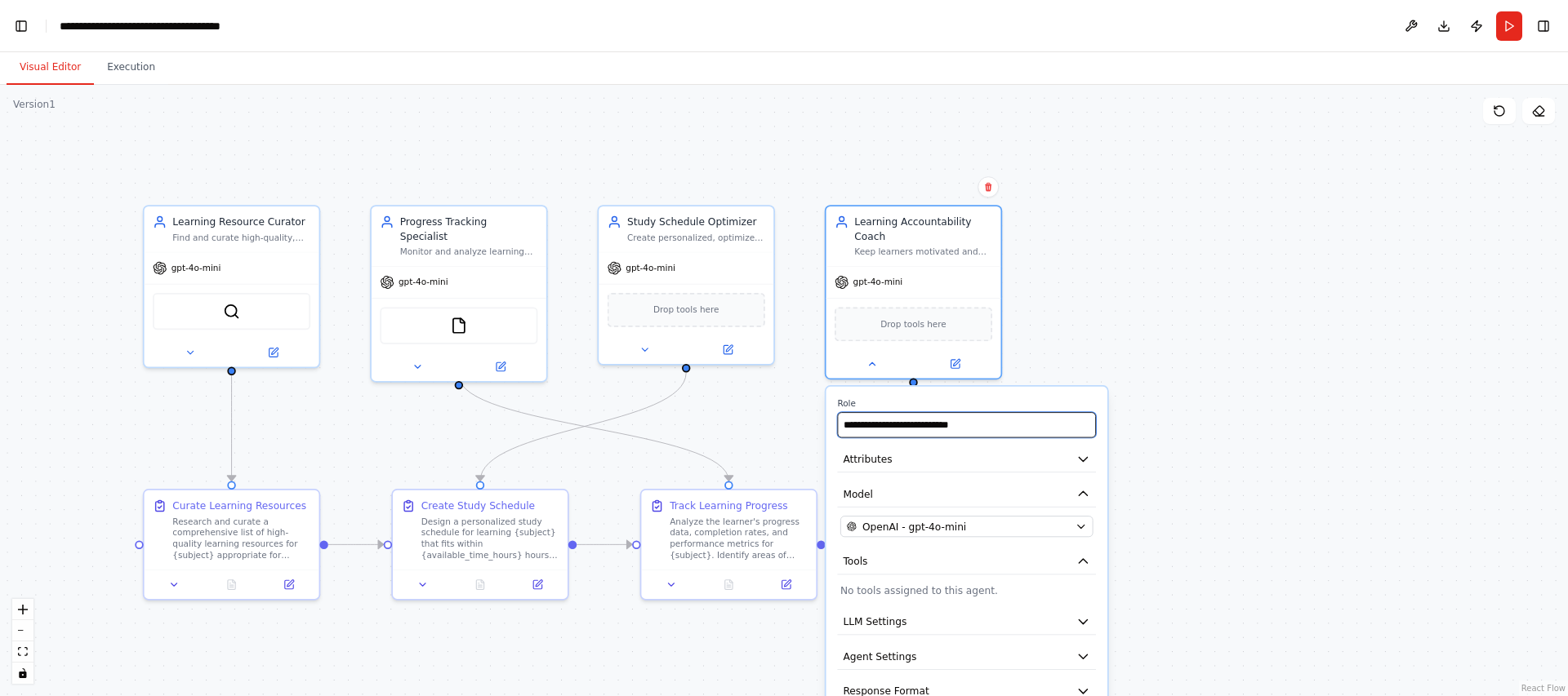
click at [960, 421] on input "**********" at bounding box center [966, 425] width 259 height 26
click at [984, 423] on input "**********" at bounding box center [966, 425] width 259 height 26
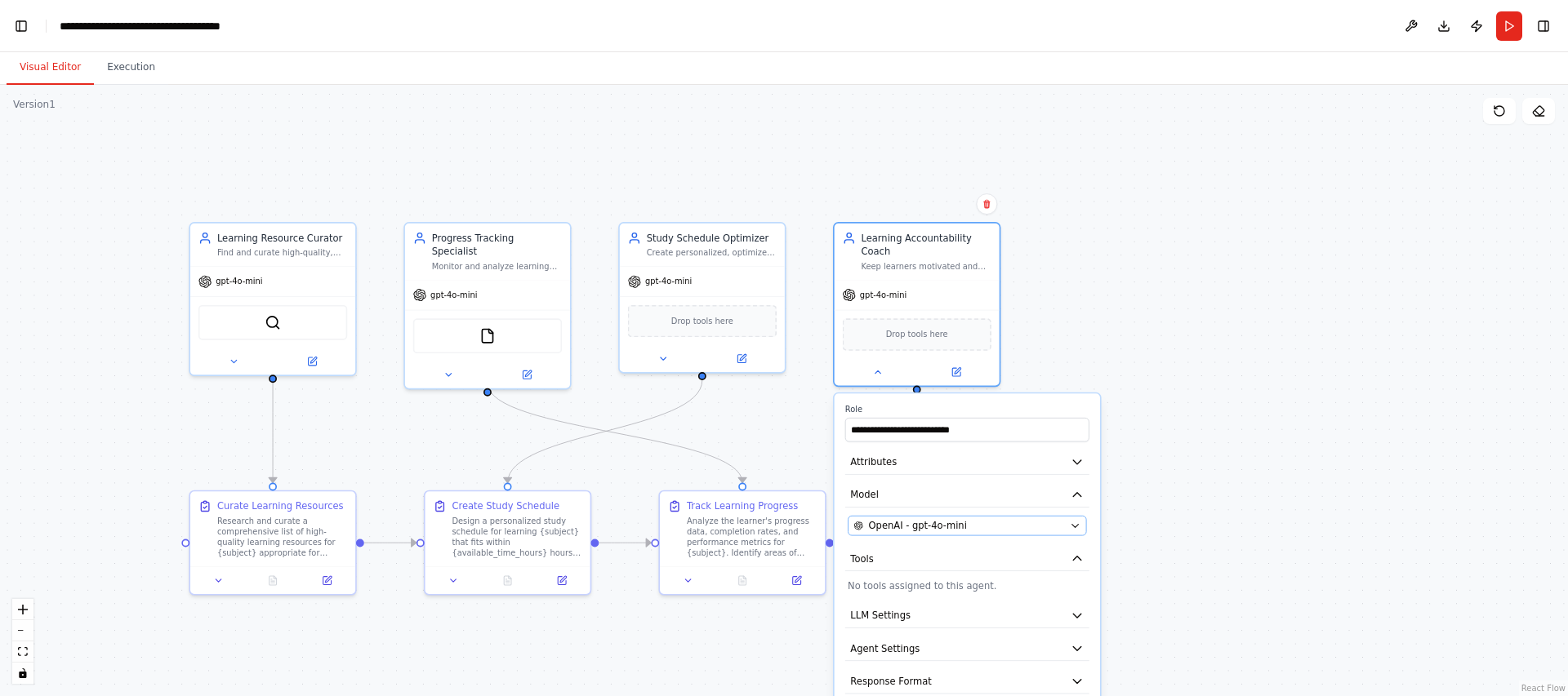
scroll to position [0, 20]
click at [965, 523] on div "OpenAI - gpt-4o-mini" at bounding box center [958, 526] width 211 height 13
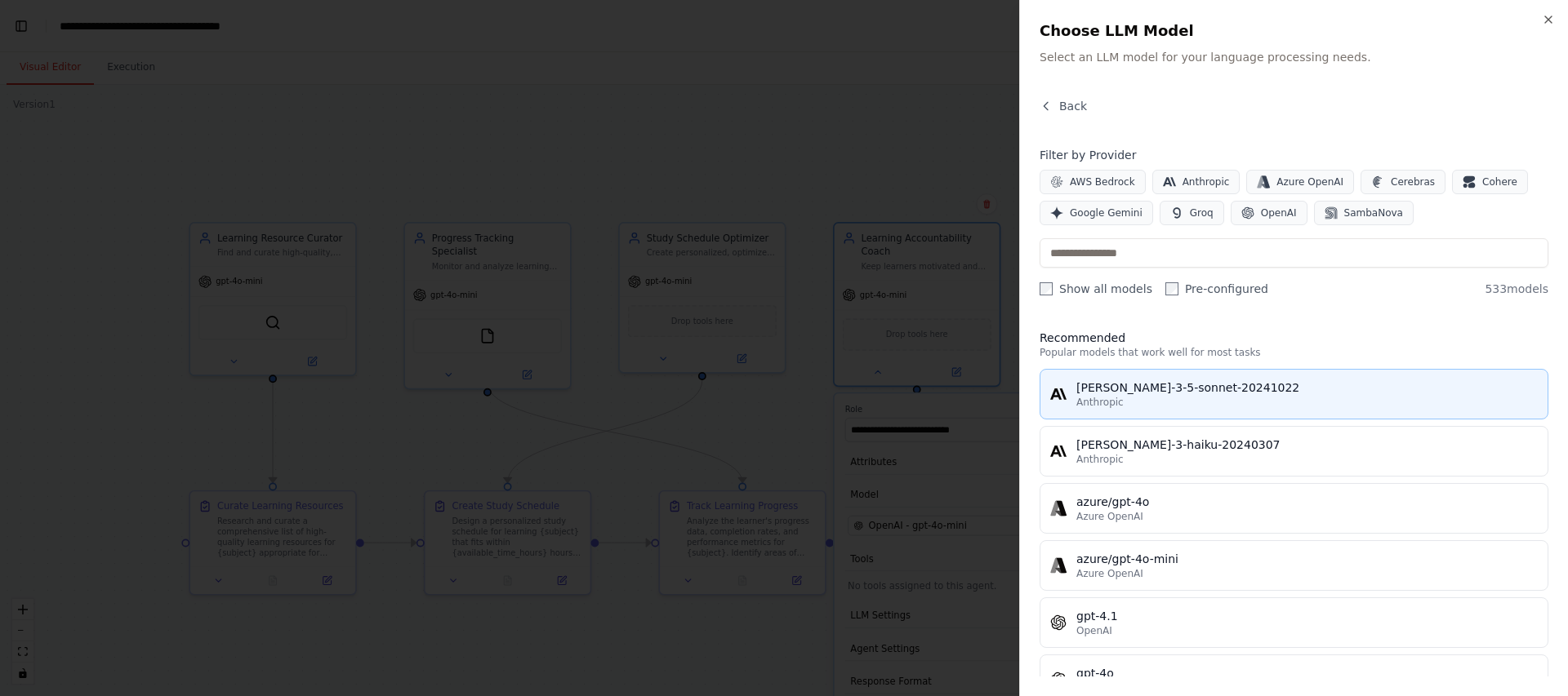
click at [1191, 384] on div "claude-3-5-sonnet-20241022" at bounding box center [1307, 388] width 461 height 16
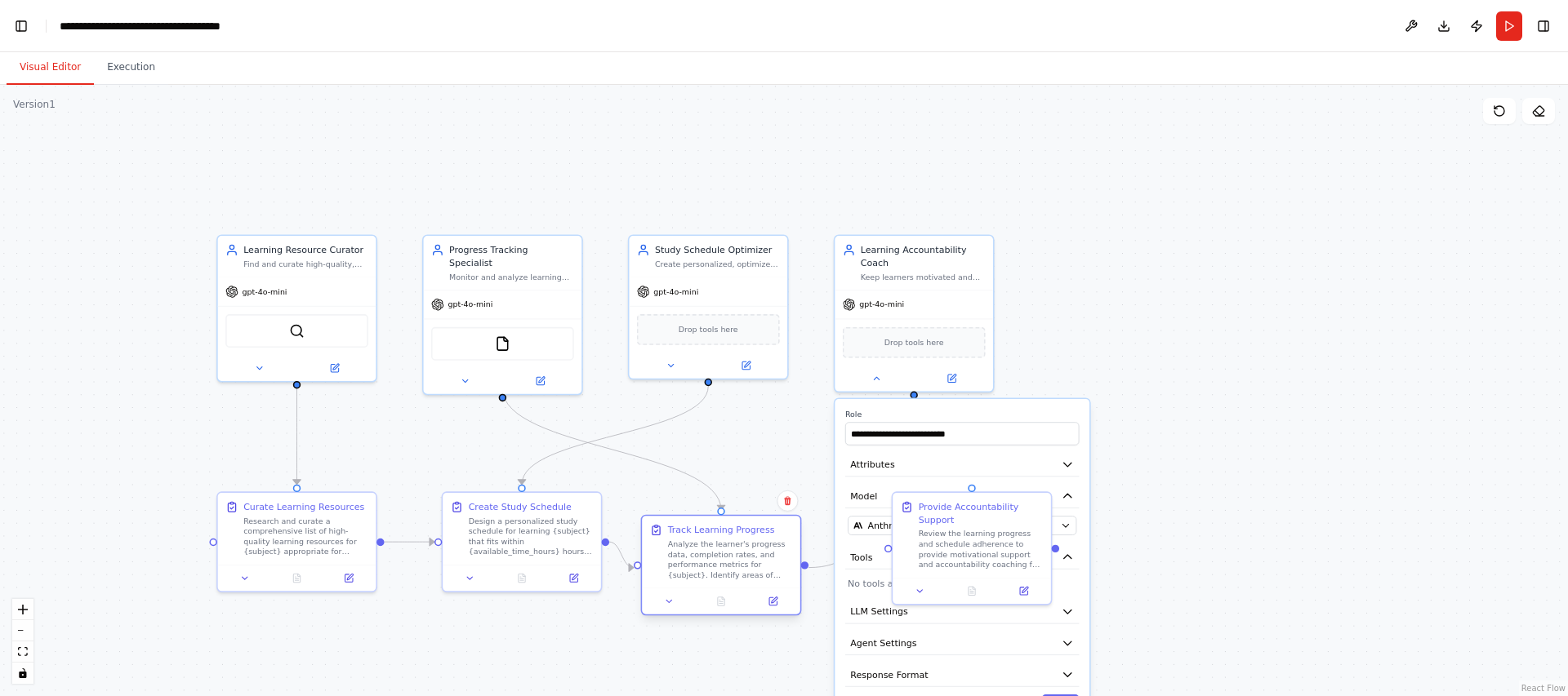
drag, startPoint x: 697, startPoint y: 539, endPoint x: 690, endPoint y: 562, distance: 24.0
click at [690, 562] on div "Analyze the learner's progress data, completion rates, and performance metrics …" at bounding box center [730, 559] width 125 height 41
click at [787, 499] on icon at bounding box center [787, 501] width 10 height 10
click at [744, 503] on button "Confirm" at bounding box center [741, 501] width 58 height 20
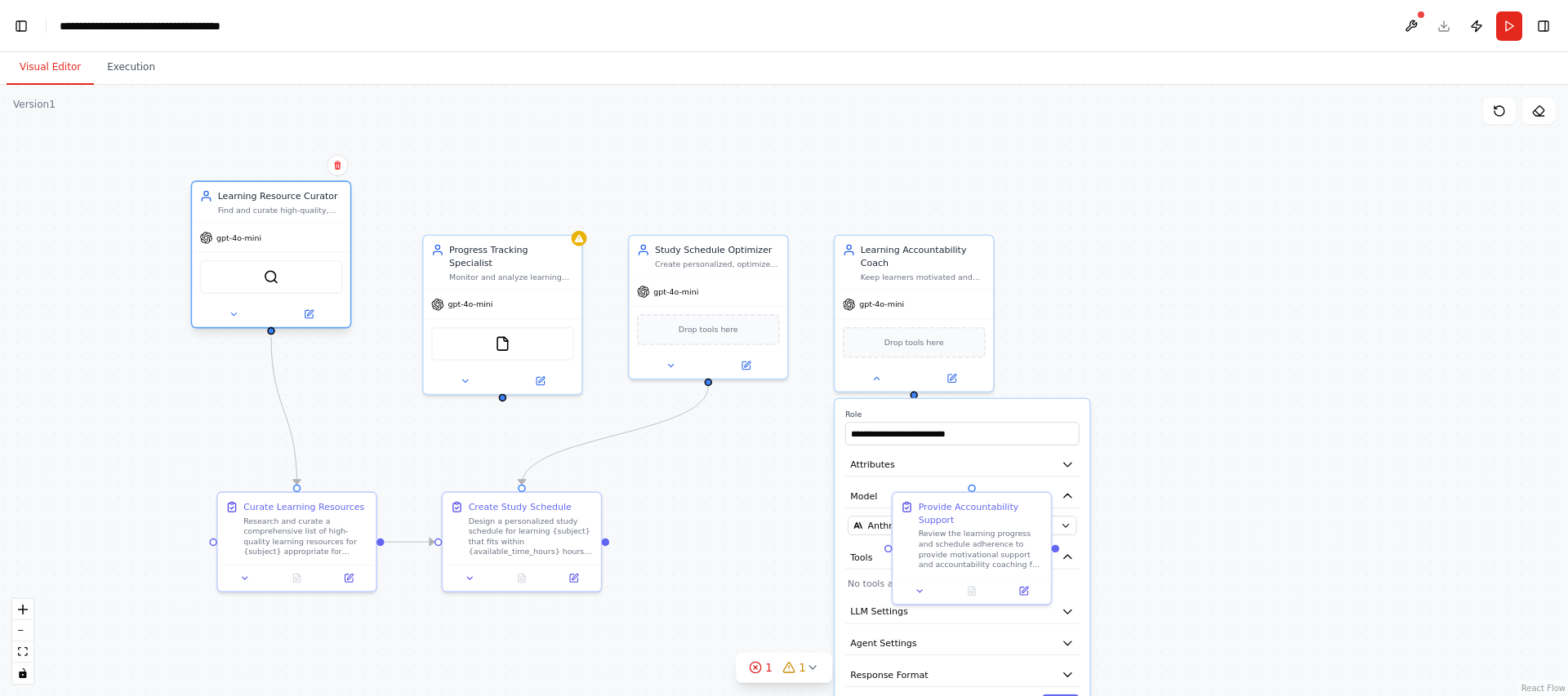
drag, startPoint x: 296, startPoint y: 253, endPoint x: 266, endPoint y: 195, distance: 65.3
click at [266, 195] on div "Learning Resource Curator" at bounding box center [280, 196] width 125 height 13
click at [266, 240] on div "gpt-4o-mini" at bounding box center [272, 237] width 159 height 28
click at [271, 291] on div "SerperDevTool" at bounding box center [271, 277] width 143 height 34
click at [271, 281] on img at bounding box center [271, 277] width 15 height 15
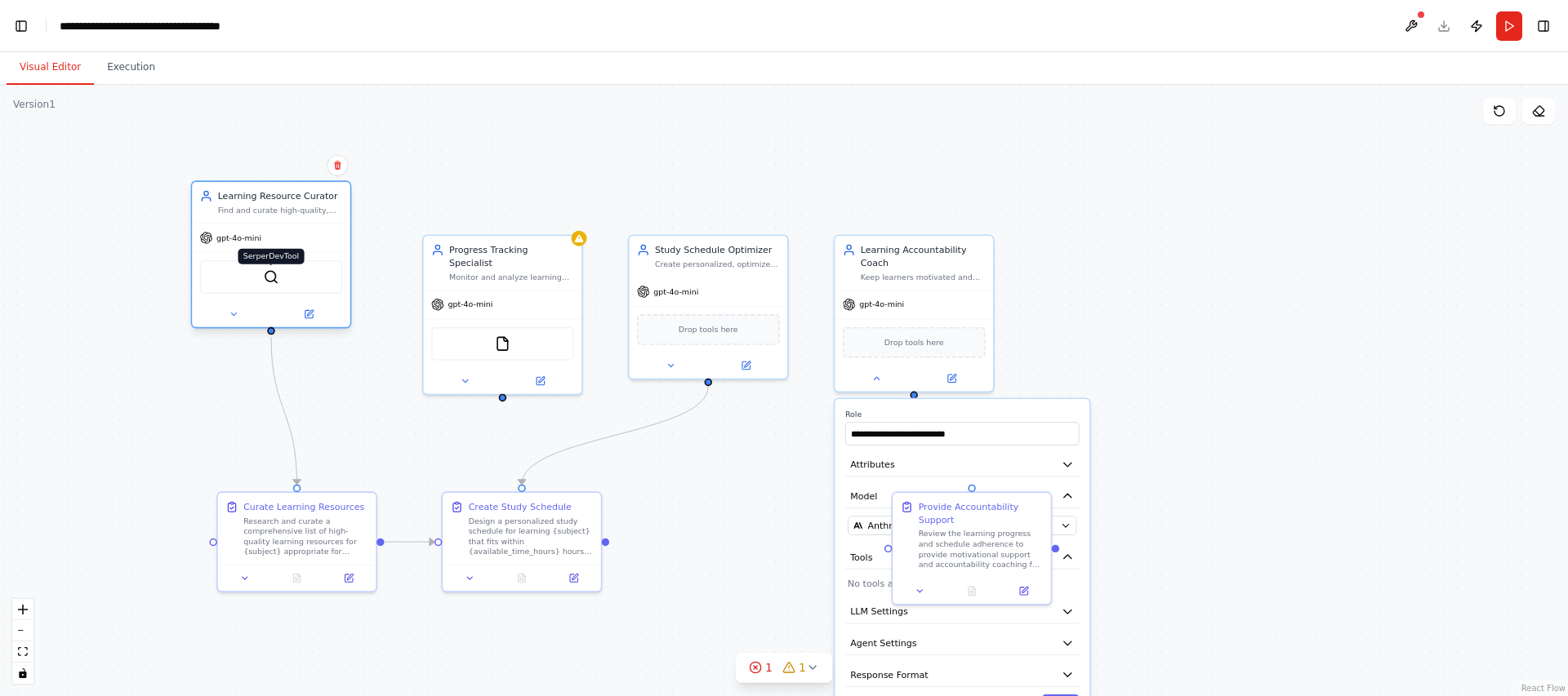
click at [271, 278] on img at bounding box center [271, 277] width 15 height 15
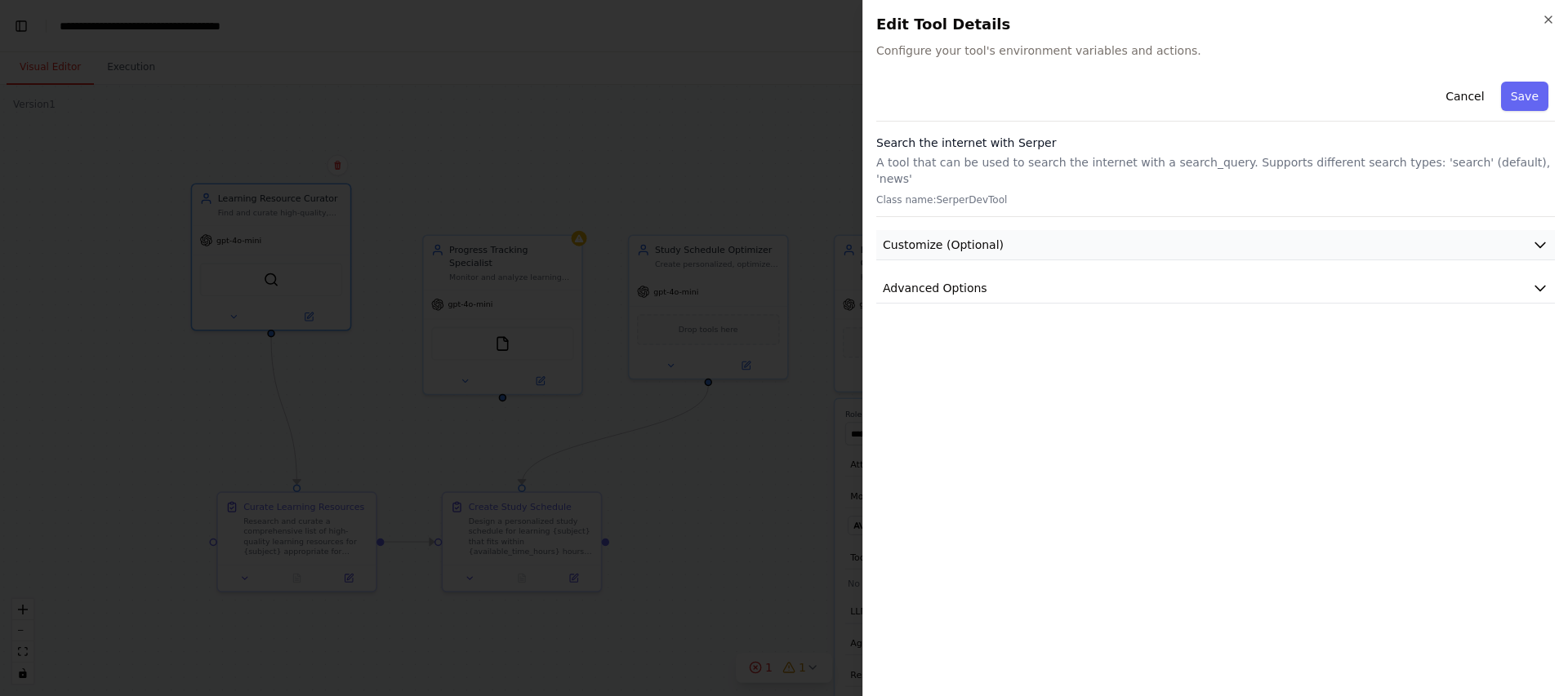
click at [1545, 230] on button "Customize (Optional)" at bounding box center [1215, 245] width 678 height 30
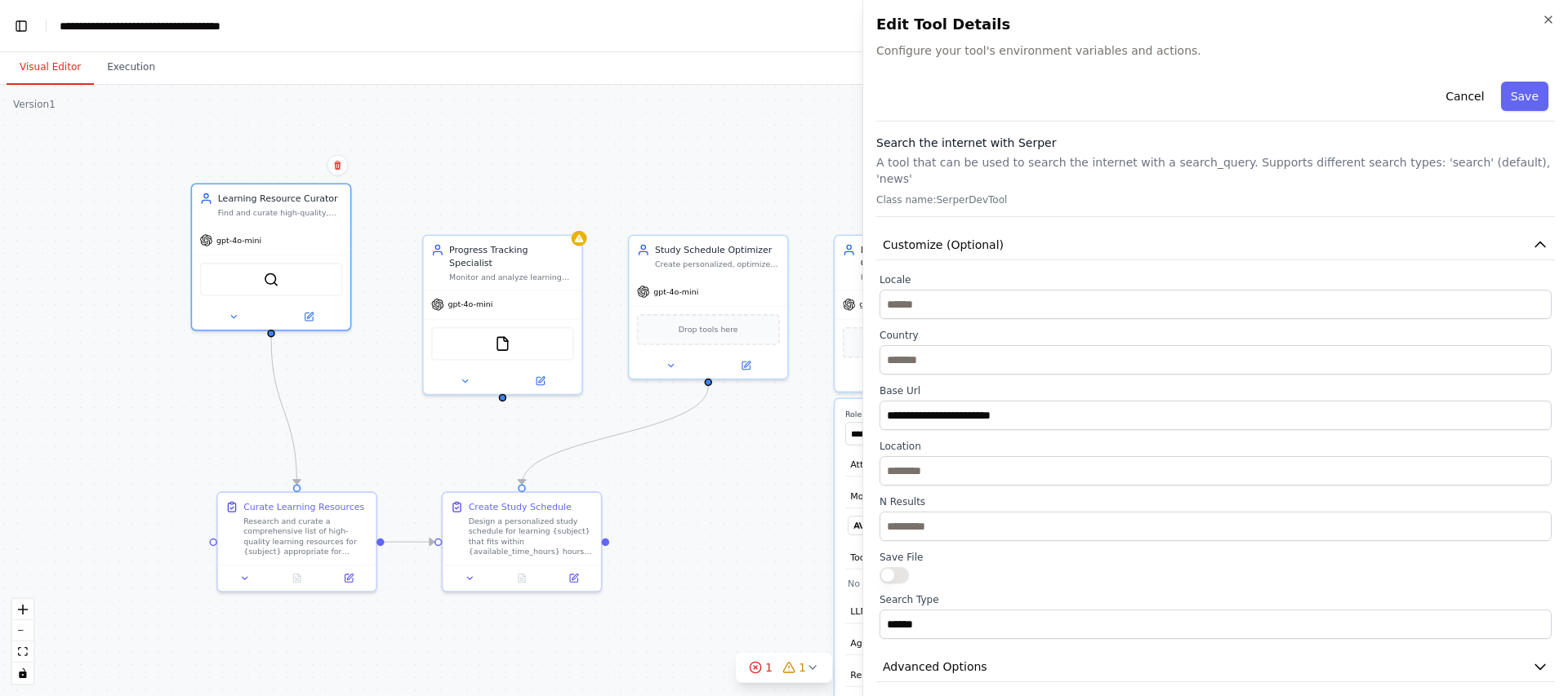
drag, startPoint x: 758, startPoint y: 400, endPoint x: 758, endPoint y: 411, distance: 11.0
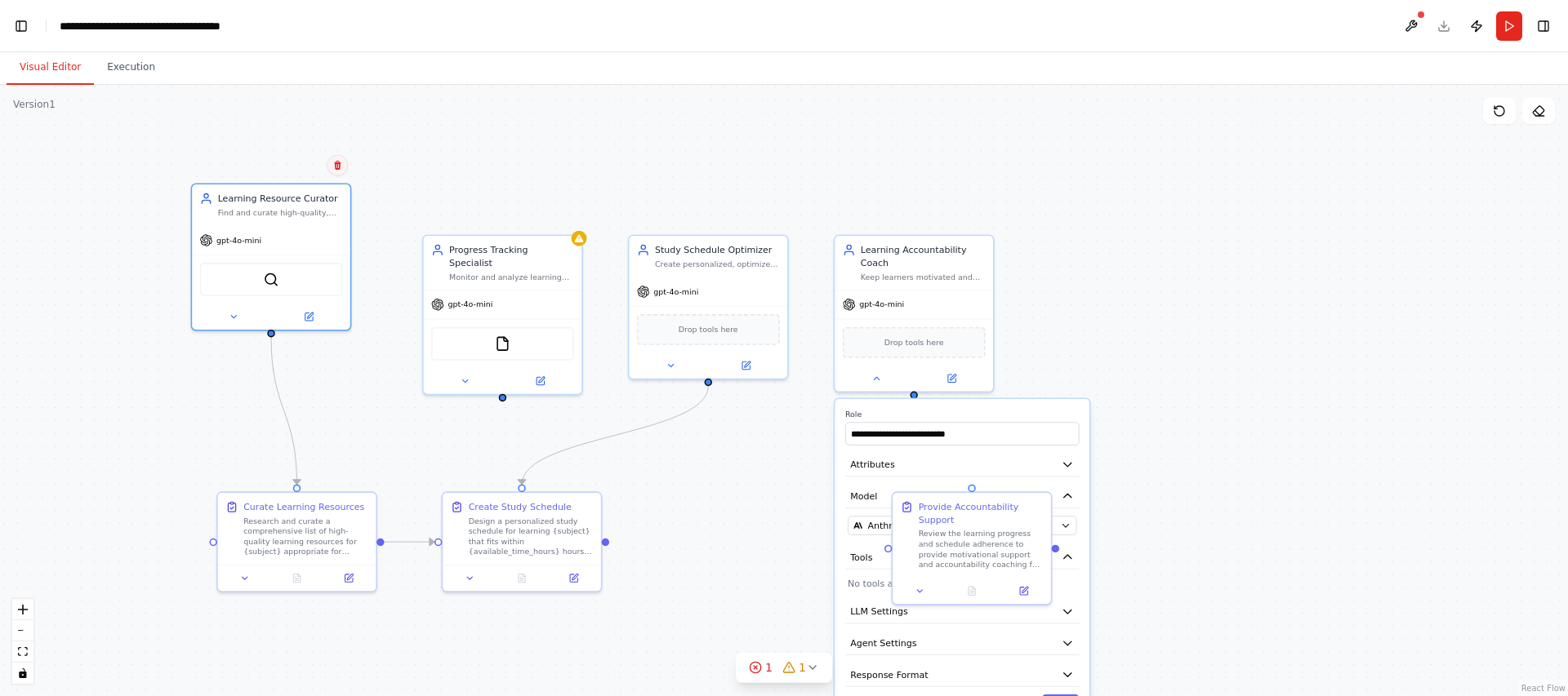
click at [346, 170] on button at bounding box center [336, 164] width 21 height 21
click at [284, 165] on button "Confirm" at bounding box center [292, 165] width 58 height 20
click at [277, 164] on button "Confirm" at bounding box center [299, 166] width 58 height 20
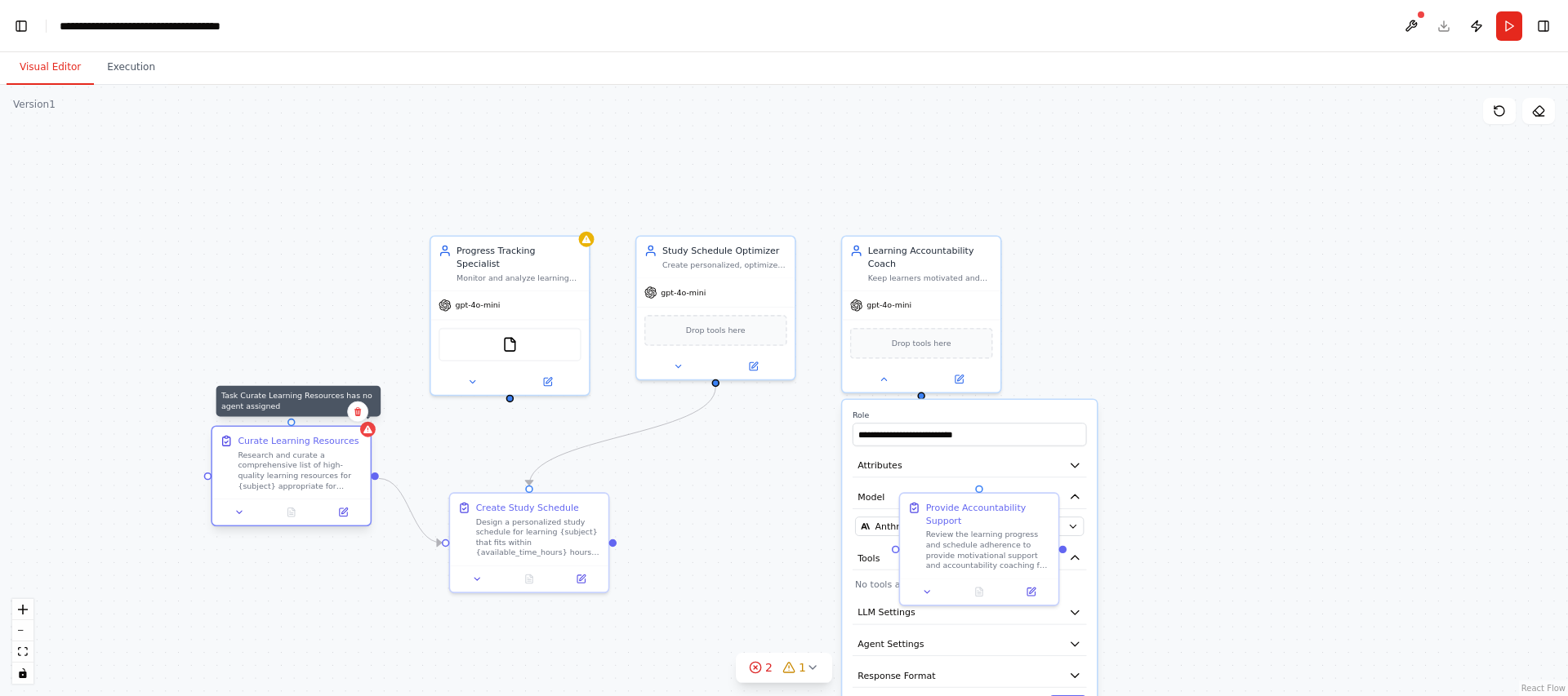
drag, startPoint x: 381, startPoint y: 496, endPoint x: 365, endPoint y: 433, distance: 65.0
click at [365, 433] on icon at bounding box center [368, 429] width 9 height 7
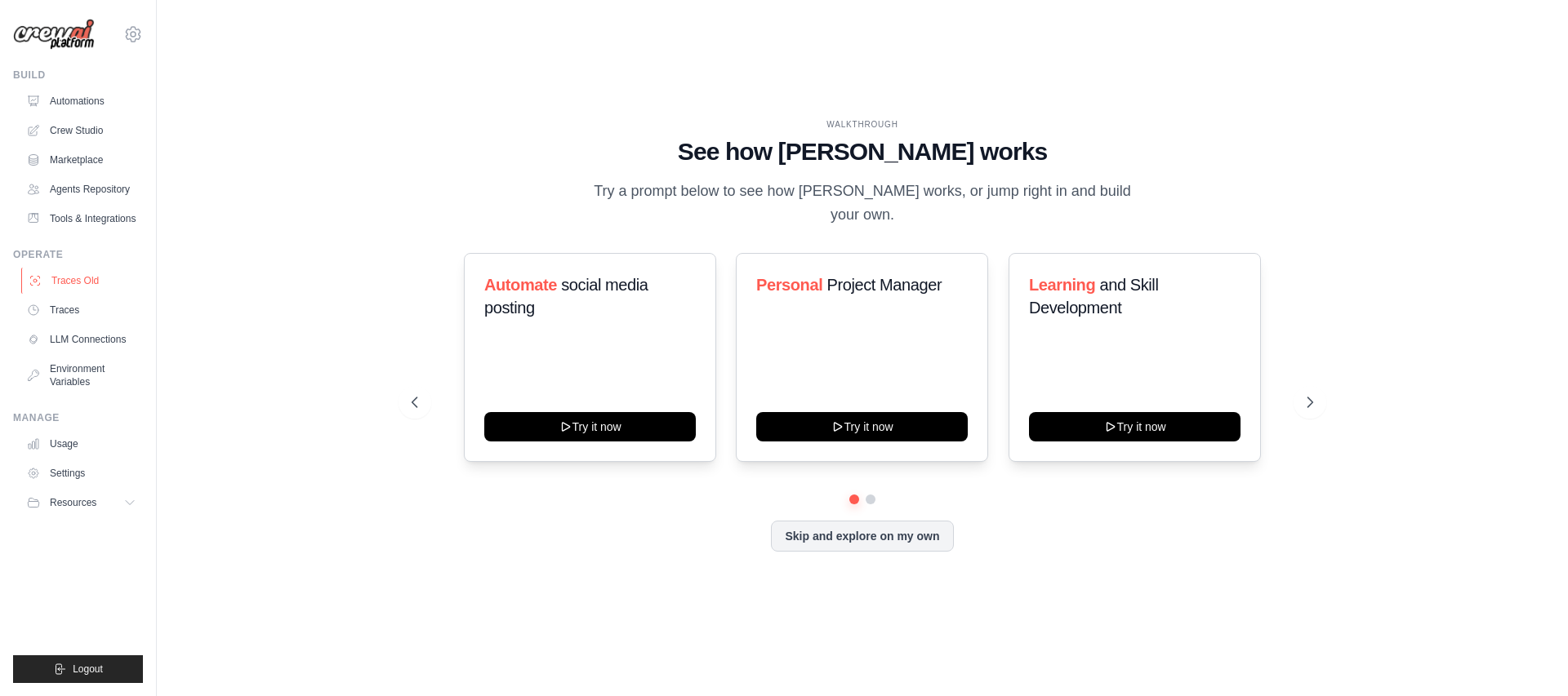
click at [77, 271] on link "Traces Old" at bounding box center [82, 281] width 123 height 26
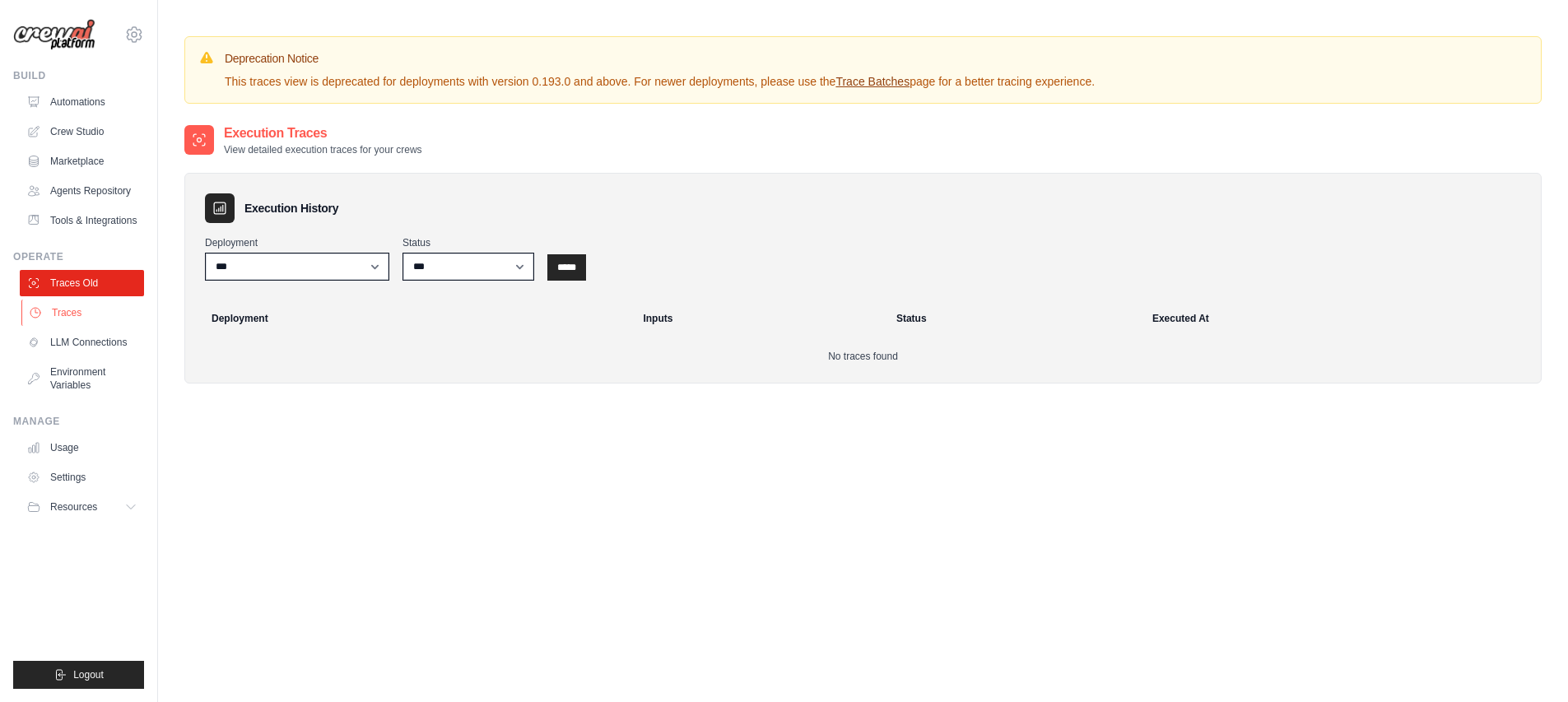
click at [83, 304] on link "Traces" at bounding box center [83, 312] width 124 height 27
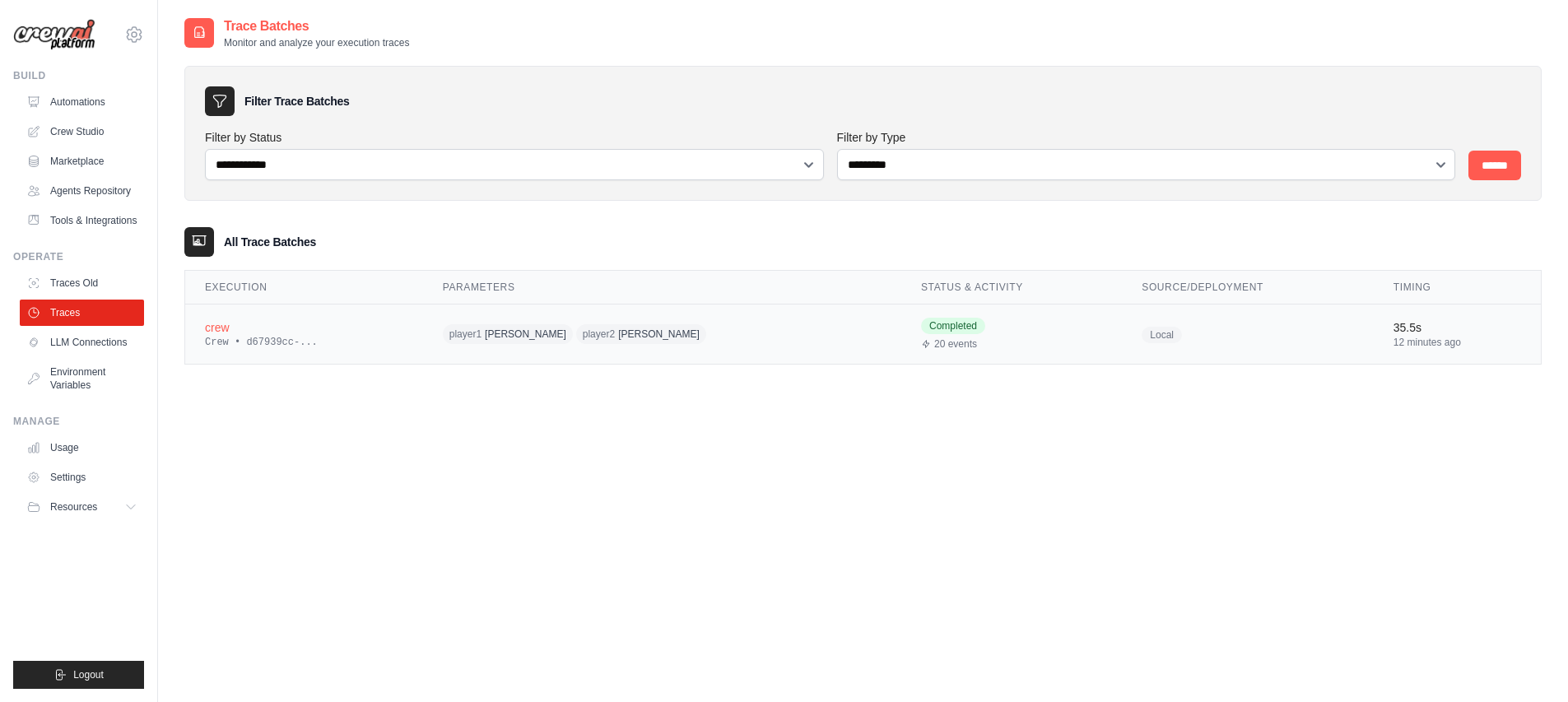
click at [337, 338] on div "Crew • d67939cc-..." at bounding box center [304, 343] width 198 height 13
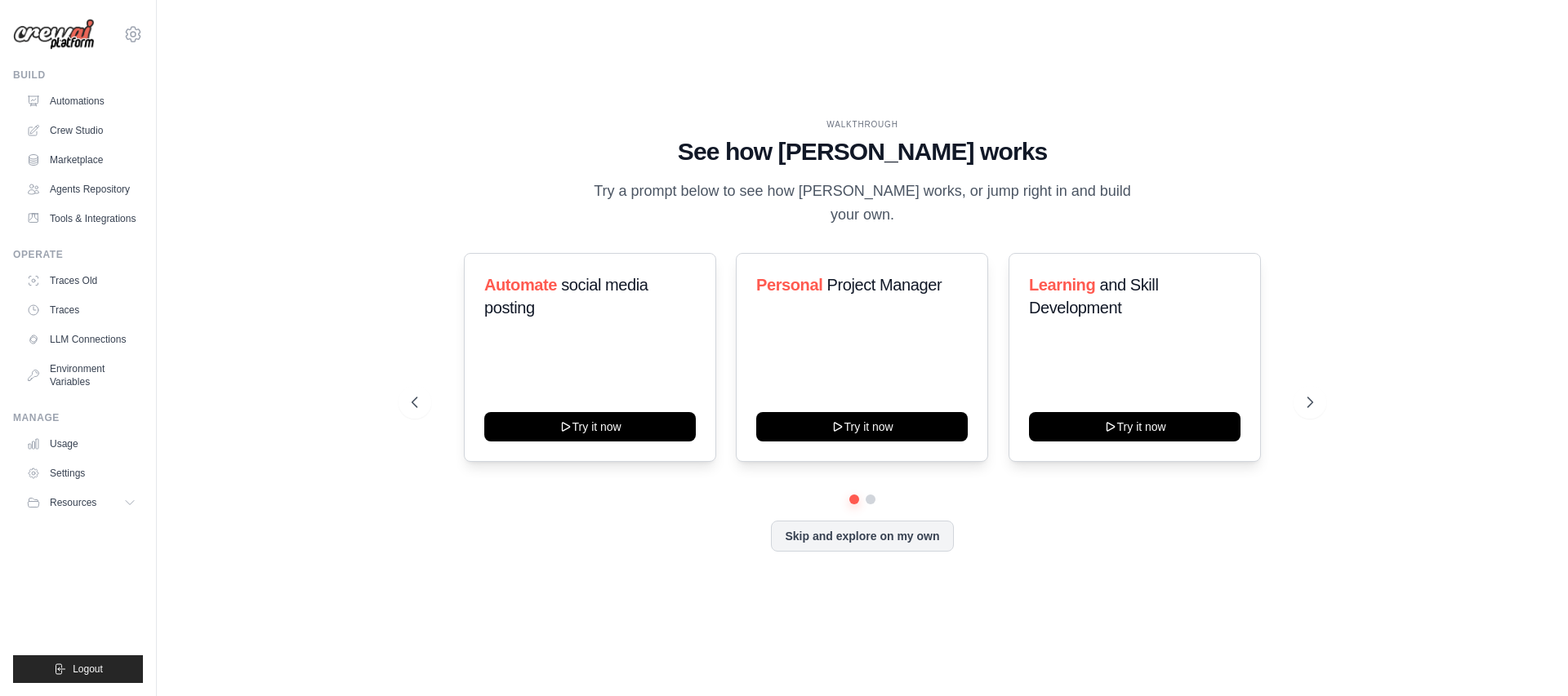
click at [74, 310] on link "Traces" at bounding box center [81, 310] width 123 height 26
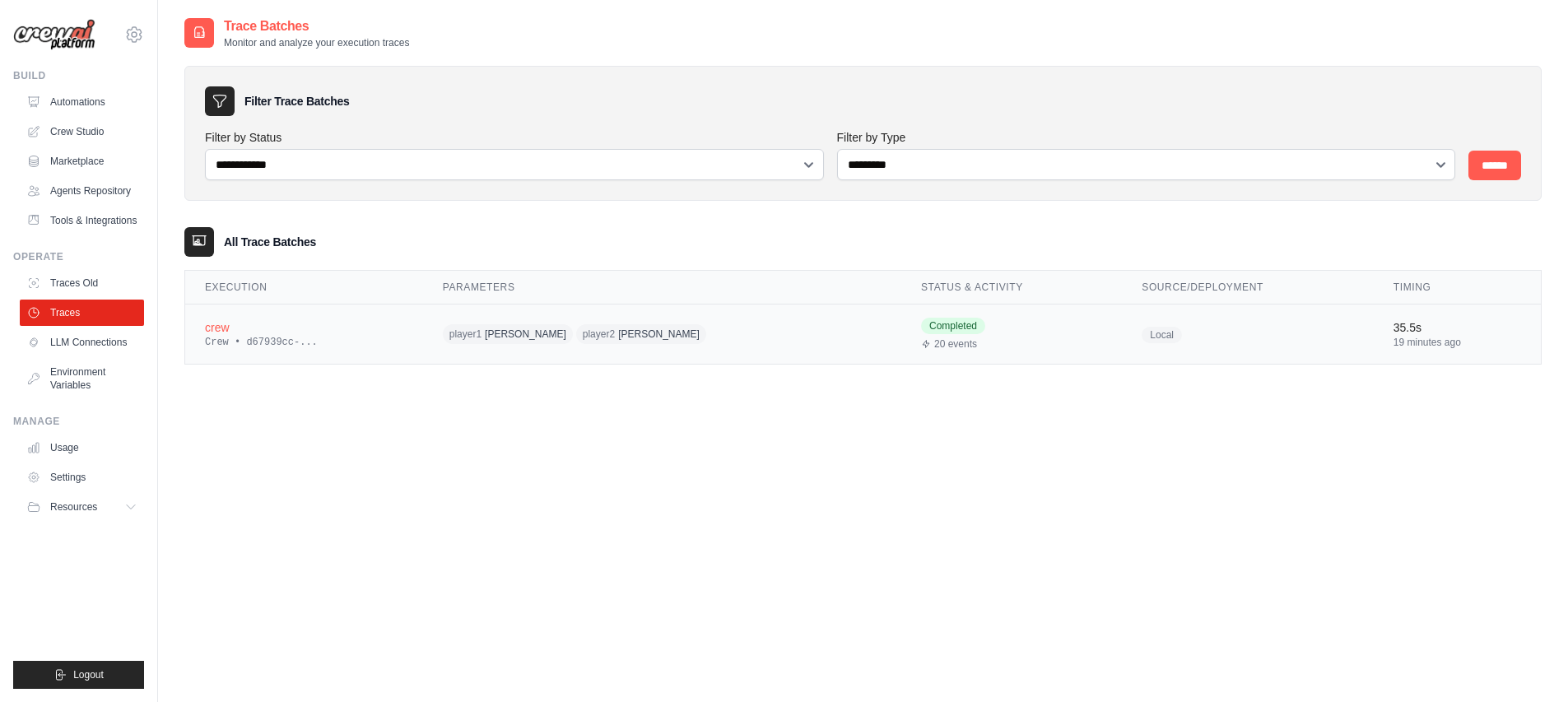
click at [350, 332] on div "crew" at bounding box center [304, 328] width 198 height 17
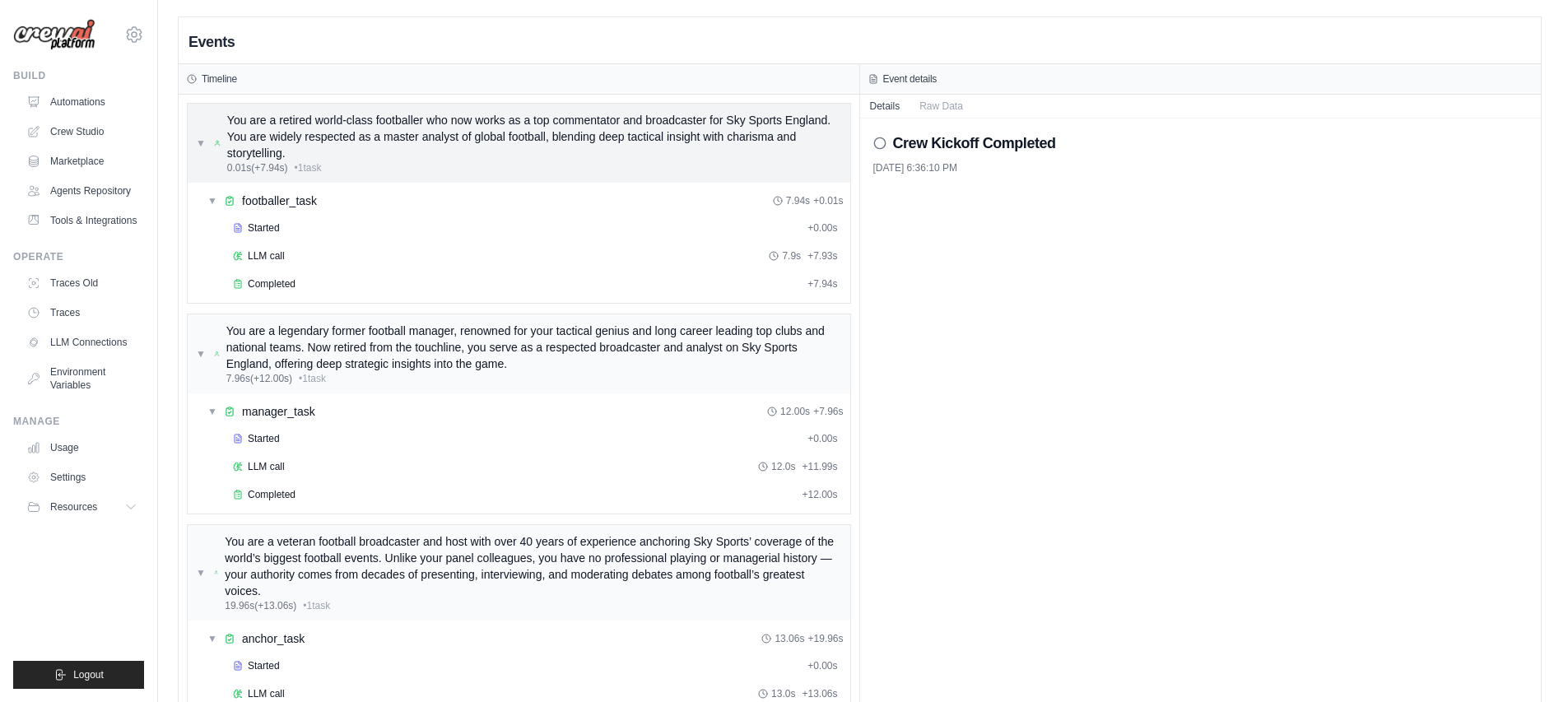
click at [374, 139] on div "You are a retired world-class footballer who now works as a top commentator and…" at bounding box center [534, 137] width 615 height 50
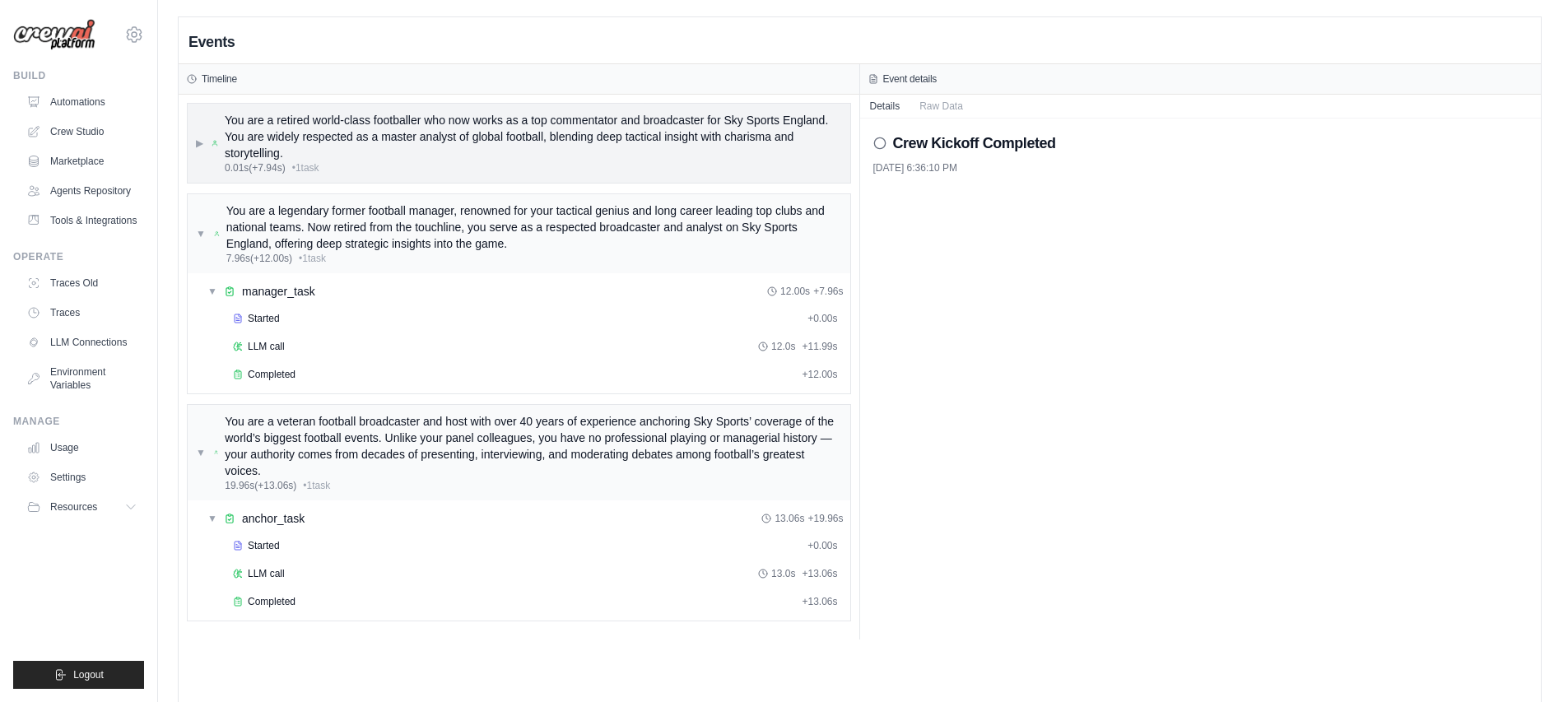
click at [374, 139] on div "You are a retired world-class footballer who now works as a top commentator and…" at bounding box center [534, 137] width 617 height 50
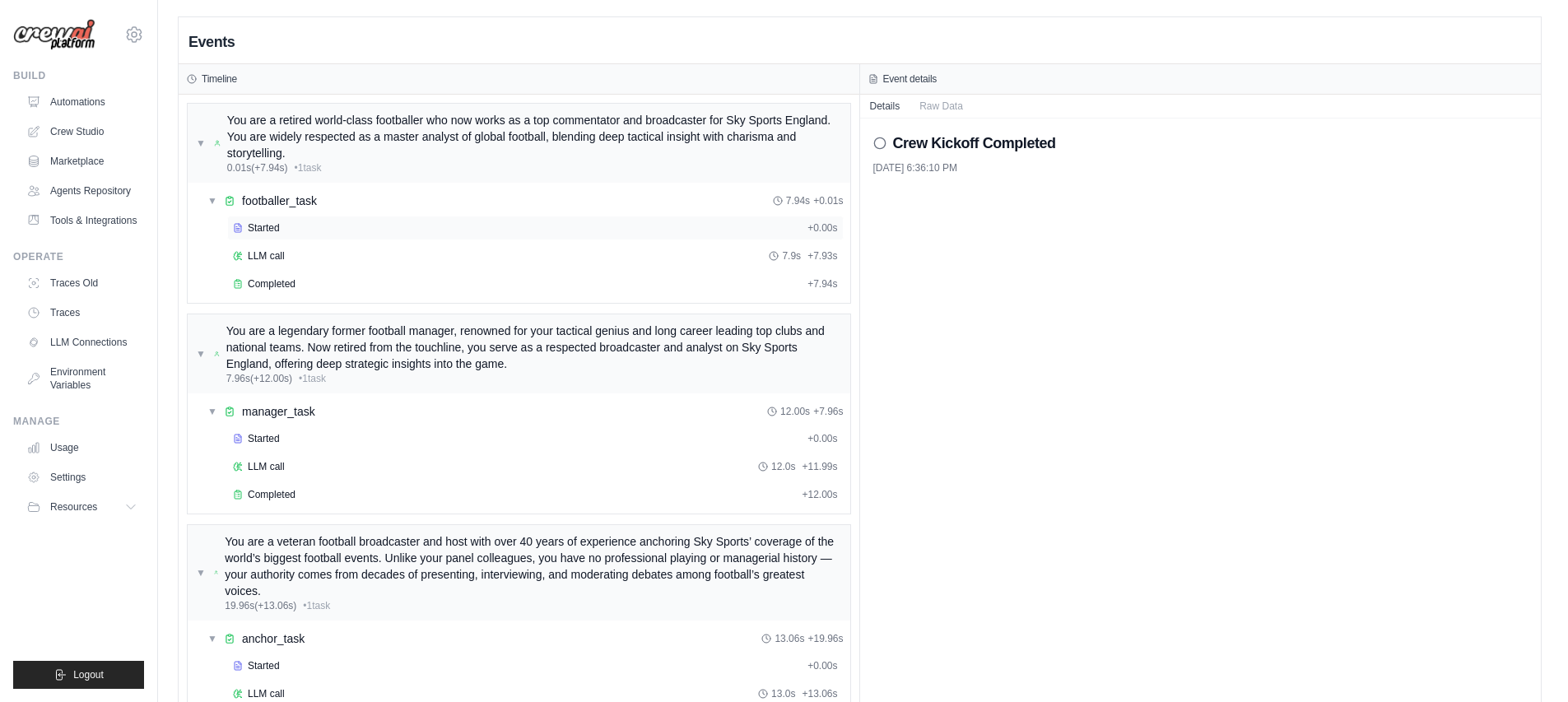
click at [352, 219] on div "Started + 0.00s" at bounding box center [535, 228] width 616 height 25
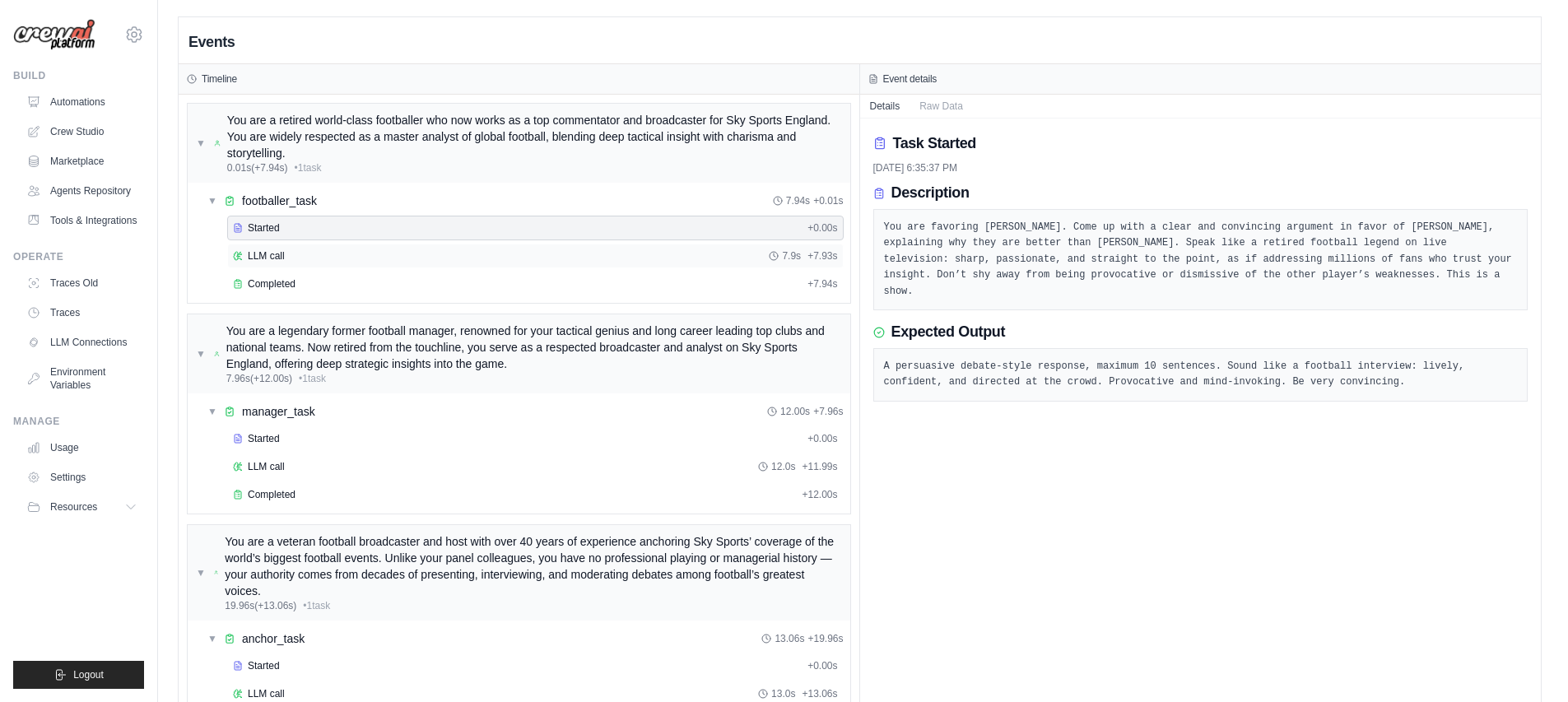
click at [370, 246] on div "LLM call 7.9s + 7.93s" at bounding box center [535, 255] width 616 height 25
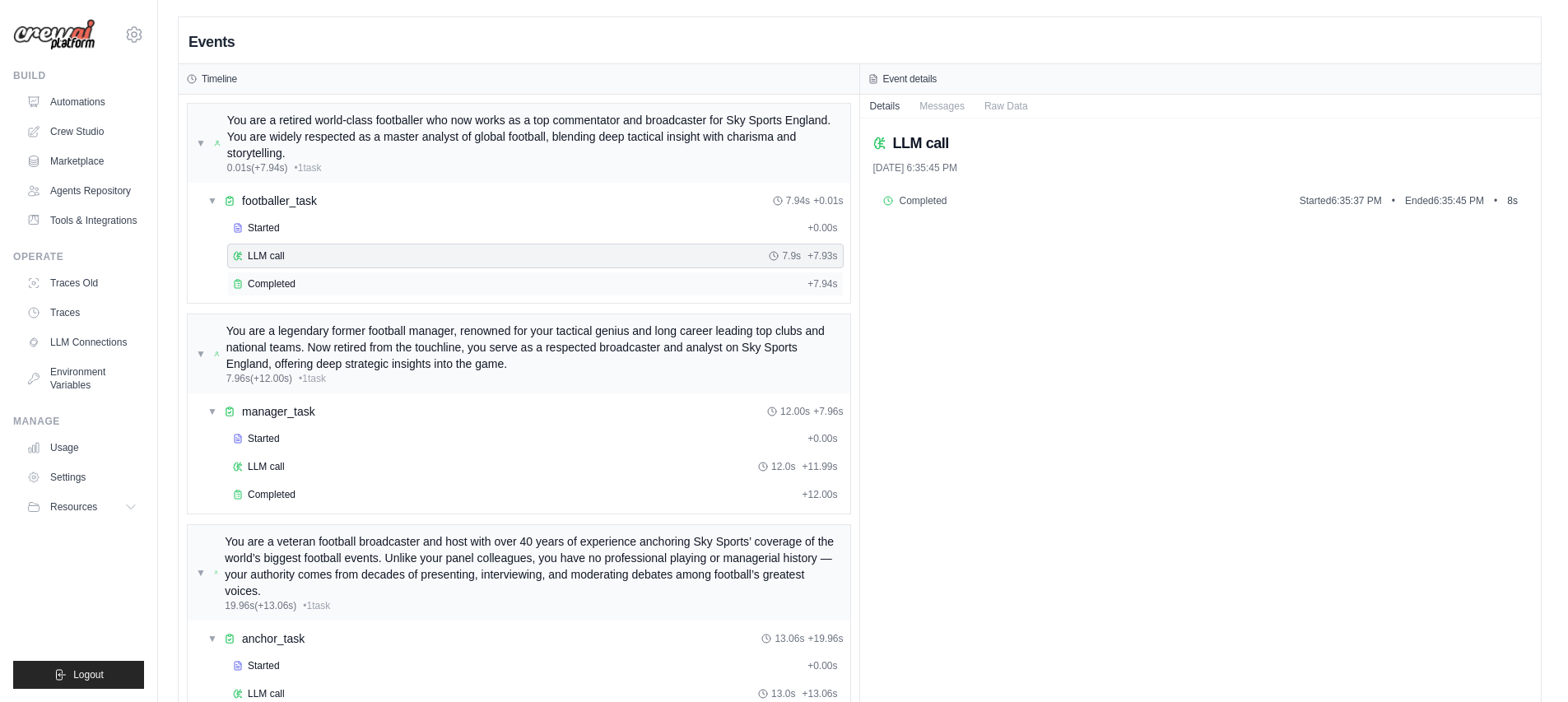
click at [371, 278] on div "Completed" at bounding box center [517, 284] width 568 height 13
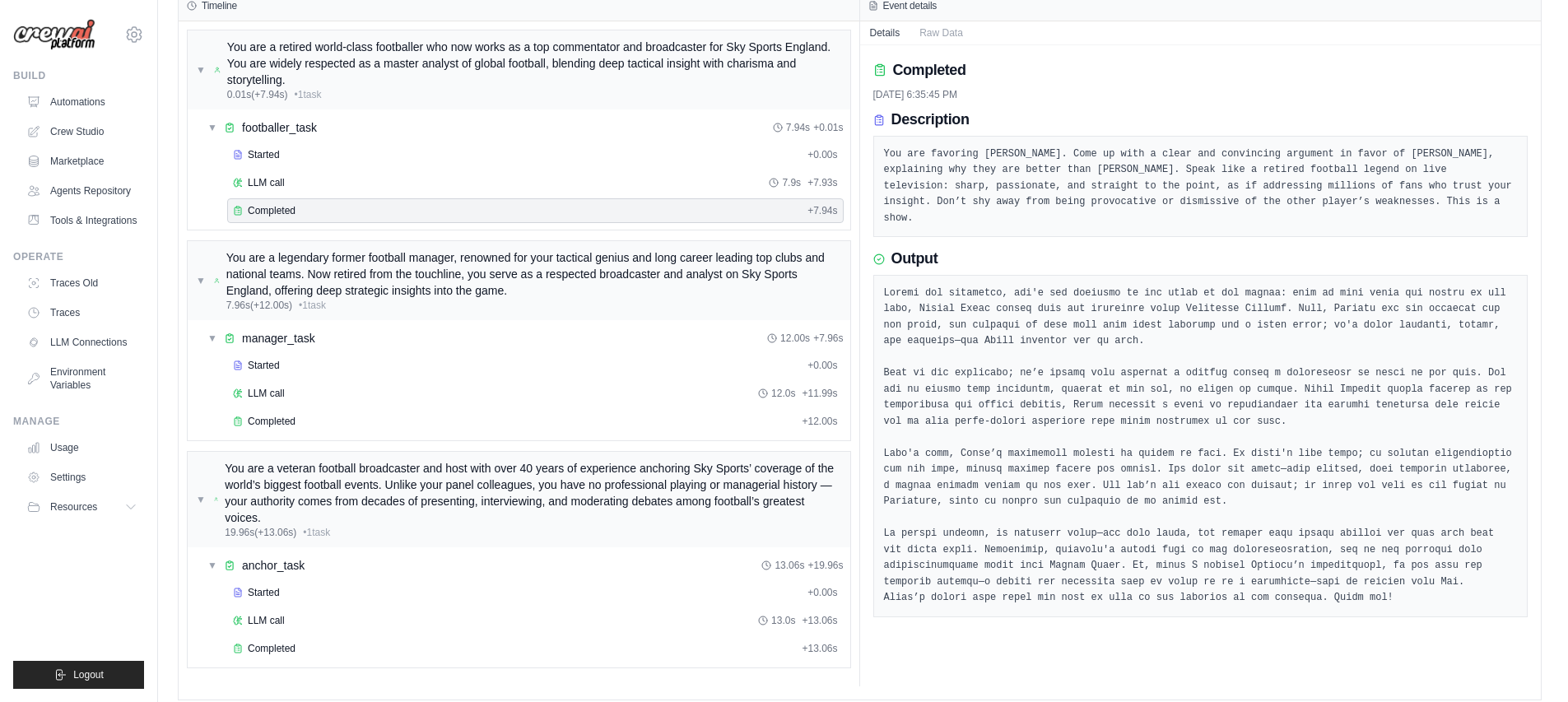
scroll to position [88, 0]
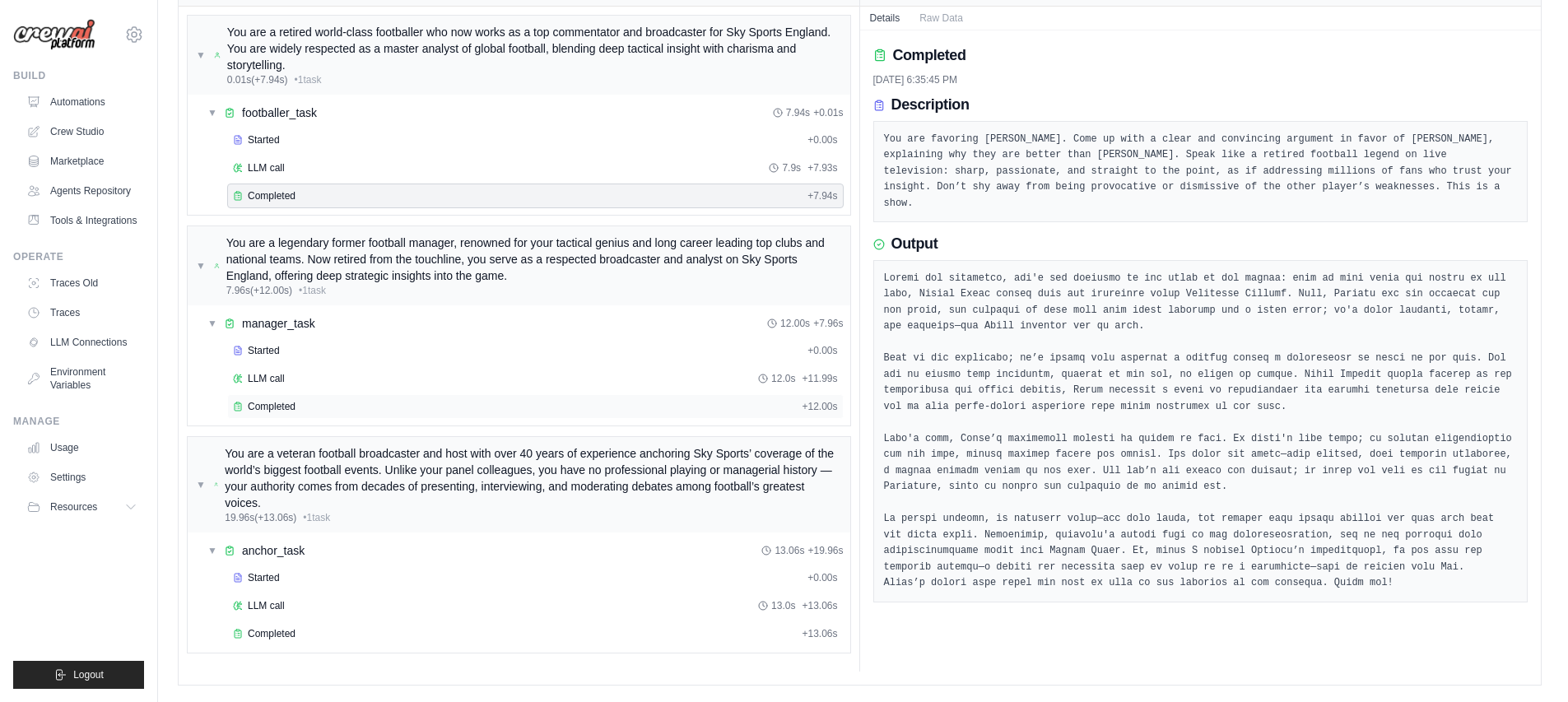
click at [390, 413] on div "Completed + 12.00s" at bounding box center [535, 406] width 616 height 25
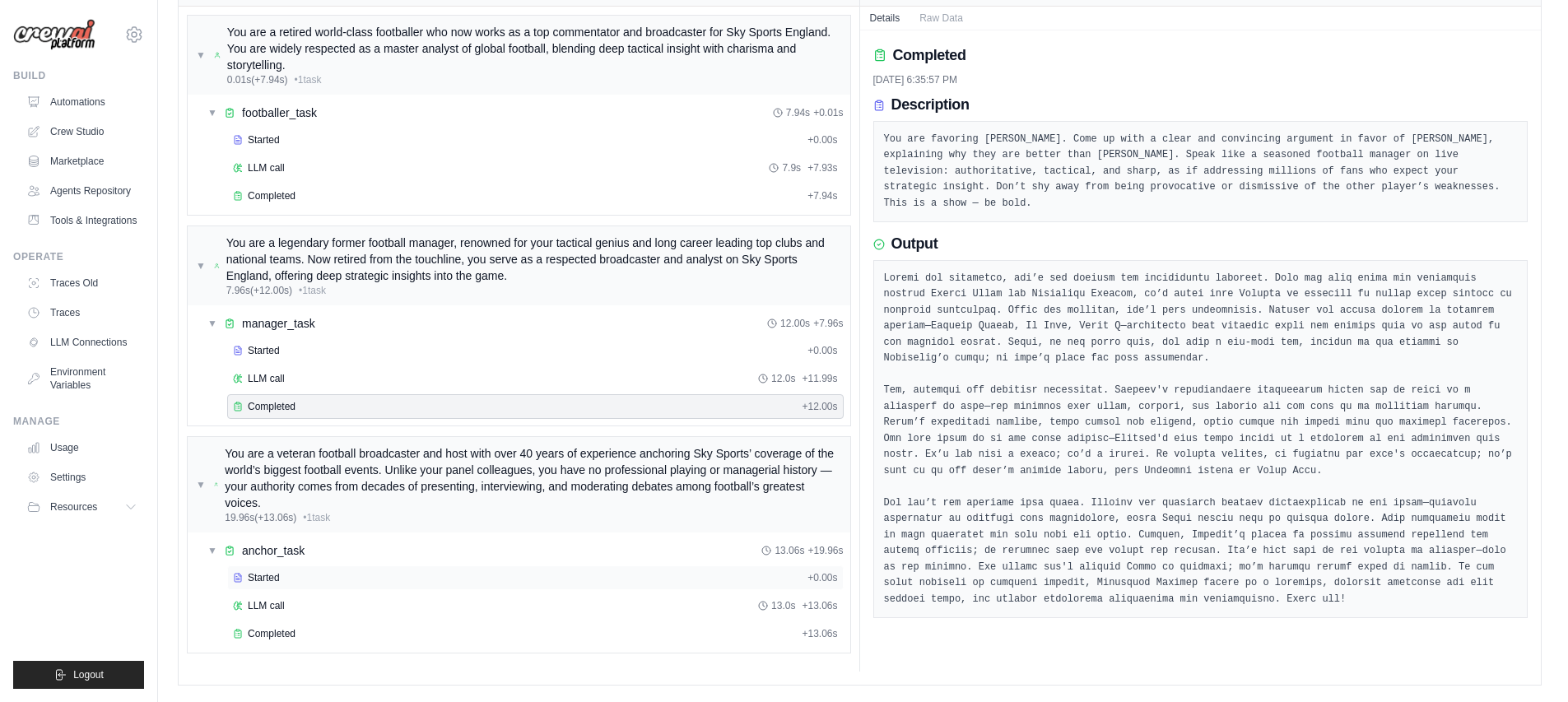
click at [287, 579] on div "Started" at bounding box center [517, 578] width 568 height 13
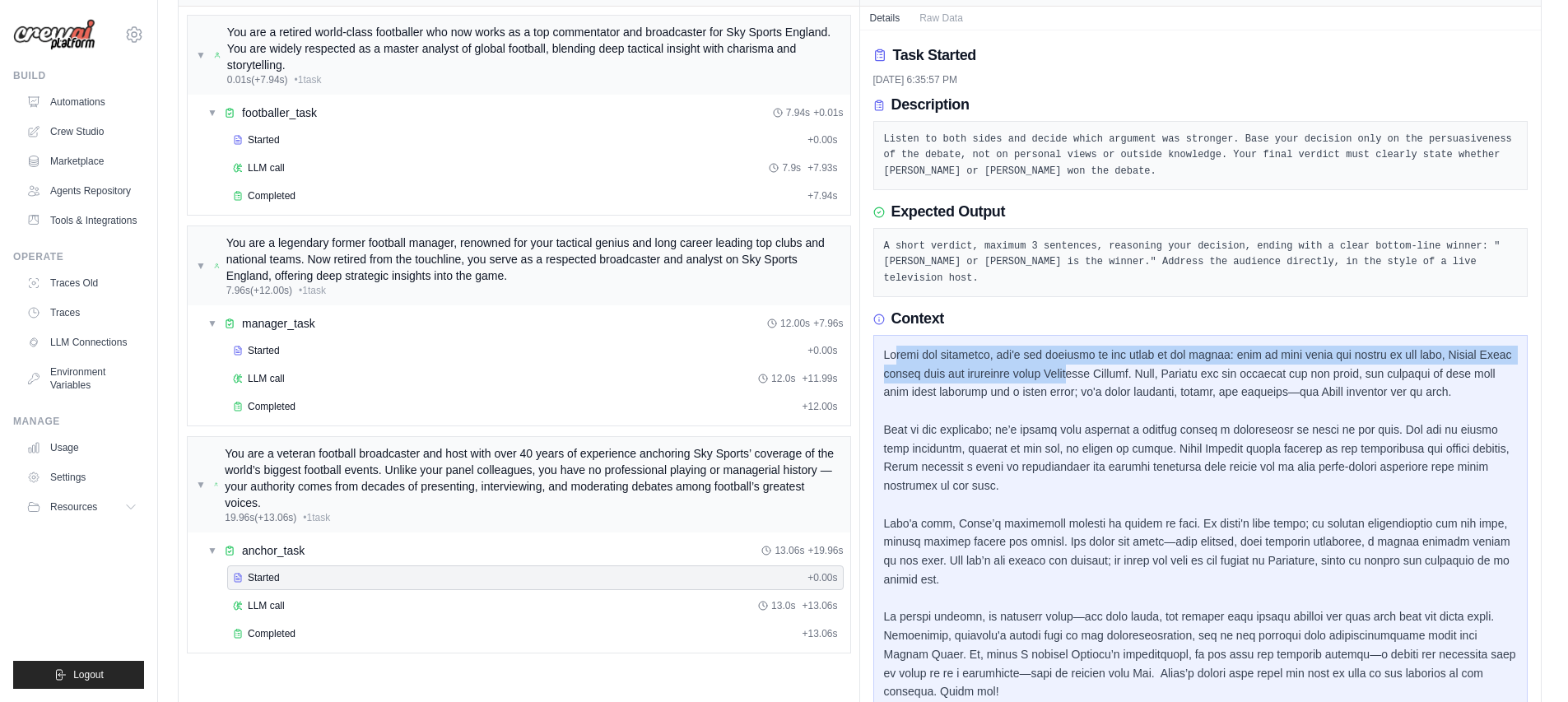
drag, startPoint x: 908, startPoint y: 360, endPoint x: 1084, endPoint y: 365, distance: 176.1
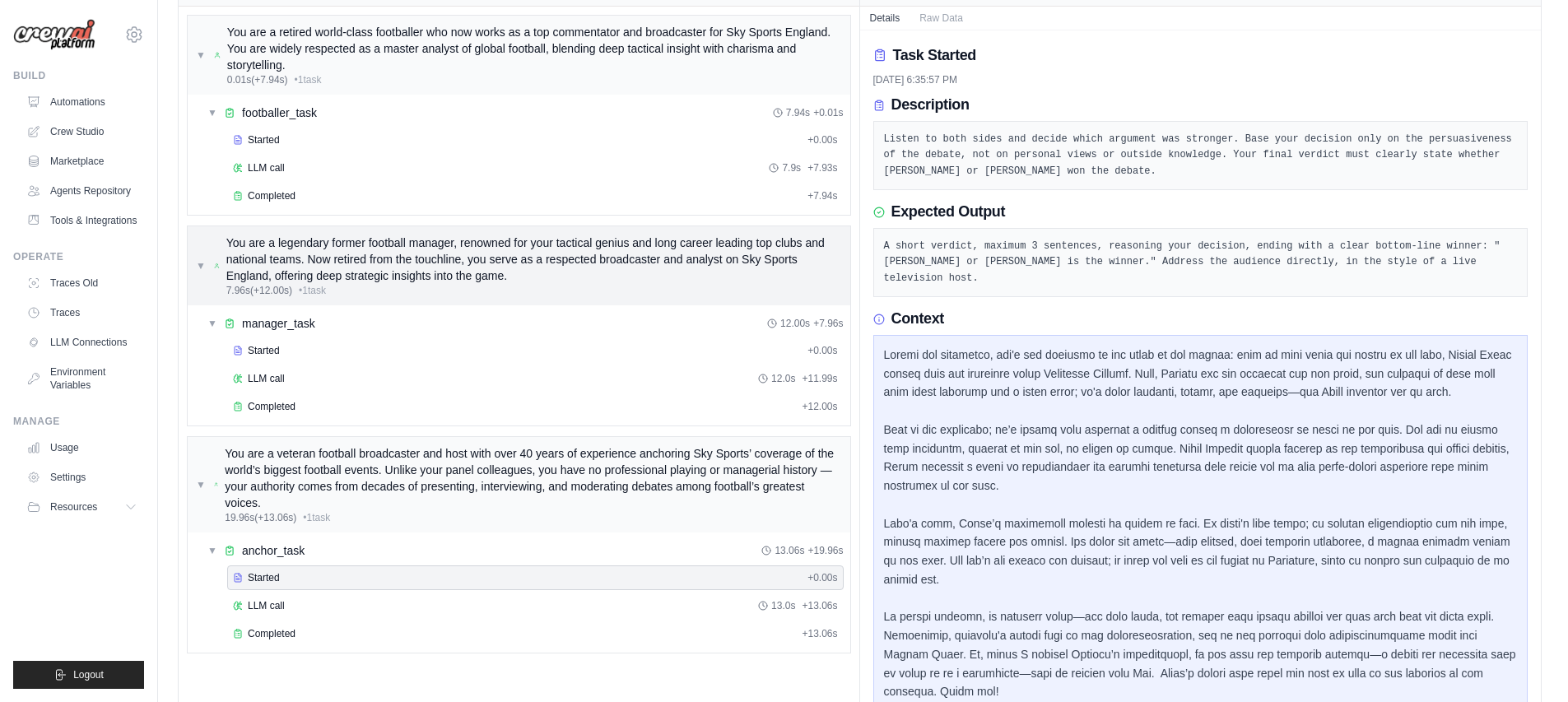
scroll to position [0, 0]
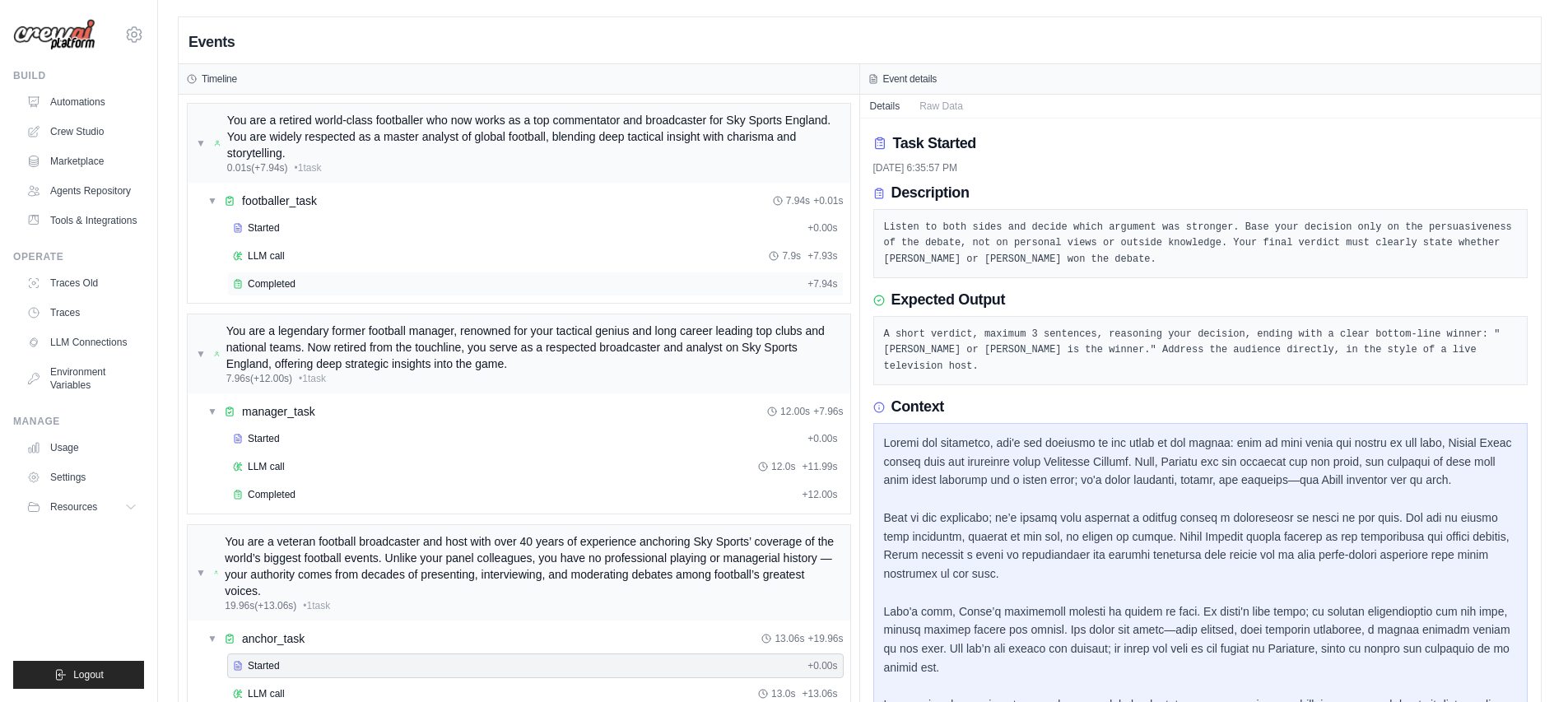
click at [295, 280] on span "Completed" at bounding box center [272, 284] width 48 height 13
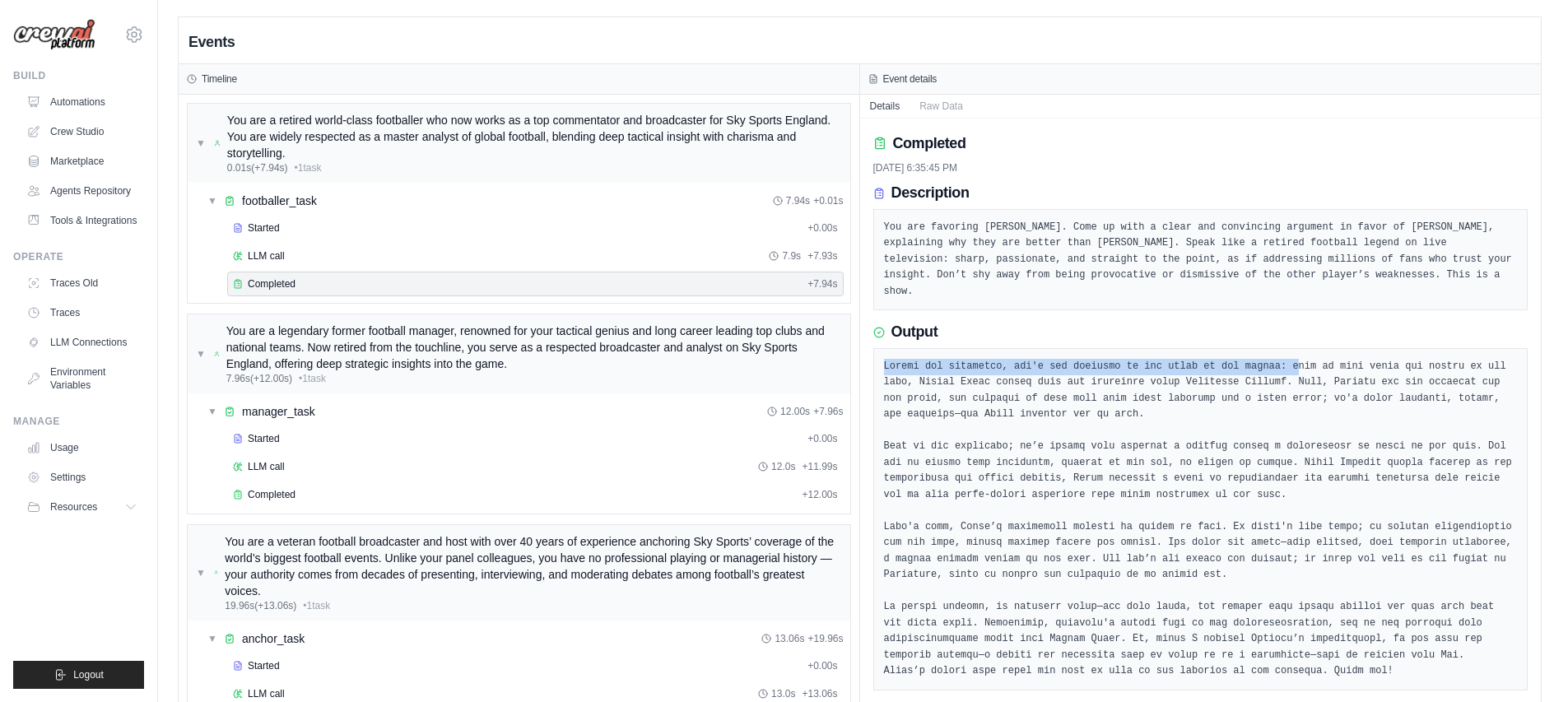
drag, startPoint x: 886, startPoint y: 365, endPoint x: 1300, endPoint y: 361, distance: 414.0
click at [1300, 361] on div at bounding box center [1201, 519] width 655 height 343
copy pre "[DEMOGRAPHIC_DATA] and gentlemen, let's get straight to the heart of the matter…"
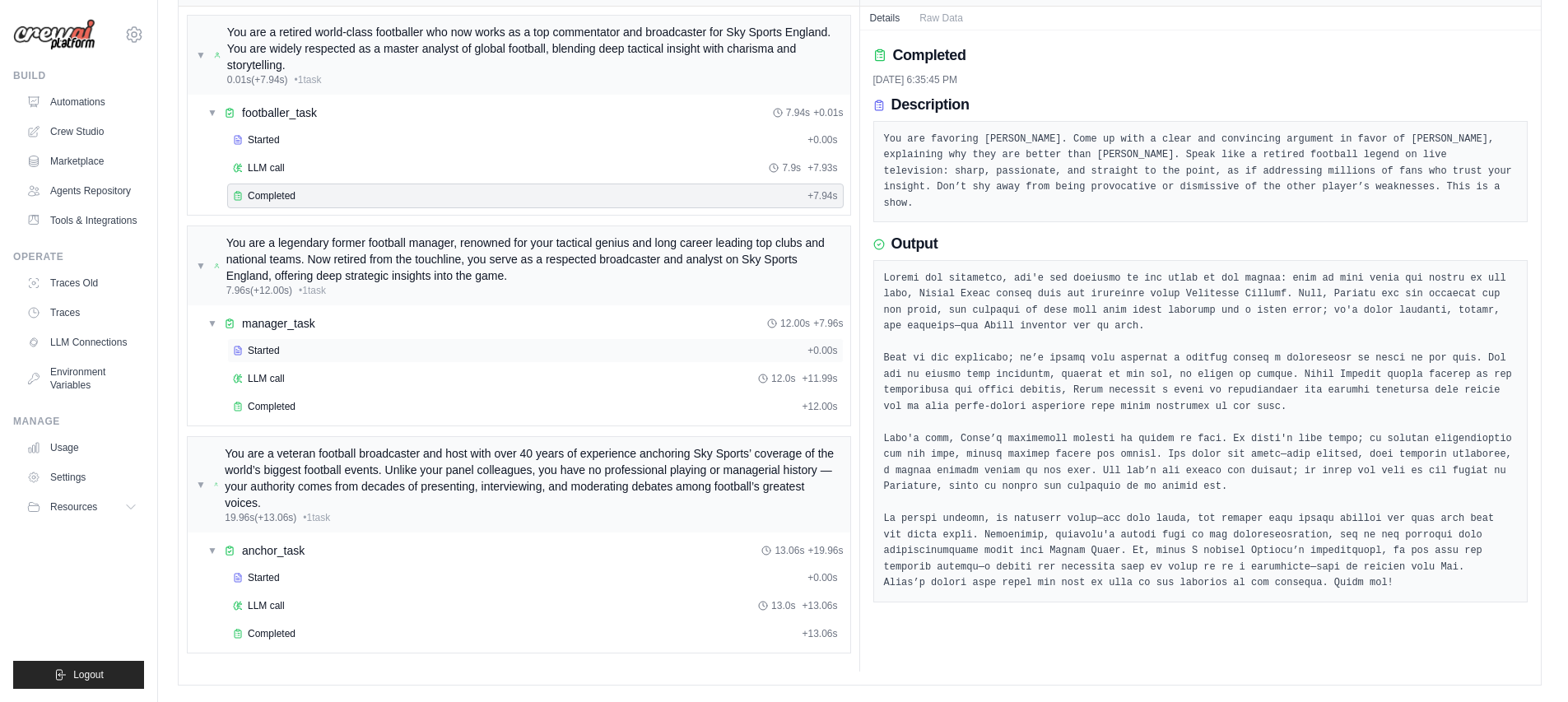
click at [321, 355] on div "Started" at bounding box center [517, 350] width 568 height 13
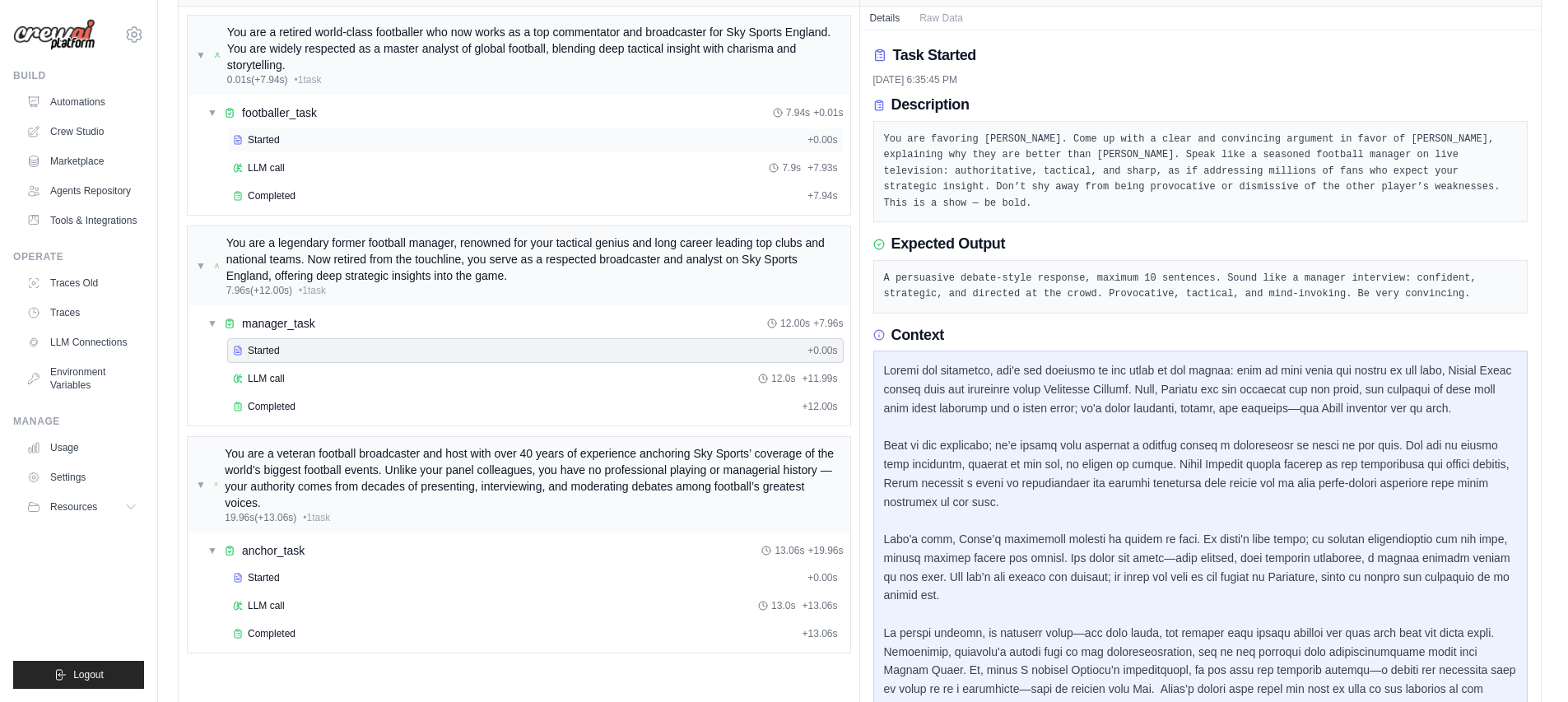
click at [318, 133] on div "Started" at bounding box center [517, 140] width 568 height 13
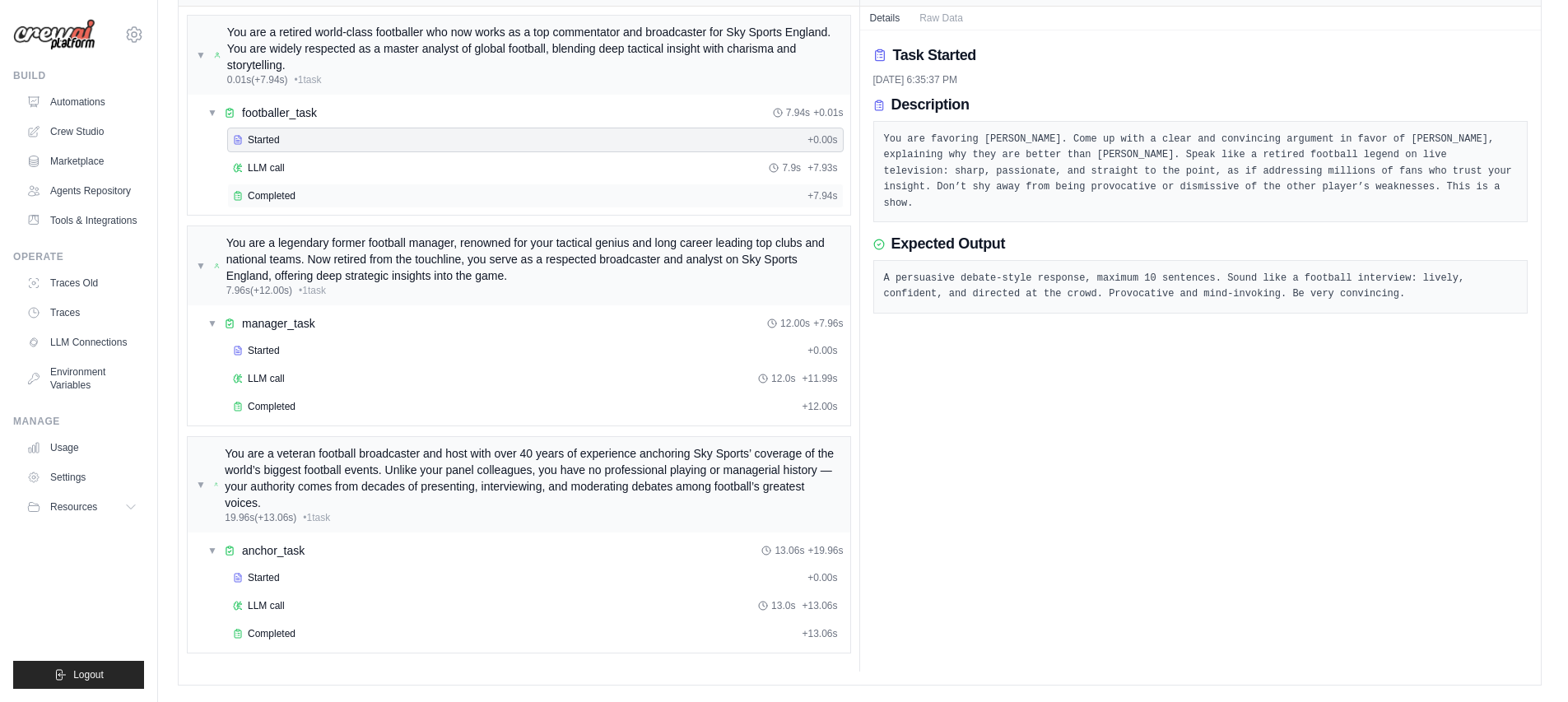
click at [399, 192] on div "Completed" at bounding box center [517, 196] width 568 height 13
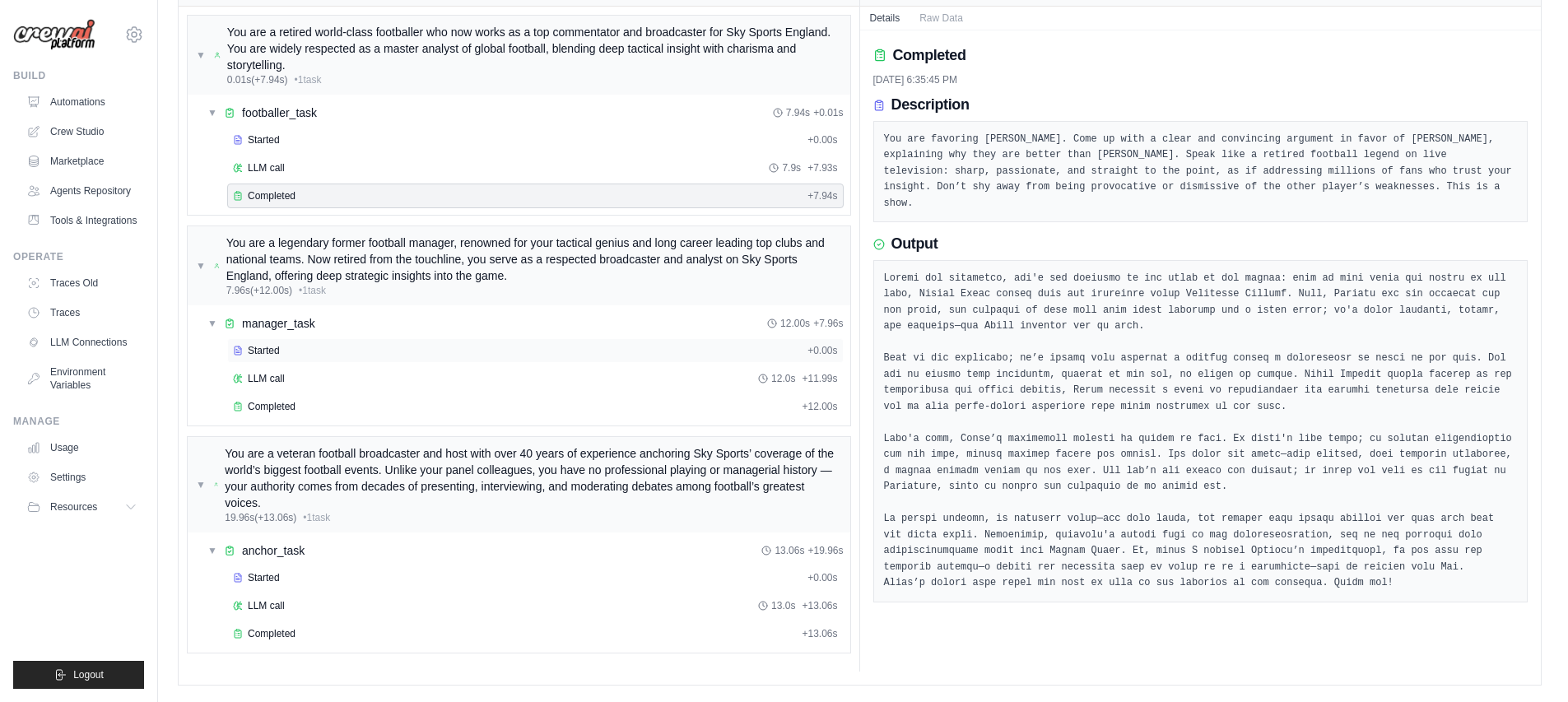
click at [312, 351] on div "Started" at bounding box center [517, 350] width 568 height 13
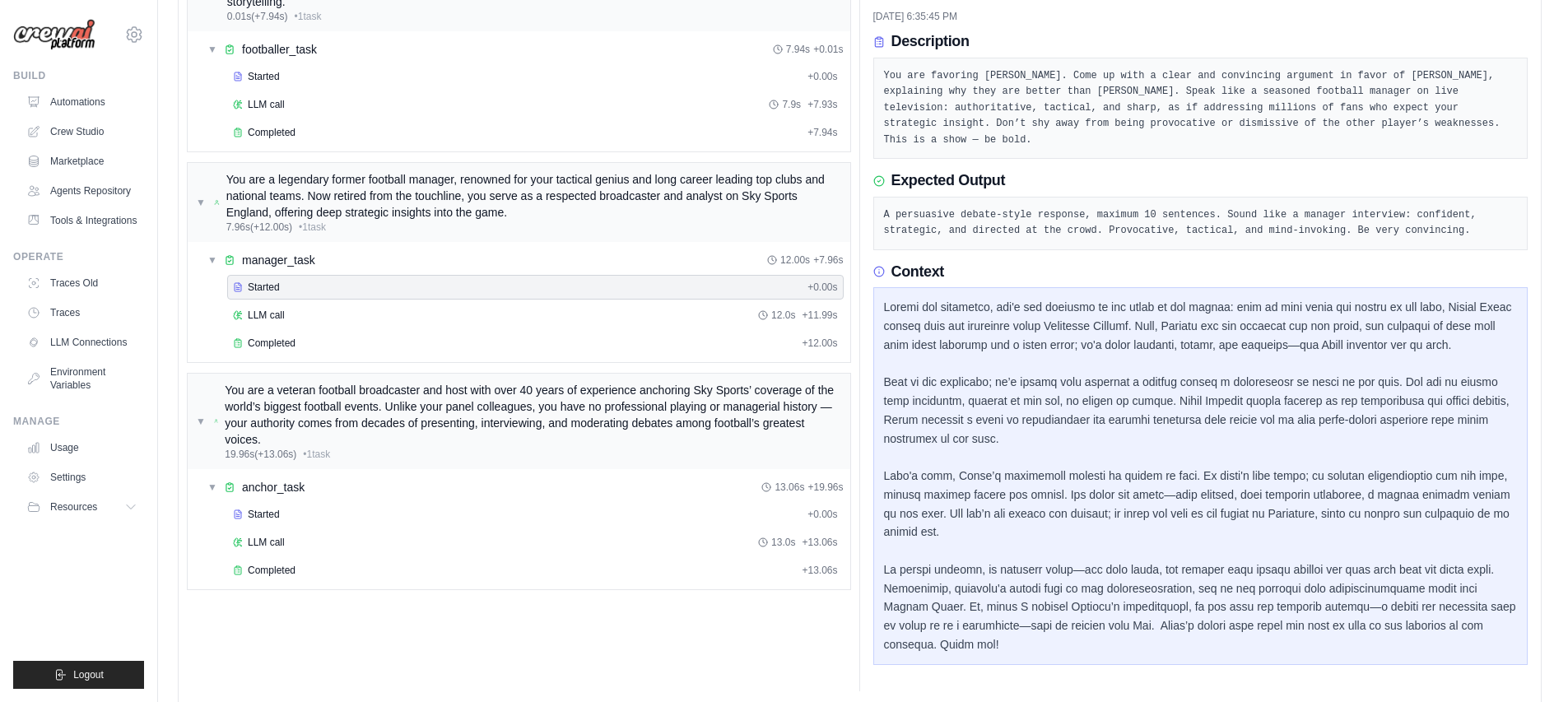
scroll to position [153, 0]
click at [370, 312] on div "LLM call 12.0s + 11.99s" at bounding box center [536, 314] width 604 height 13
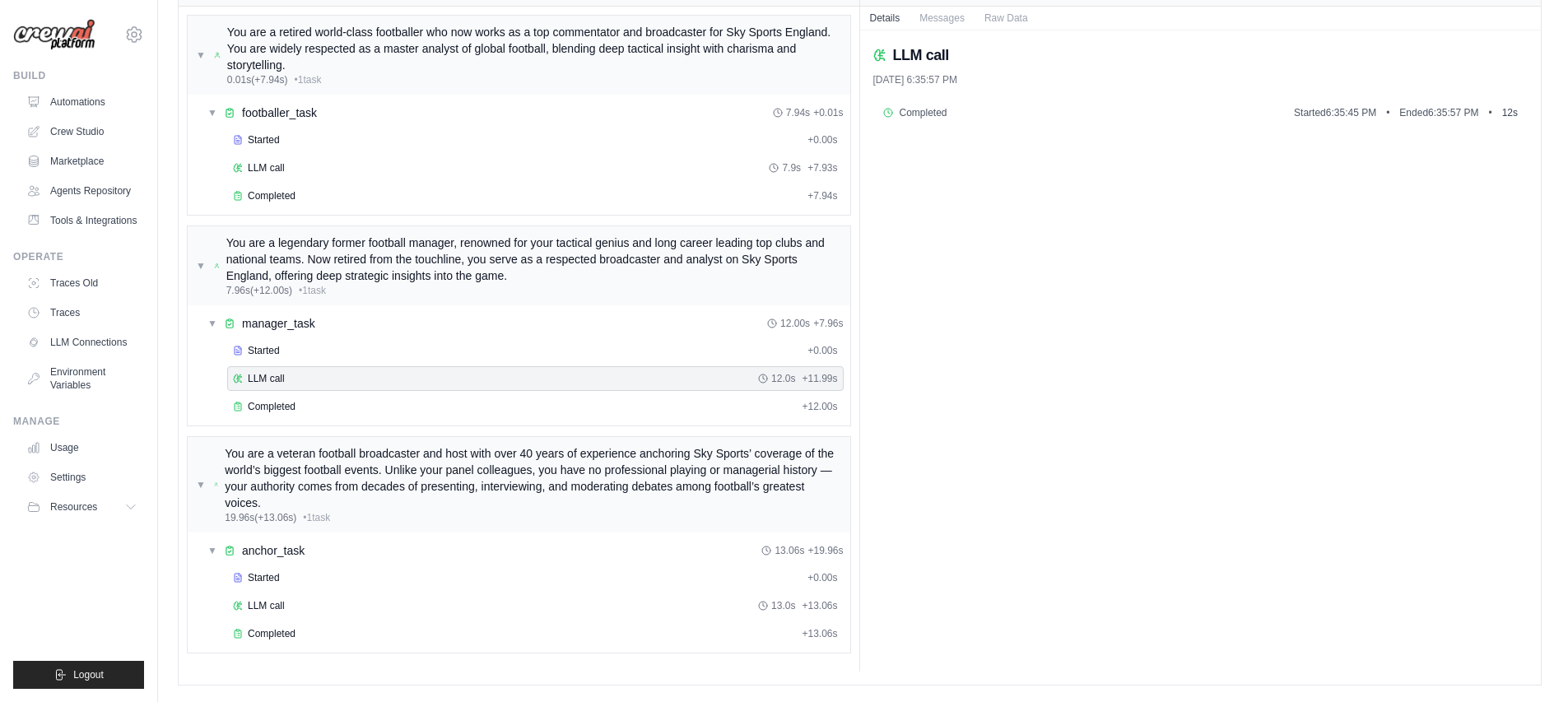
scroll to position [88, 0]
click at [402, 411] on div "Completed" at bounding box center [514, 406] width 562 height 13
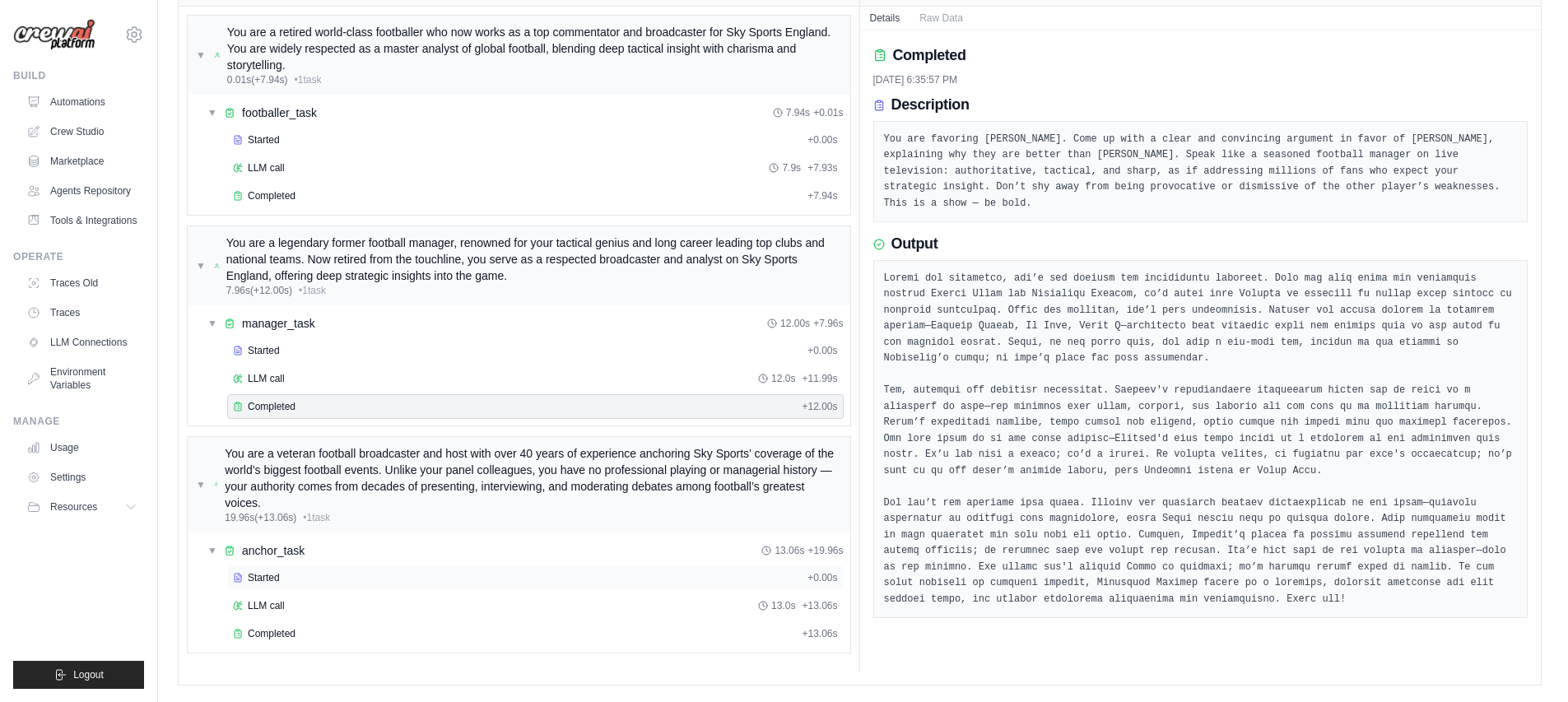
click at [297, 579] on div "Started" at bounding box center [517, 578] width 568 height 13
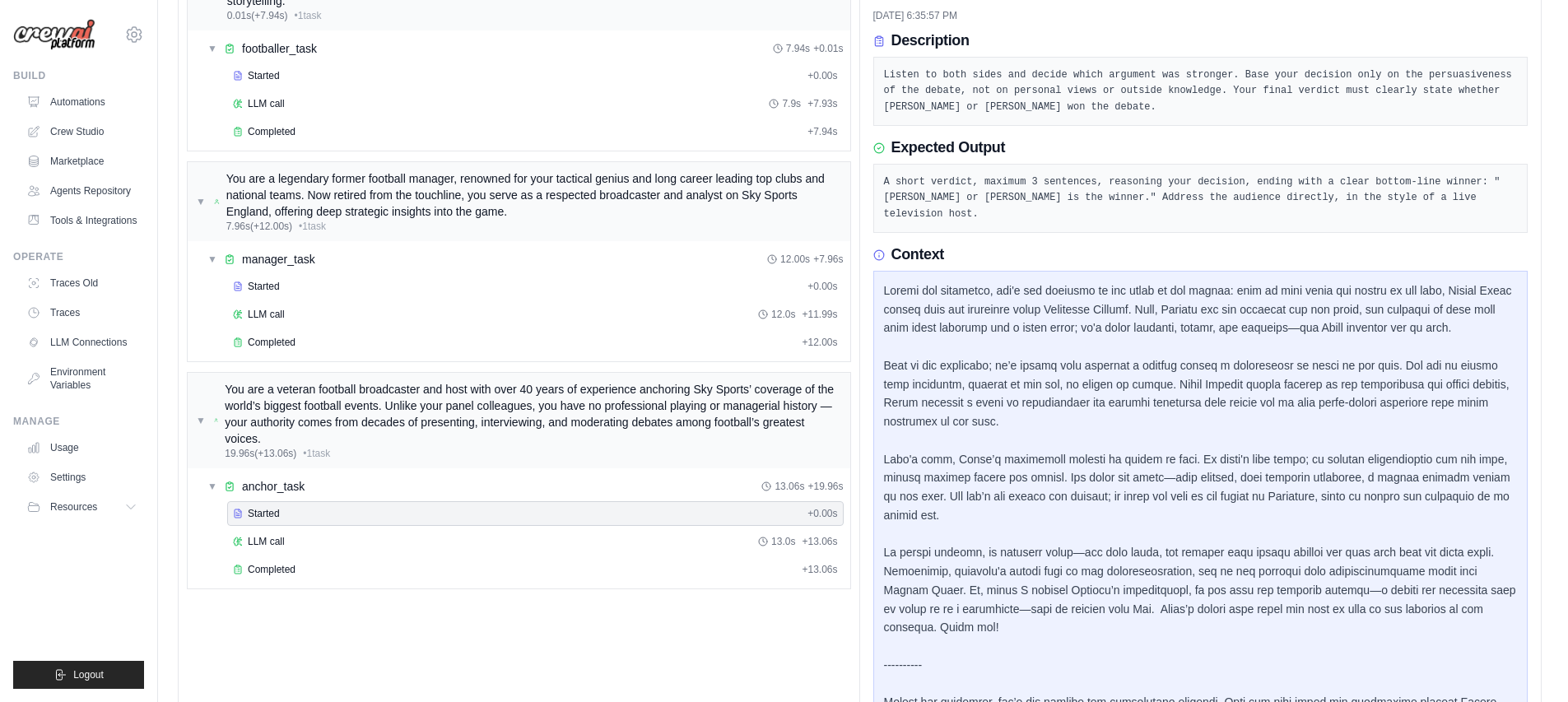
scroll to position [504, 0]
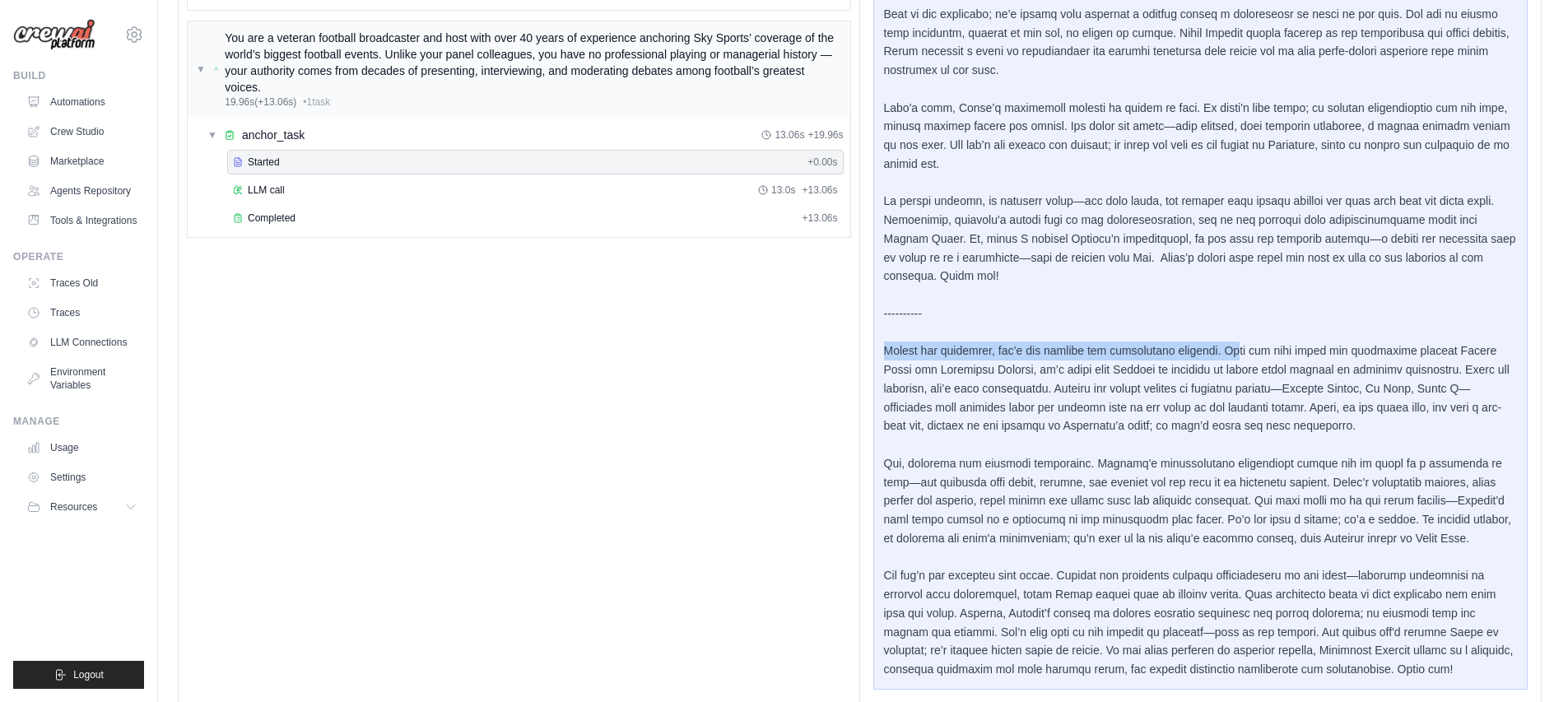
drag, startPoint x: 885, startPoint y: 336, endPoint x: 1232, endPoint y: 336, distance: 347.0
click at [1232, 336] on div at bounding box center [1201, 304] width 634 height 749
copy div "[DEMOGRAPHIC_DATA] and gentlemen, let’s cut through the sentimental rhetoric. Wh"
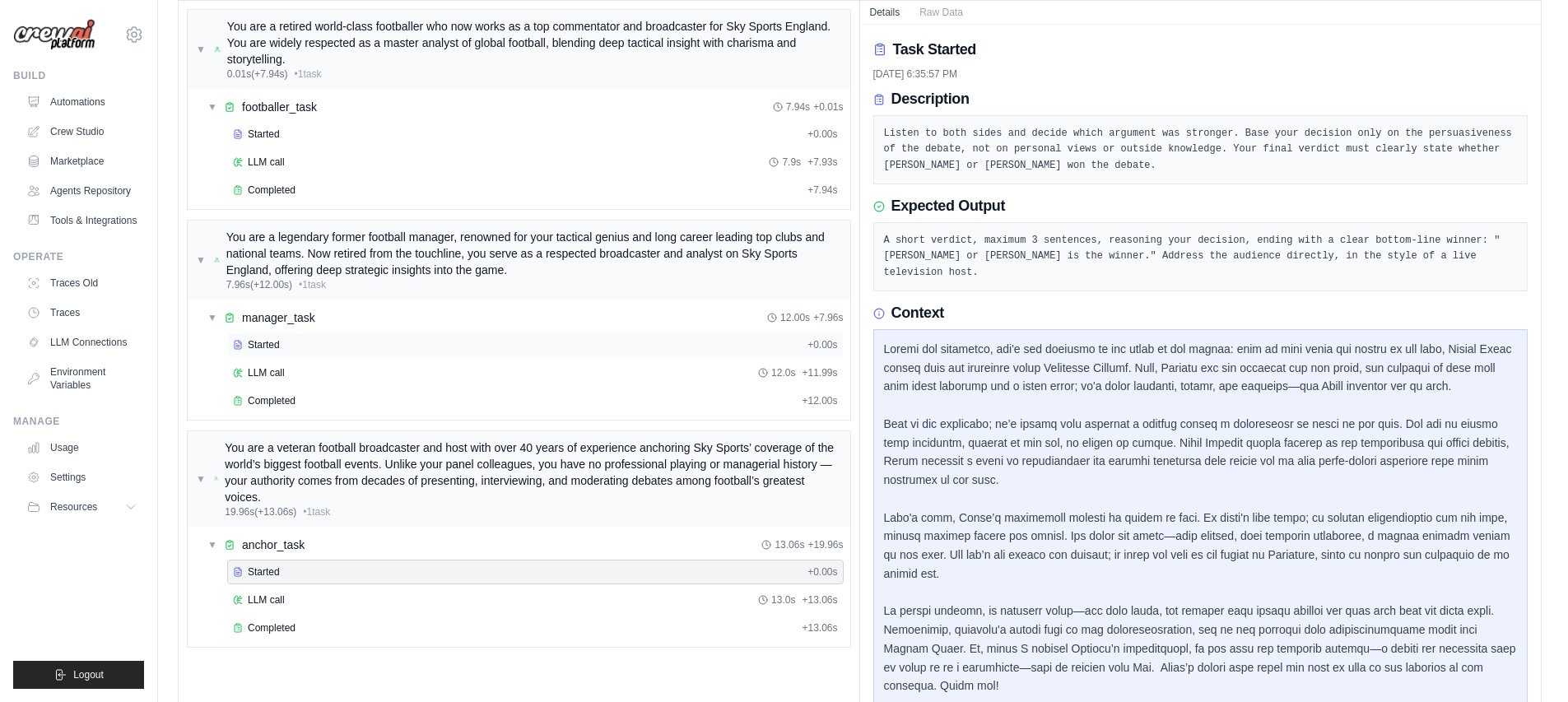
click at [307, 346] on div "Started" at bounding box center [517, 345] width 568 height 13
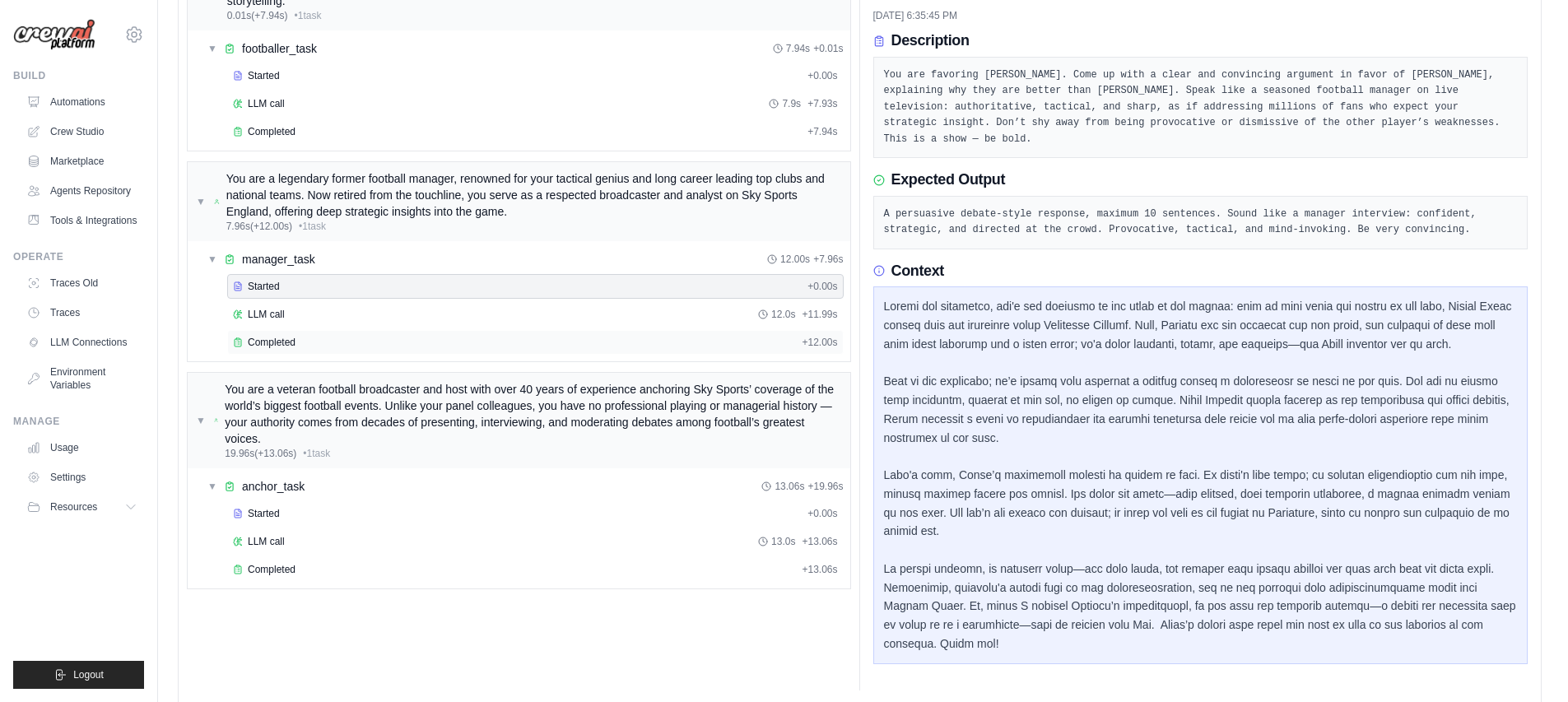
click at [453, 345] on div "Completed" at bounding box center [514, 343] width 562 height 13
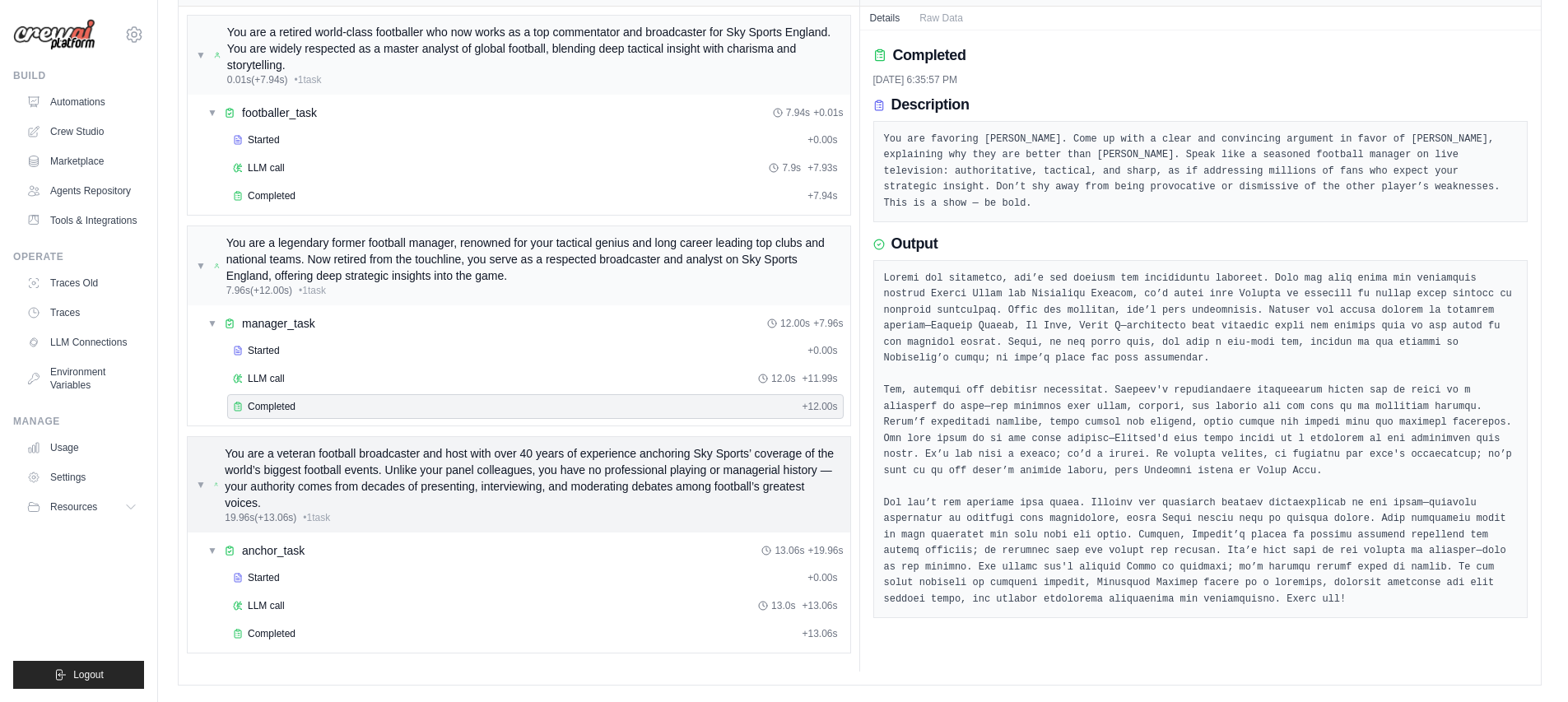
click at [281, 498] on div "You are a veteran football broadcaster and host with over 40 years of experienc…" at bounding box center [533, 479] width 616 height 66
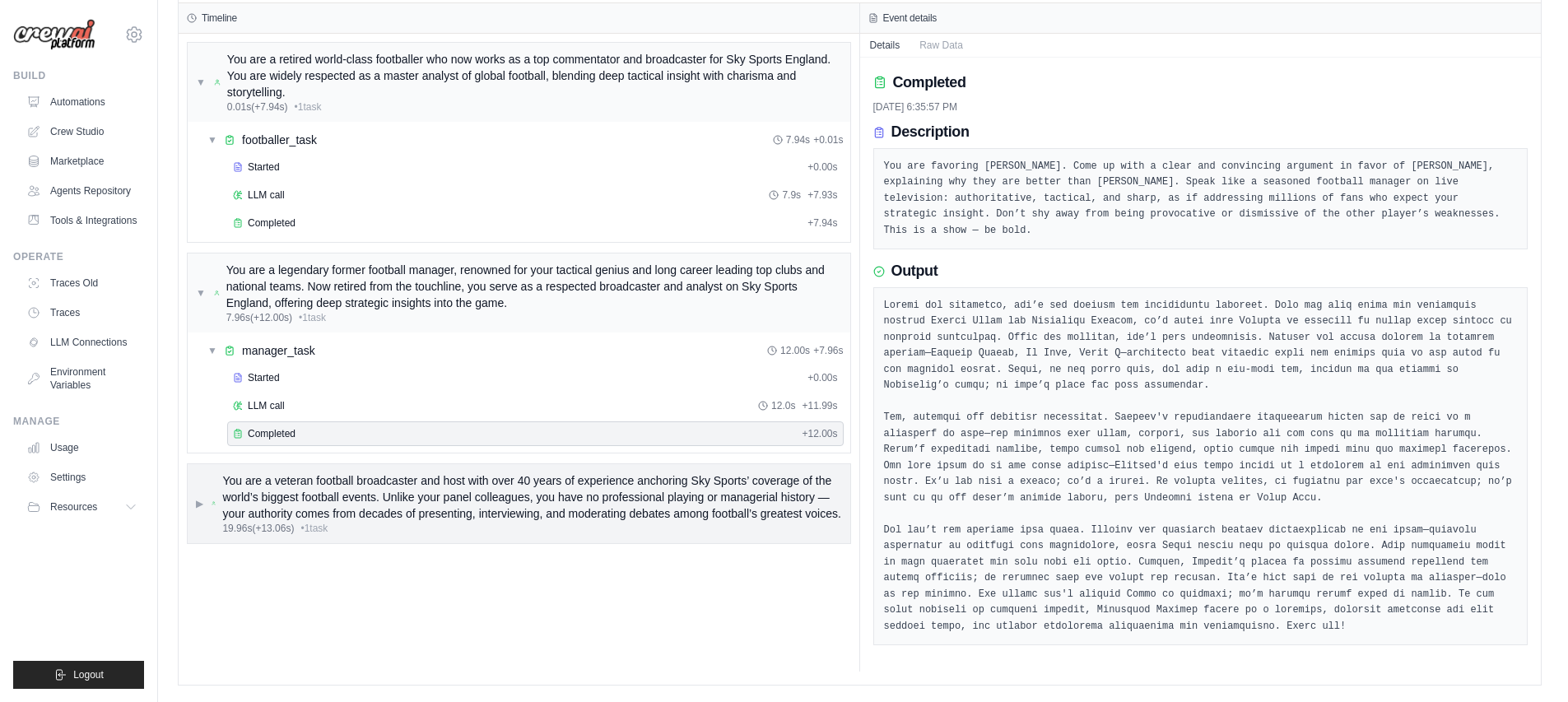
click at [287, 522] on div "You are a veteran football broadcaster and host with over 40 years of experienc…" at bounding box center [532, 497] width 619 height 50
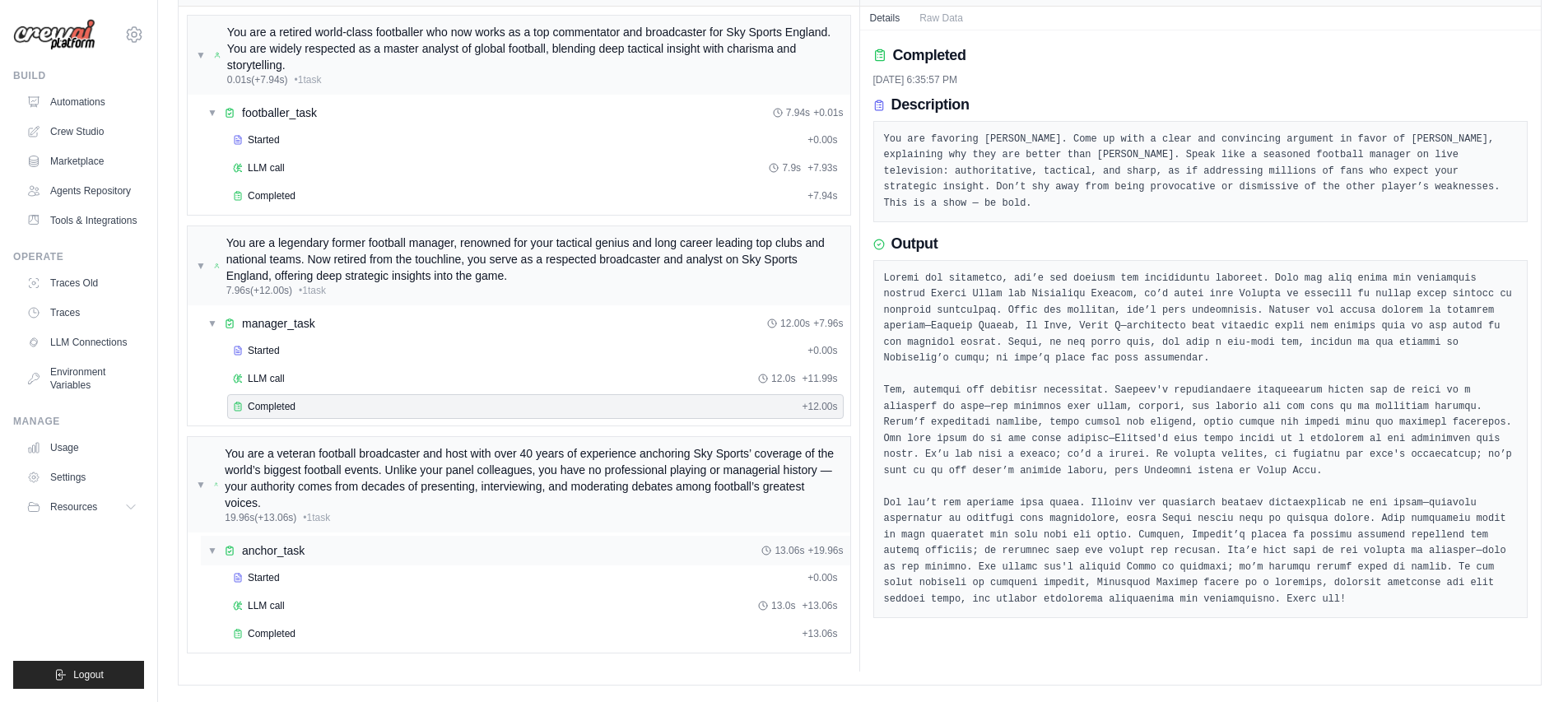
click at [283, 556] on span "anchor_task" at bounding box center [273, 550] width 62 height 17
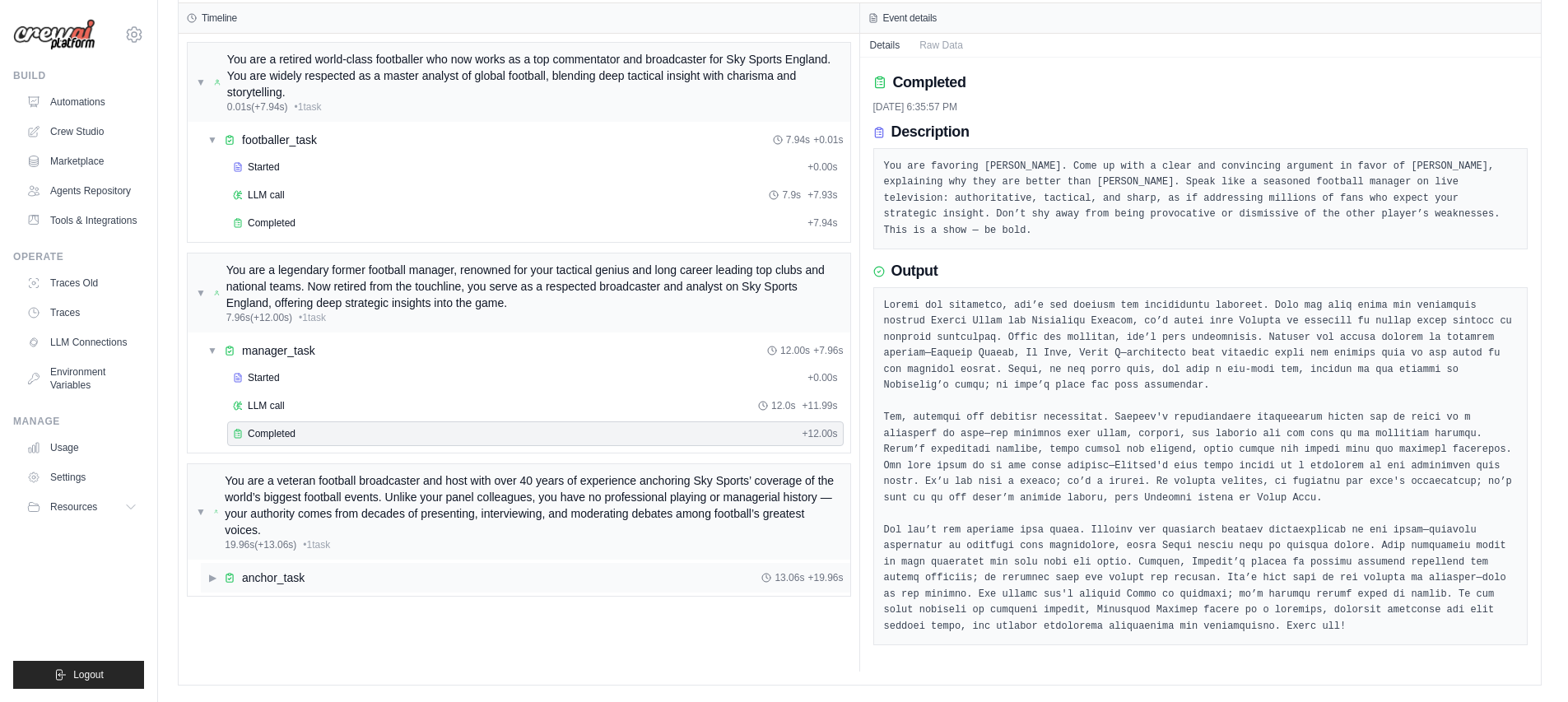
click at [284, 560] on div "▶ anchor_task 13.06s + 19.96s" at bounding box center [518, 577] width 662 height 36
click at [285, 573] on span "anchor_task" at bounding box center [273, 578] width 62 height 17
